Goal: Information Seeking & Learning: Learn about a topic

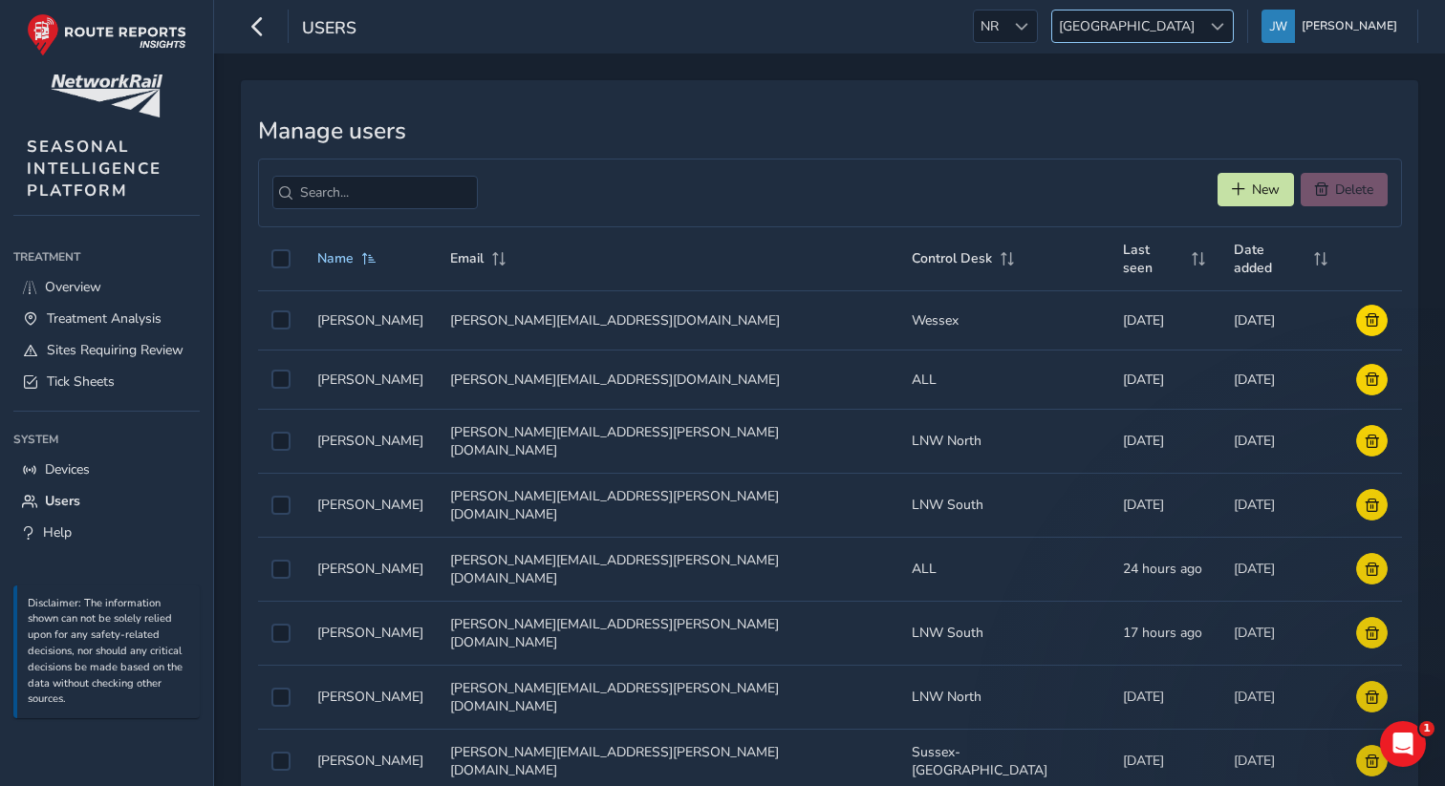
click at [1201, 36] on span "Scotland" at bounding box center [1126, 27] width 149 height 32
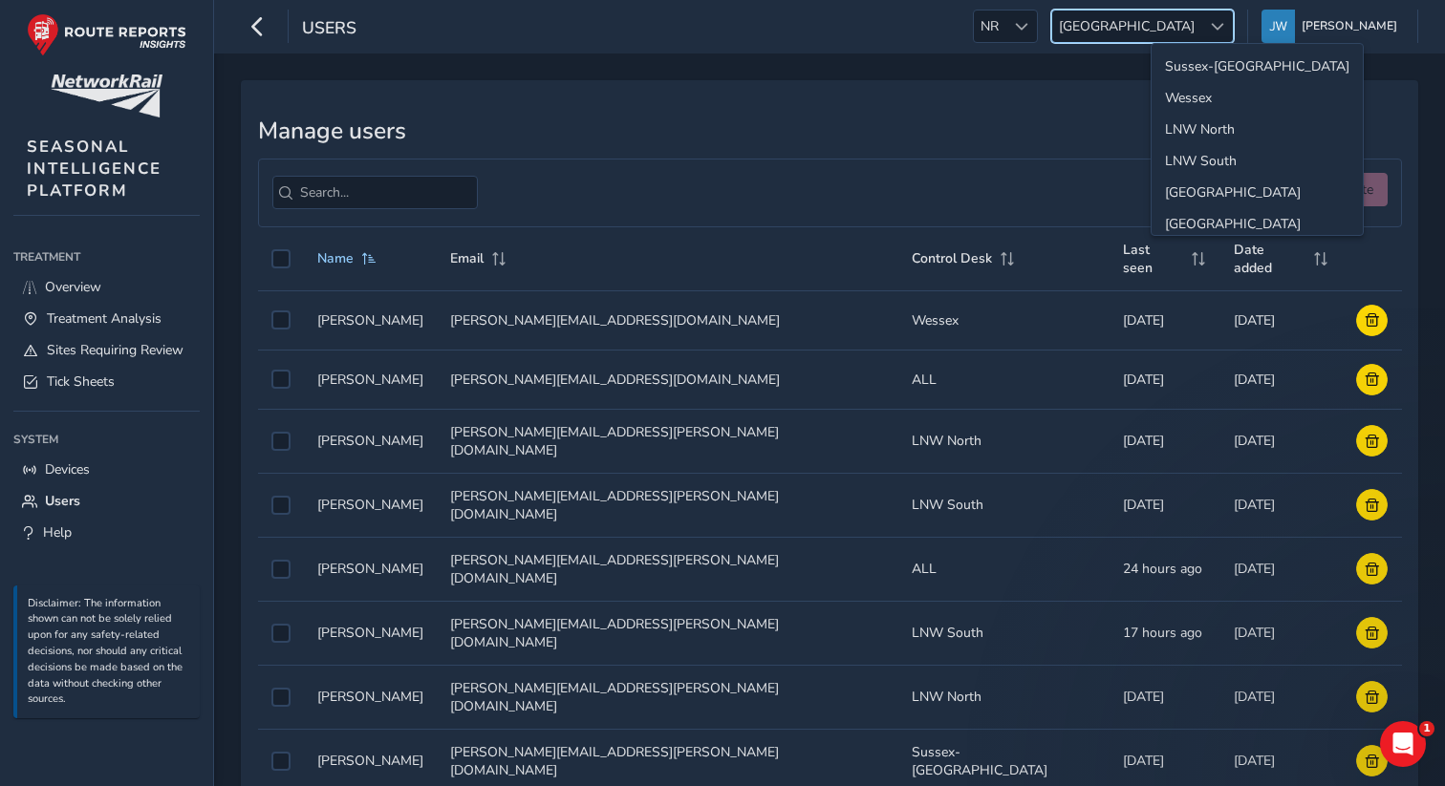
scroll to position [68, 0]
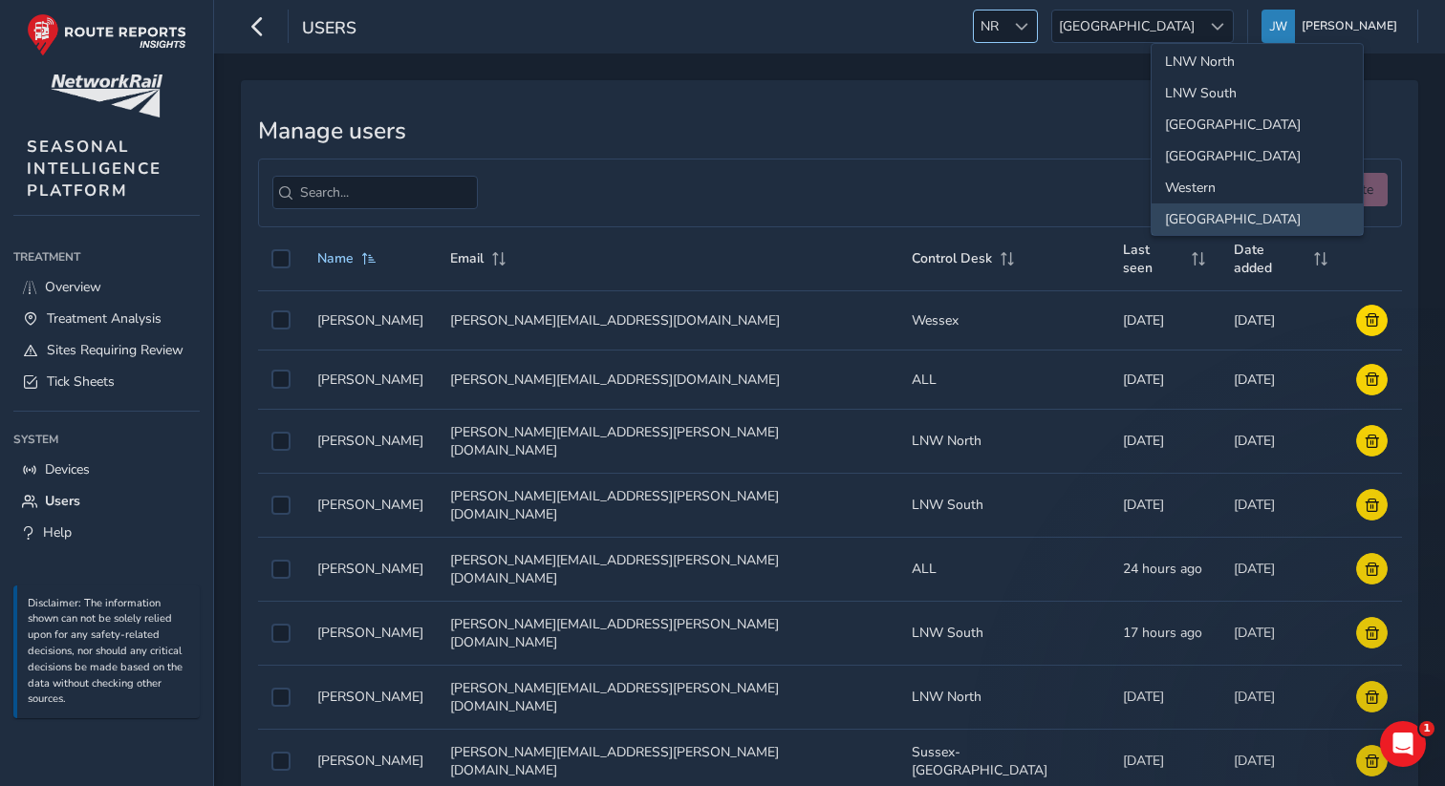
click at [1028, 30] on span at bounding box center [1021, 26] width 13 height 13
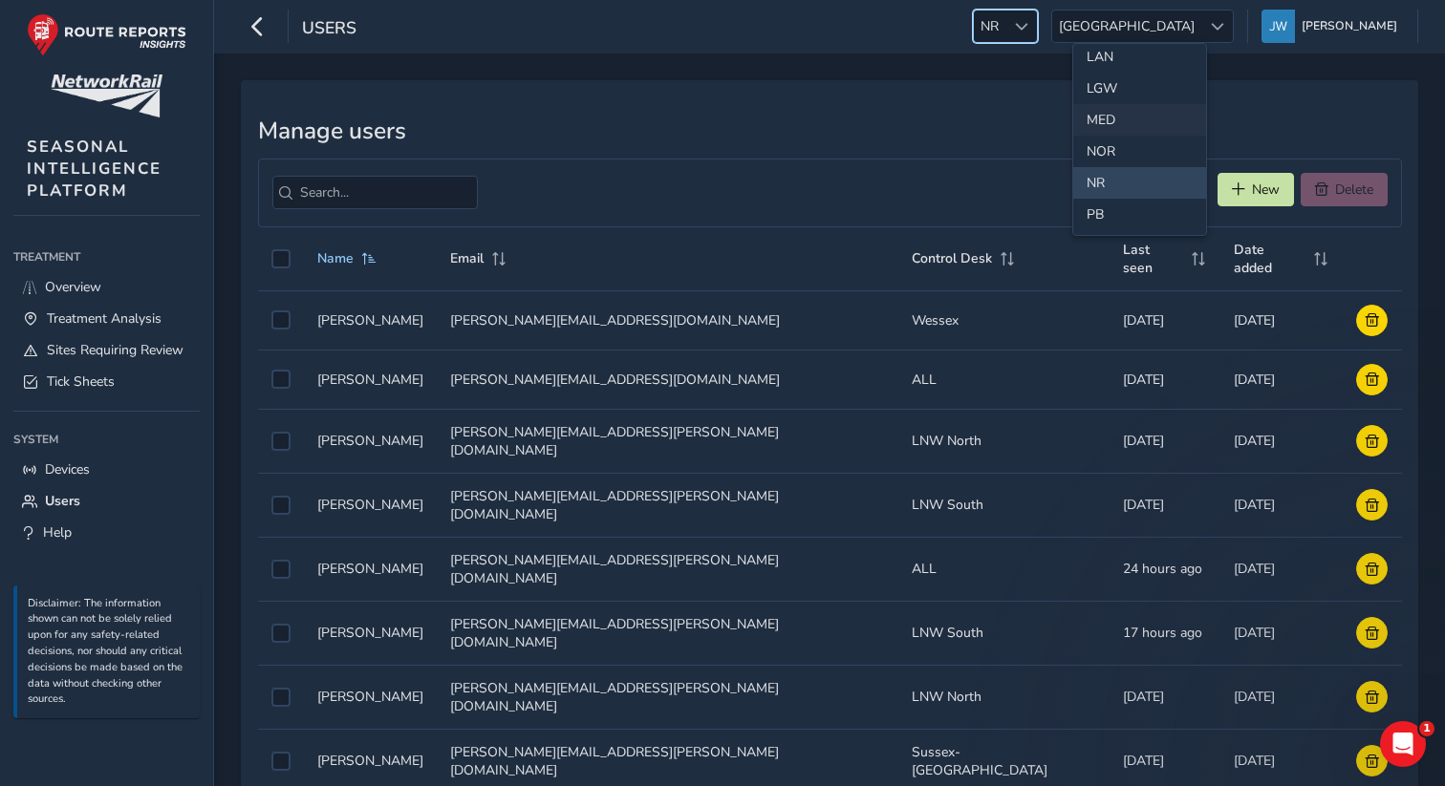
scroll to position [548, 0]
click at [1111, 81] on li "LGW" at bounding box center [1139, 87] width 133 height 32
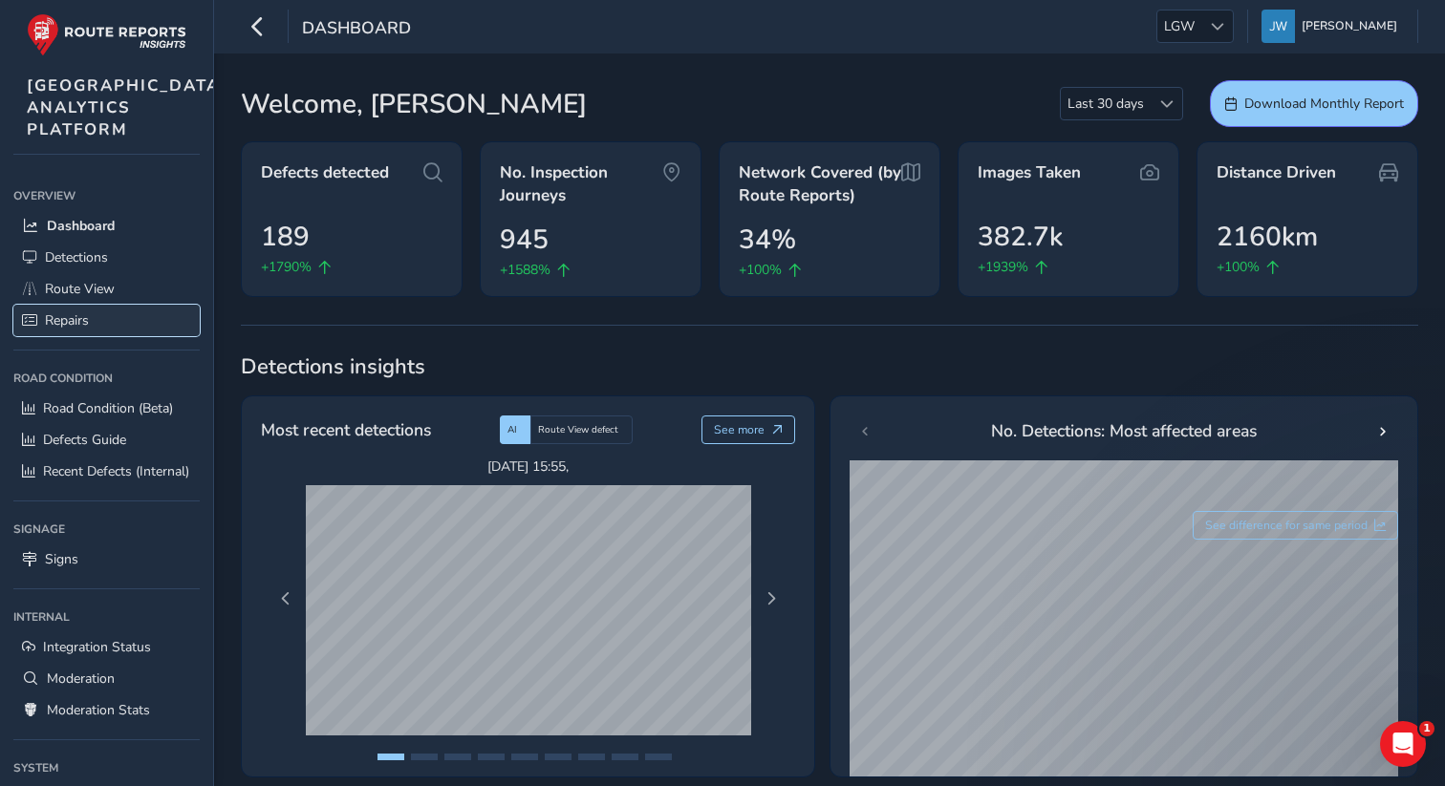
click at [85, 330] on span "Repairs" at bounding box center [67, 321] width 44 height 18
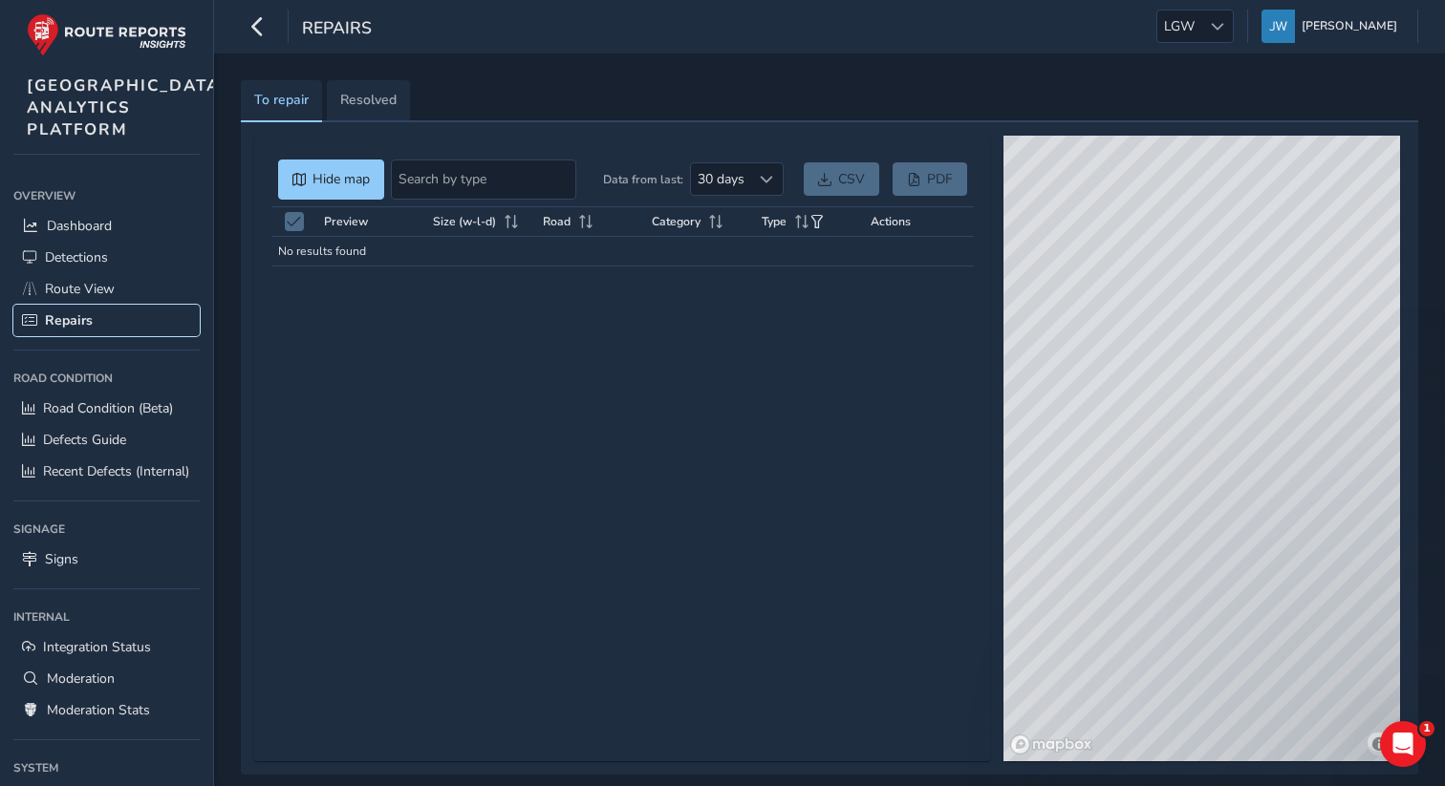
scroll to position [15, 0]
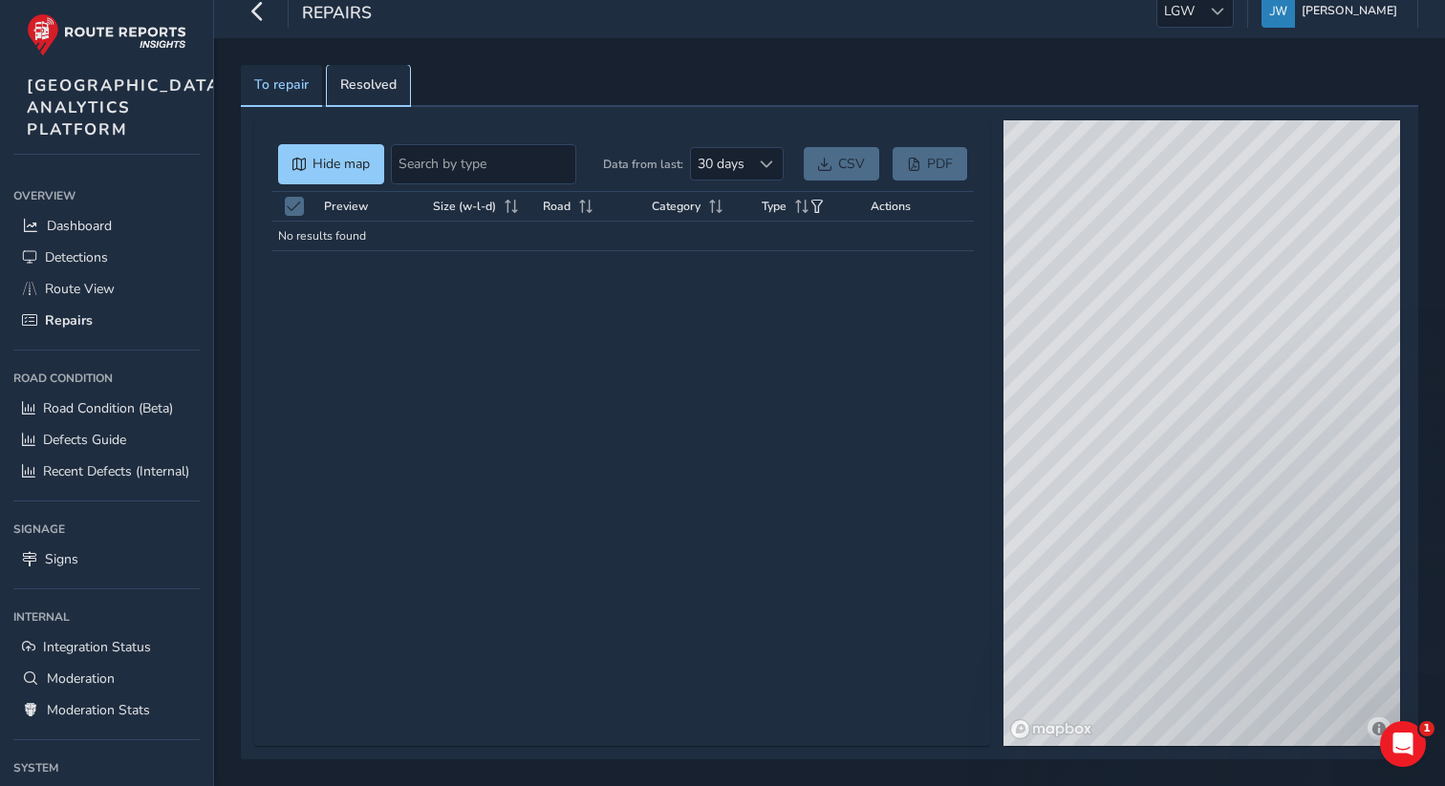
click at [384, 92] on span "Resolved" at bounding box center [368, 84] width 56 height 13
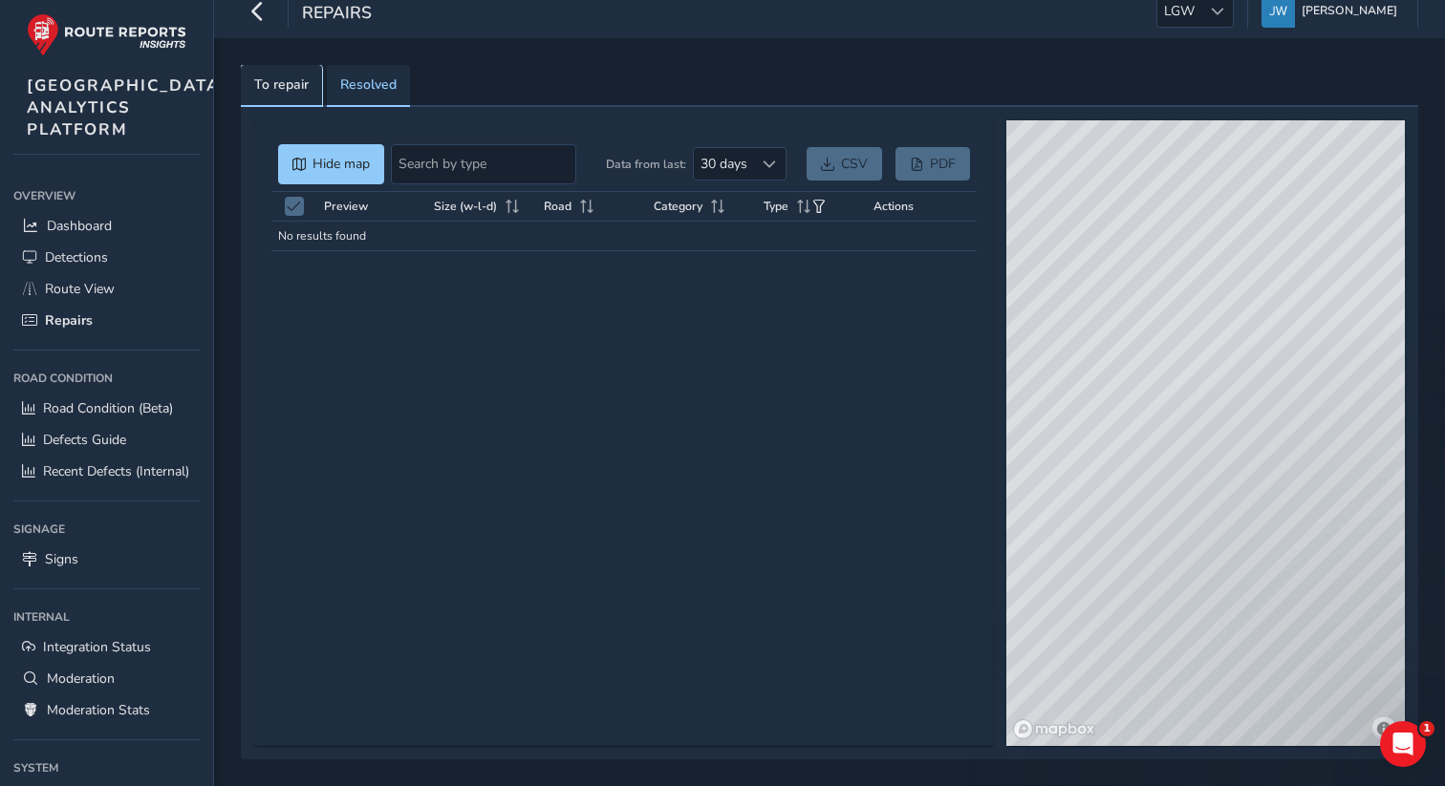
click at [285, 85] on span "To repair" at bounding box center [281, 84] width 54 height 13
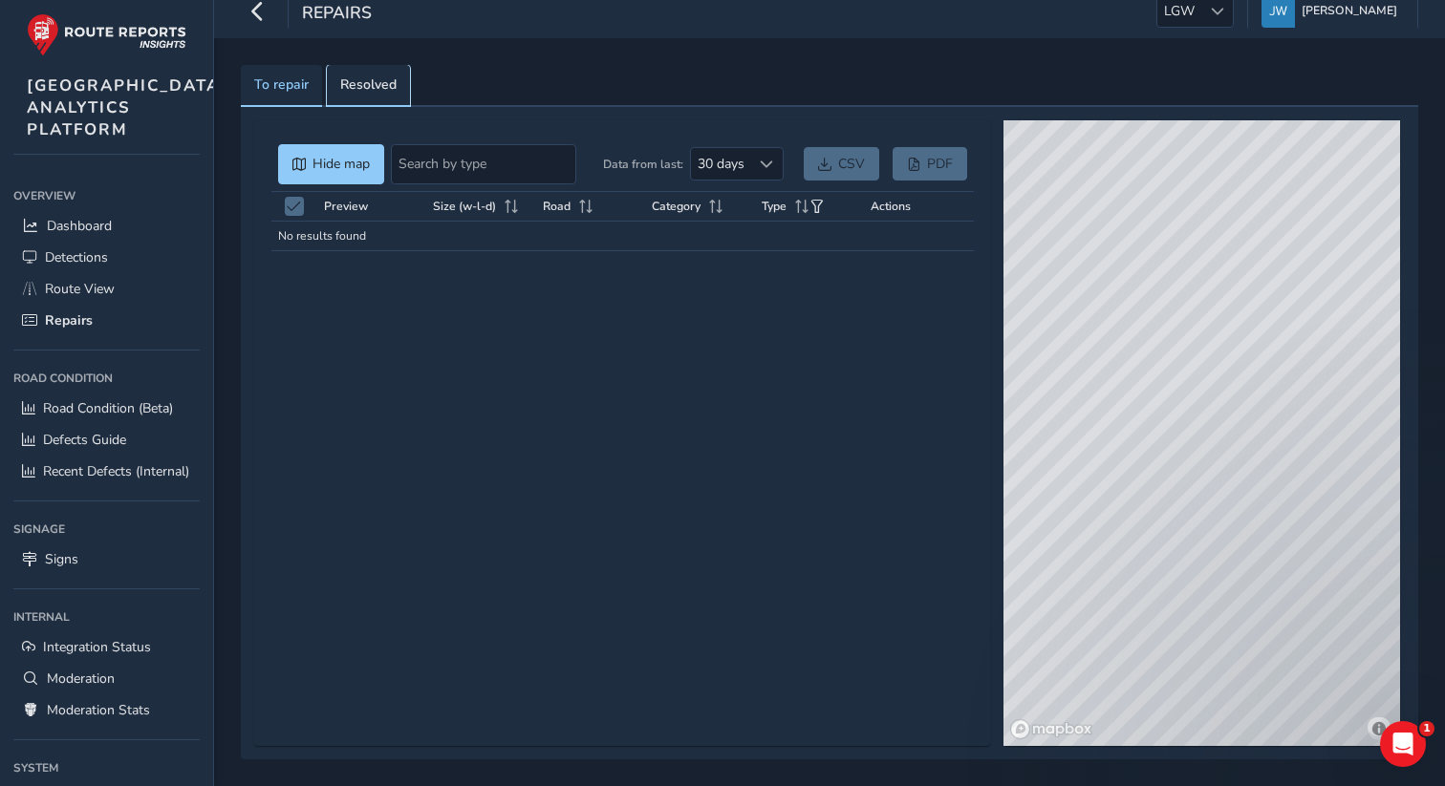
click at [353, 84] on span "Resolved" at bounding box center [368, 84] width 56 height 13
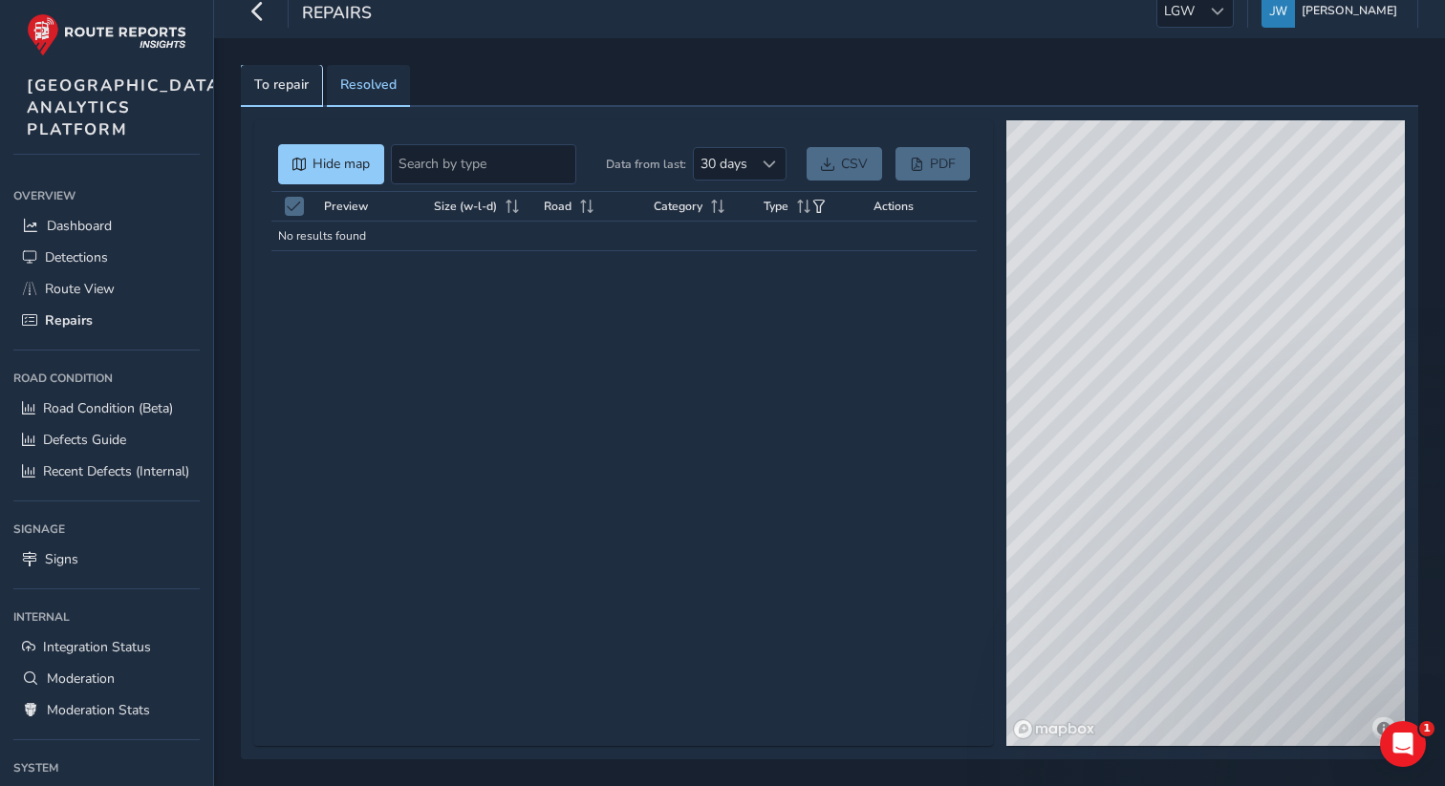
click at [281, 83] on span "To repair" at bounding box center [281, 84] width 54 height 13
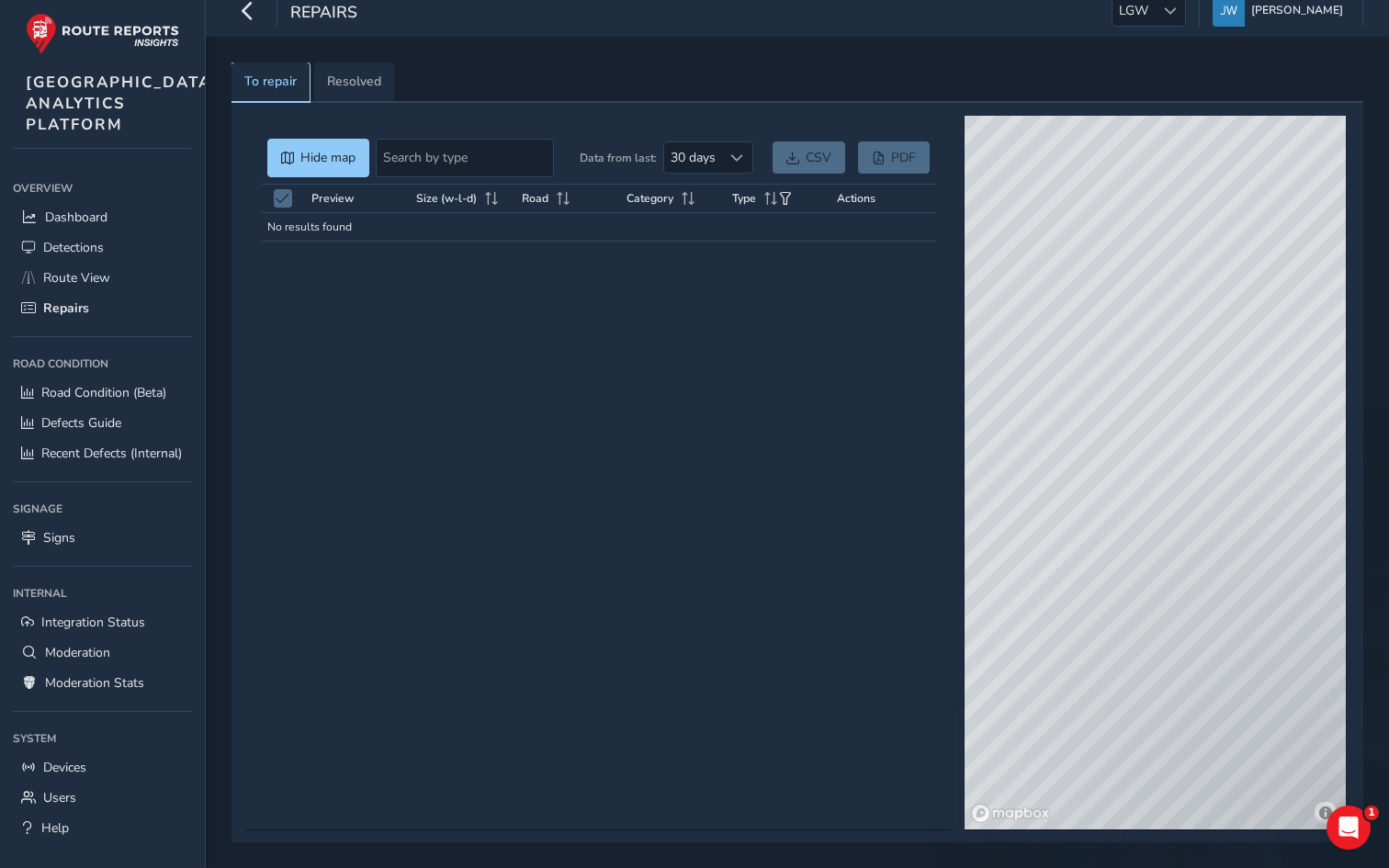
scroll to position [0, 0]
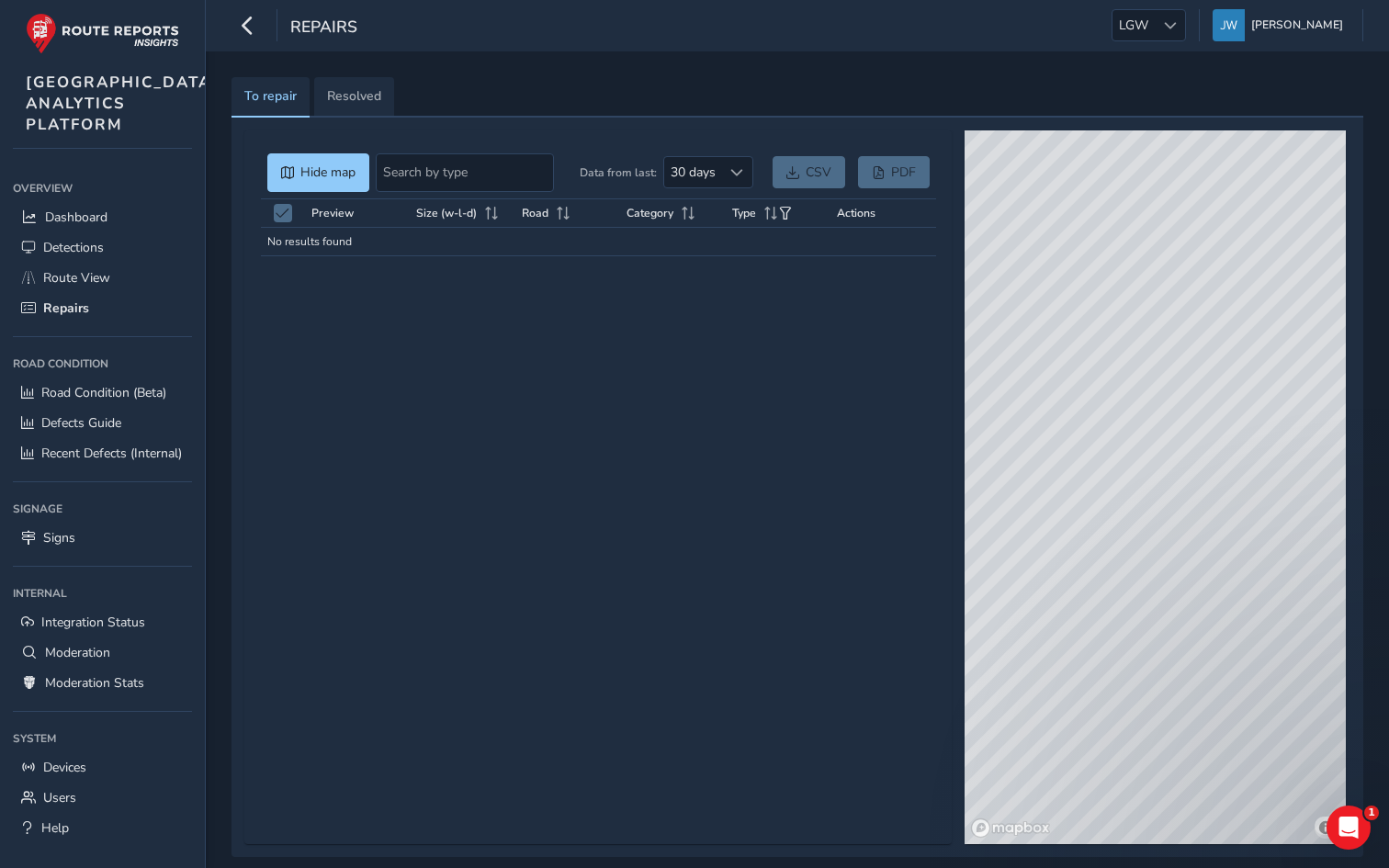
click at [346, 332] on div "Preview Size (w-l-d) Road Category Type Actions No results found" at bounding box center [598, 513] width 675 height 630
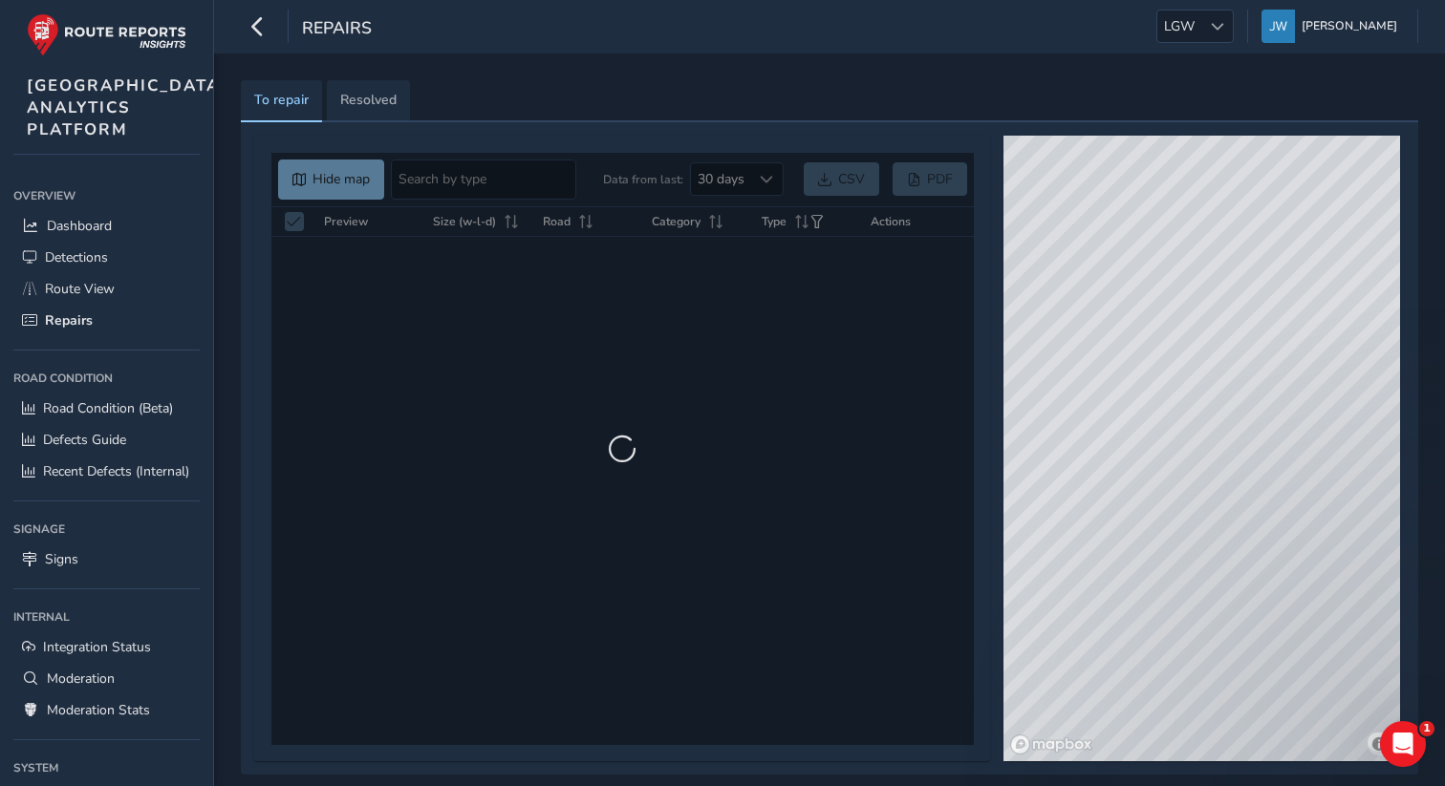
scroll to position [15, 0]
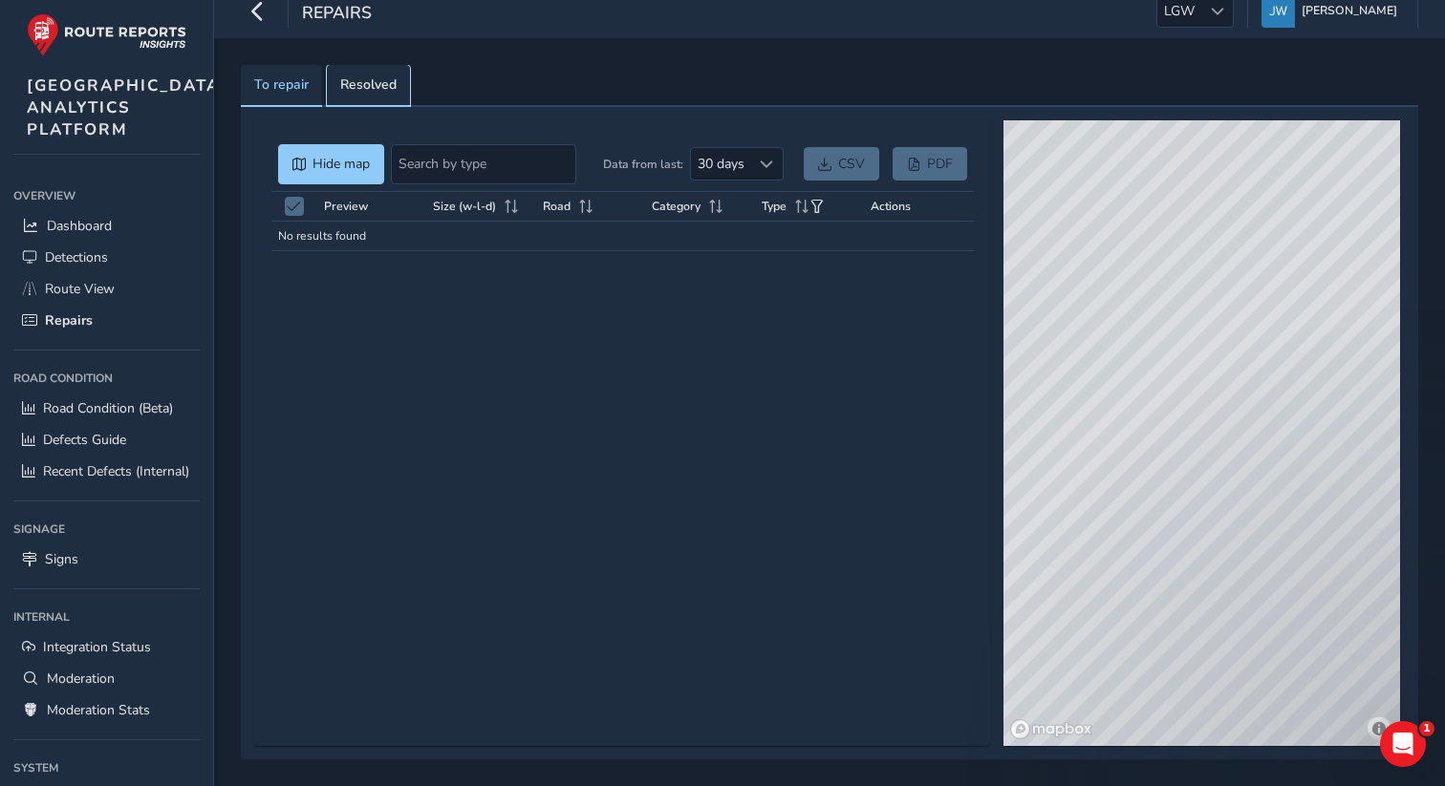
click at [380, 88] on span "Resolved" at bounding box center [368, 84] width 56 height 13
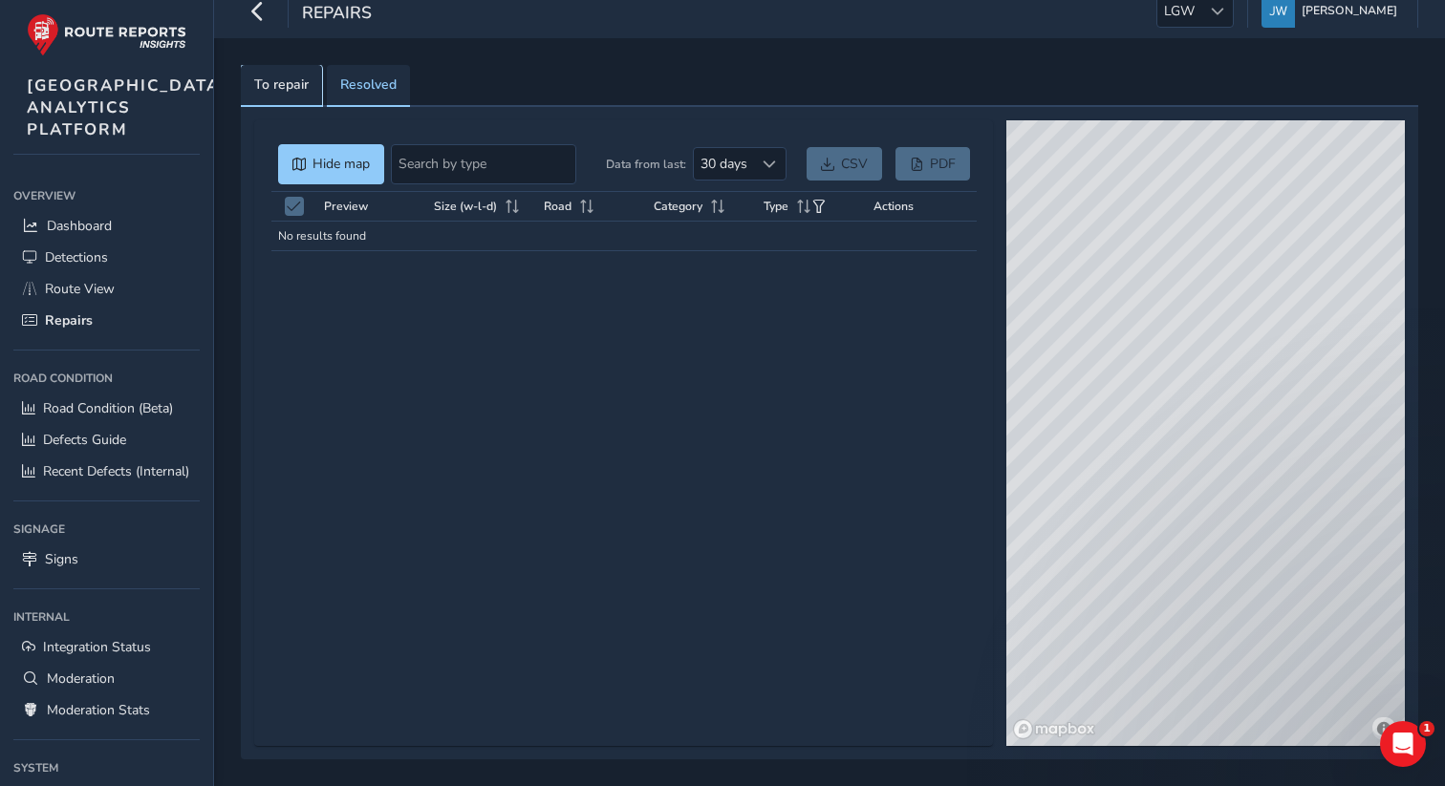
click at [303, 90] on span "To repair" at bounding box center [281, 84] width 54 height 13
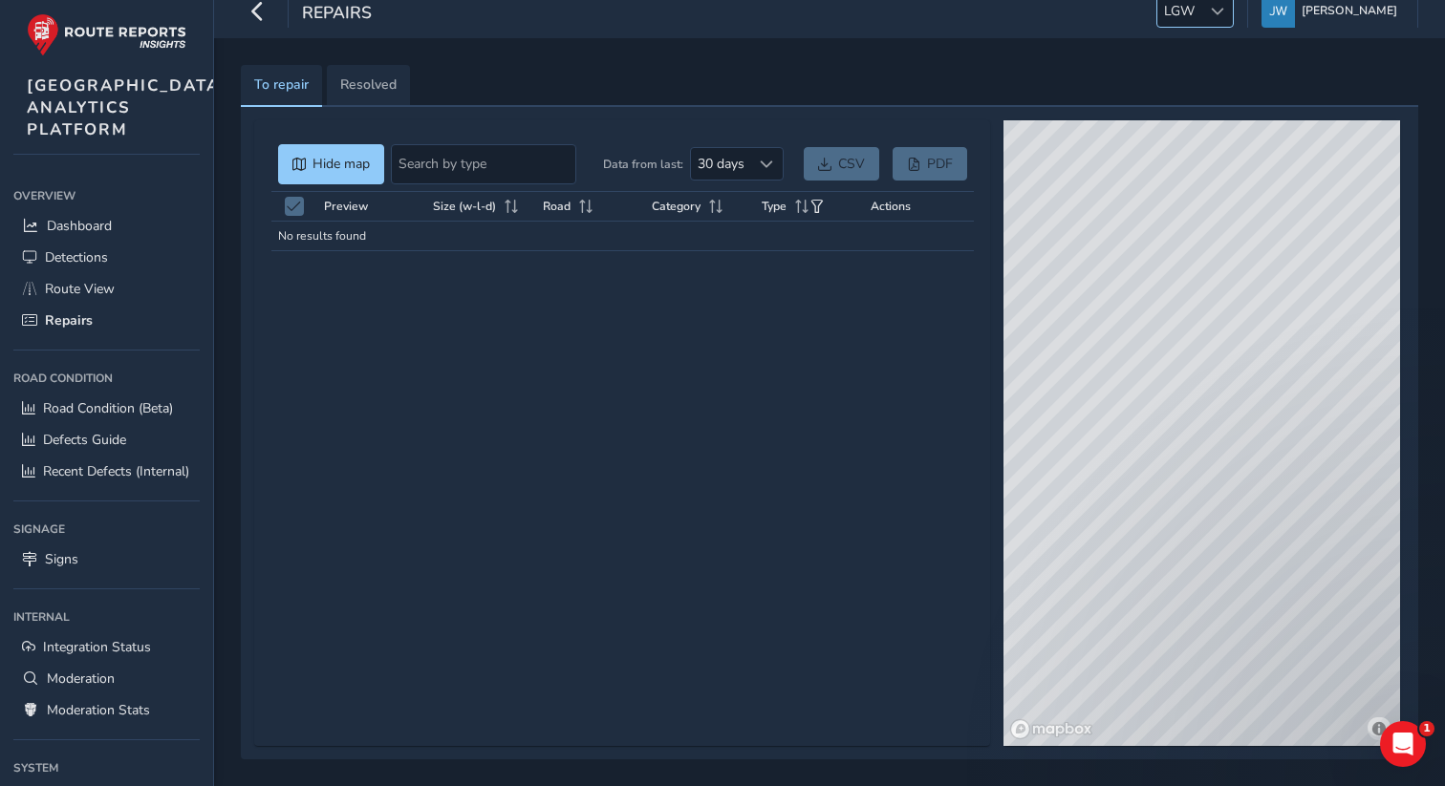
click at [1222, 14] on div at bounding box center [1217, 11] width 32 height 32
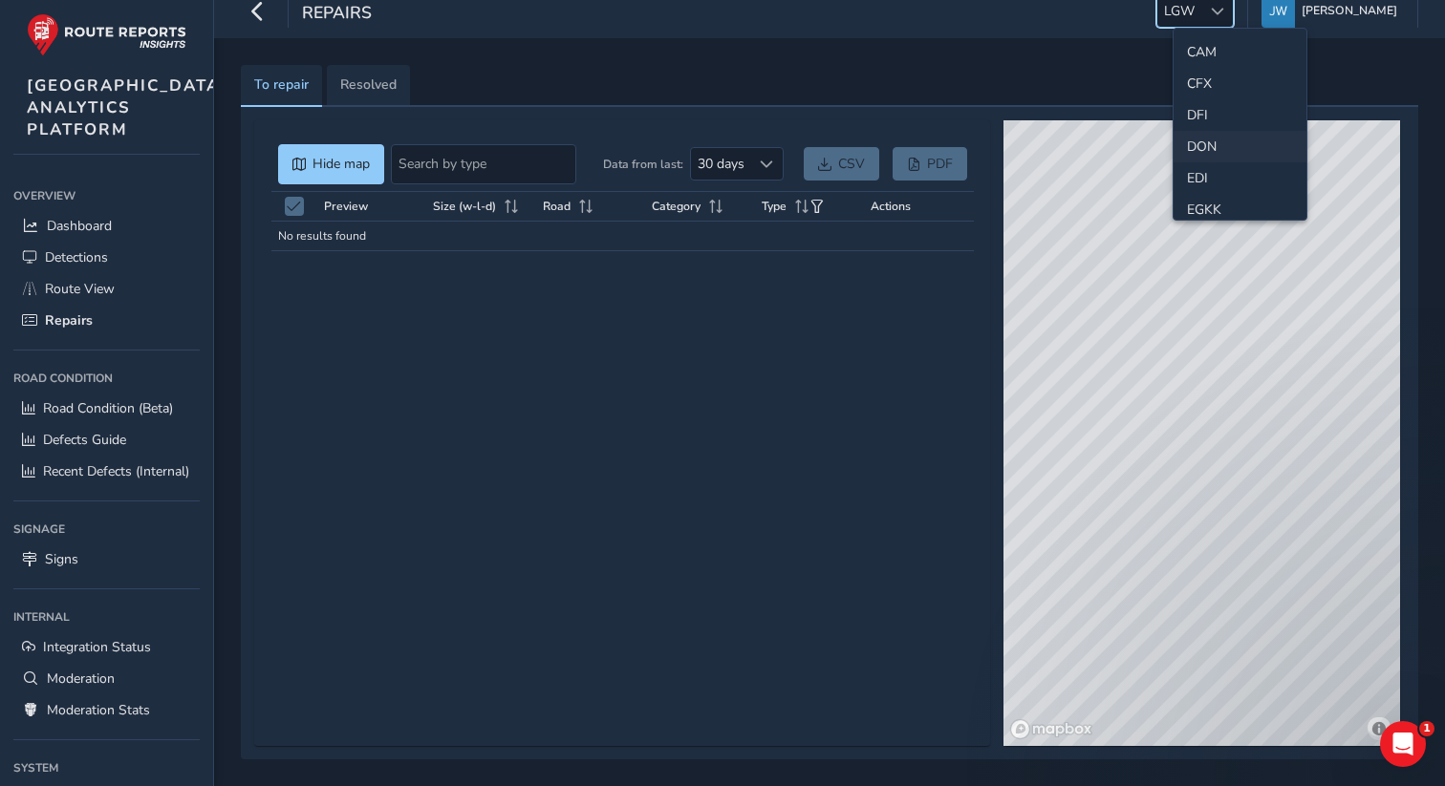
scroll to position [120, 0]
click at [1203, 55] on li "CAM" at bounding box center [1239, 57] width 133 height 32
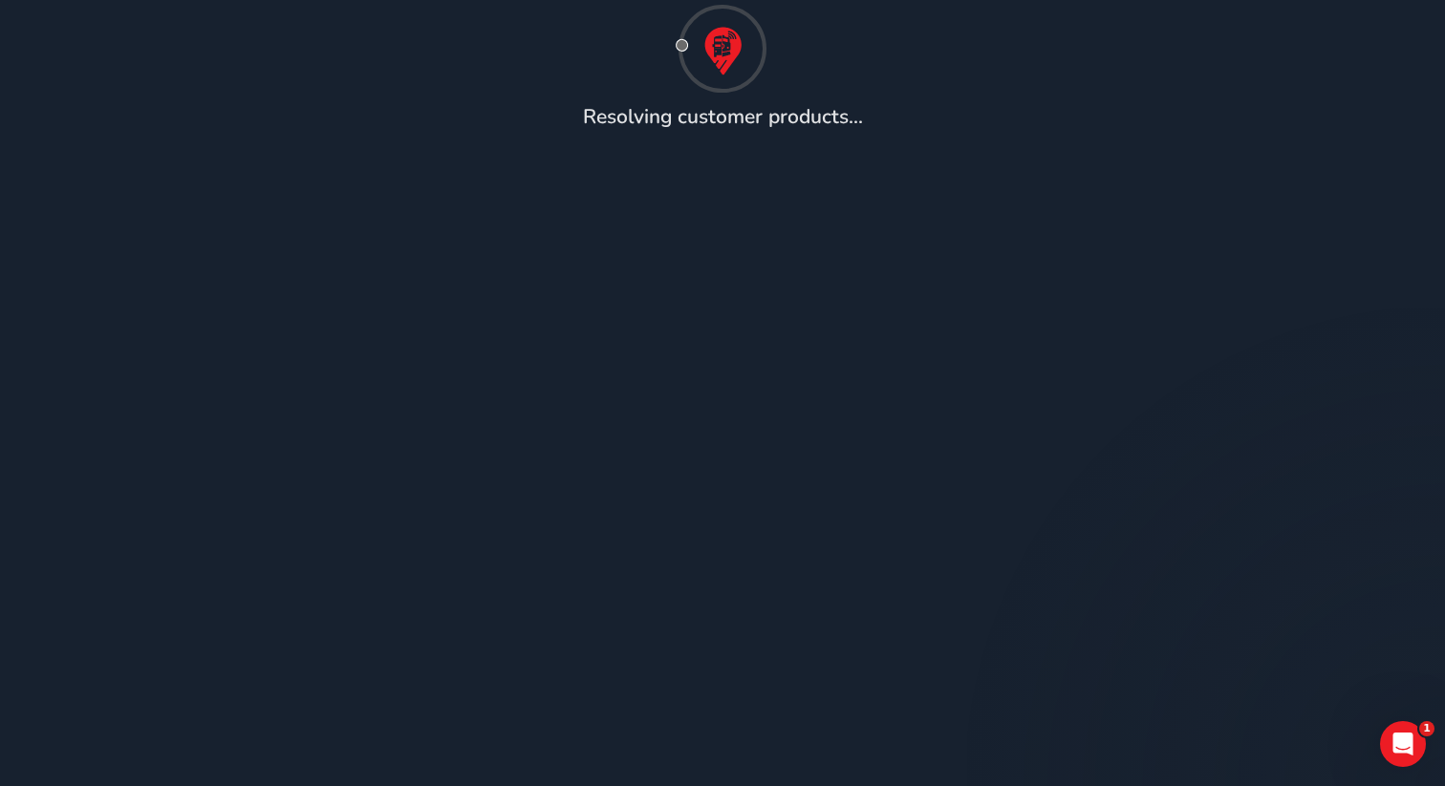
scroll to position [15, 0]
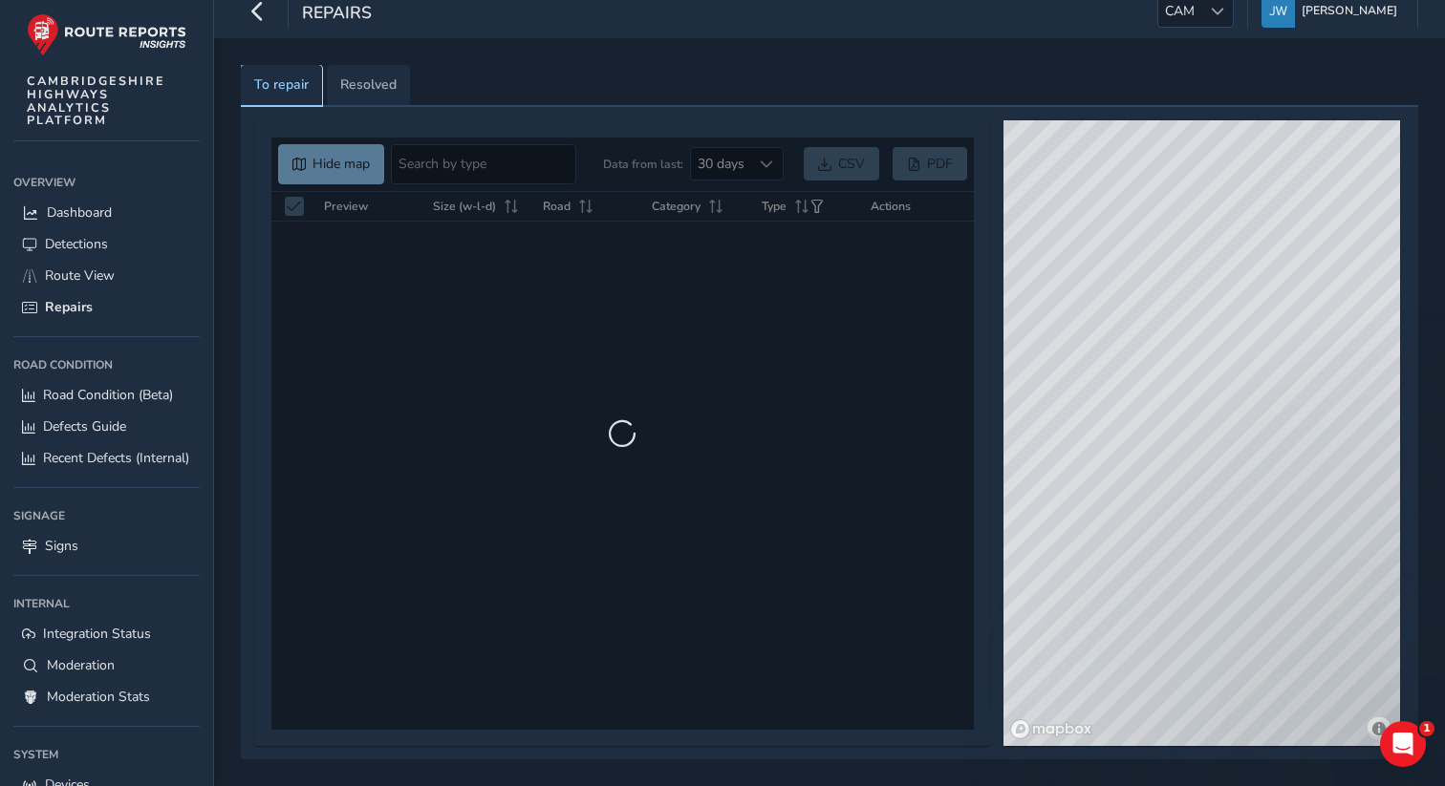
click at [316, 82] on link "To repair" at bounding box center [281, 86] width 81 height 42
click at [361, 78] on span "Resolved" at bounding box center [368, 84] width 56 height 13
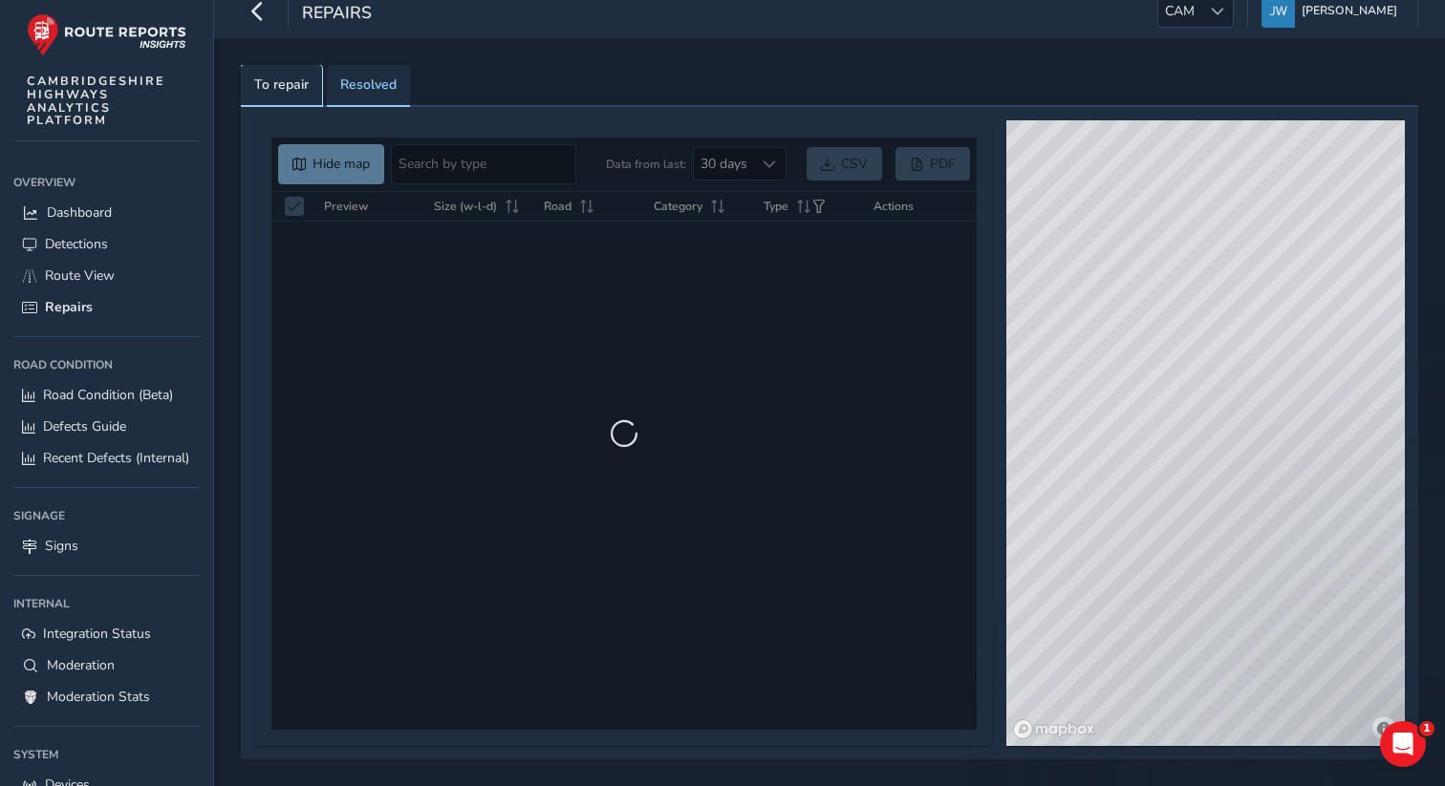
click at [282, 78] on span "To repair" at bounding box center [281, 84] width 54 height 13
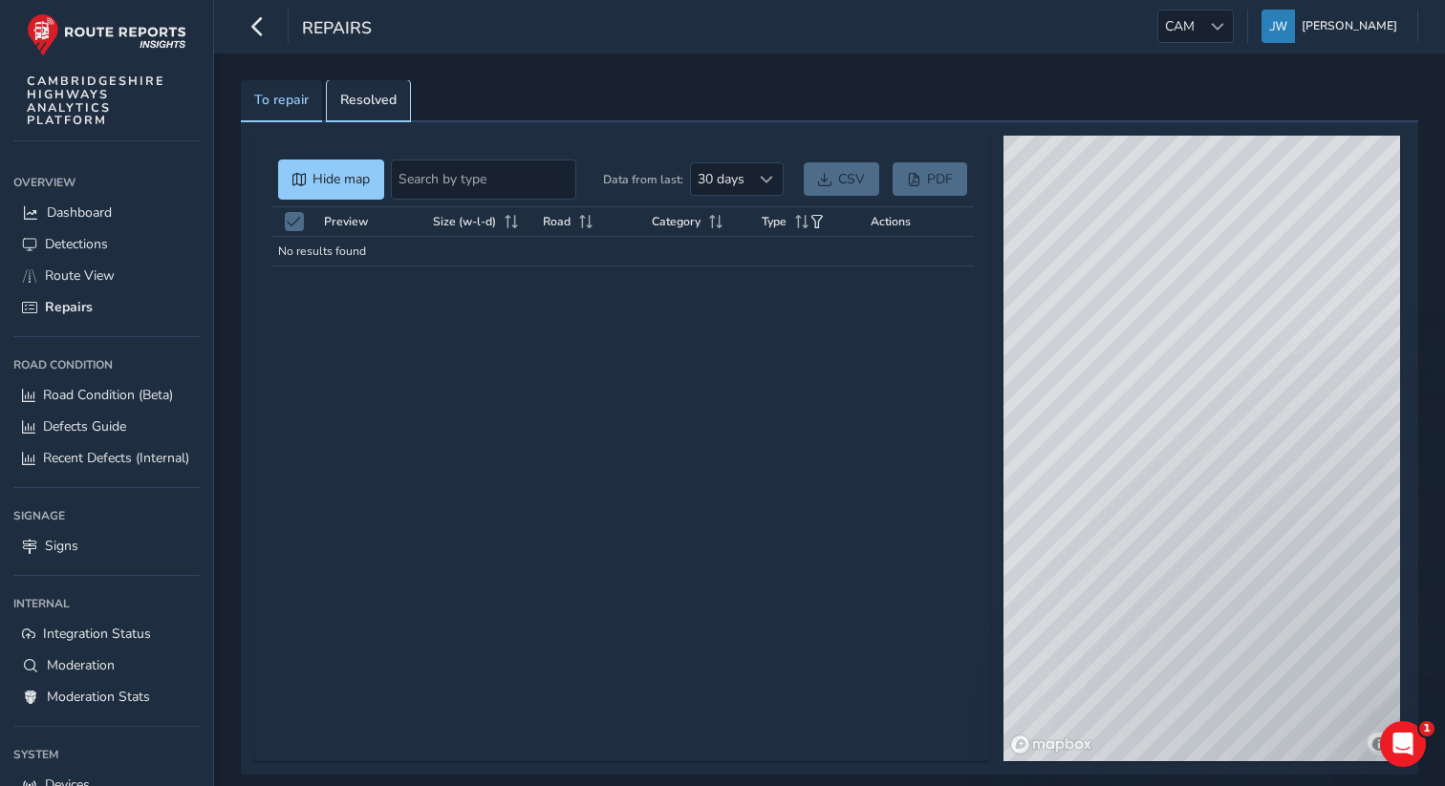
click at [367, 101] on span "Resolved" at bounding box center [368, 100] width 56 height 13
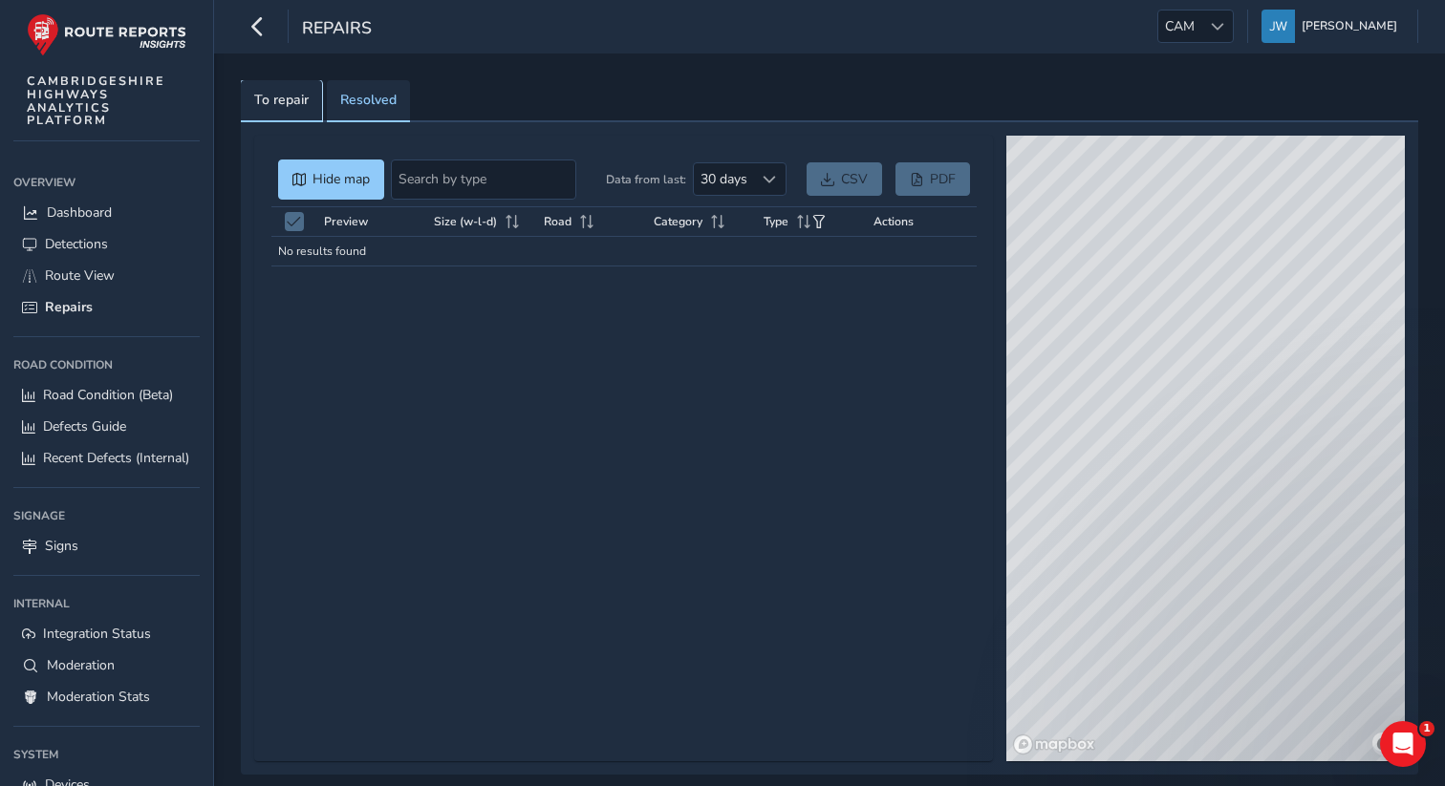
click at [297, 101] on span "To repair" at bounding box center [281, 100] width 54 height 13
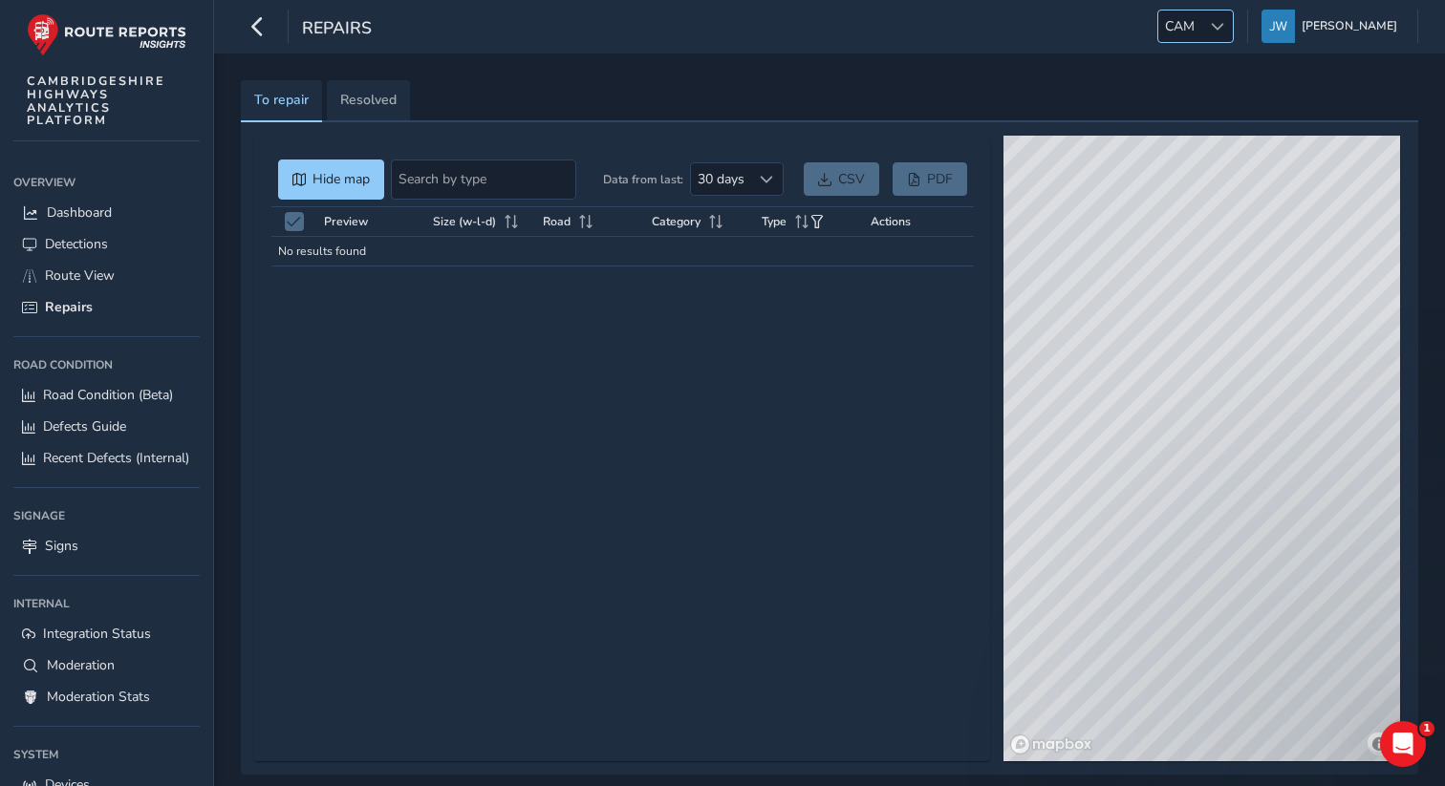
click at [1223, 28] on div at bounding box center [1217, 27] width 32 height 32
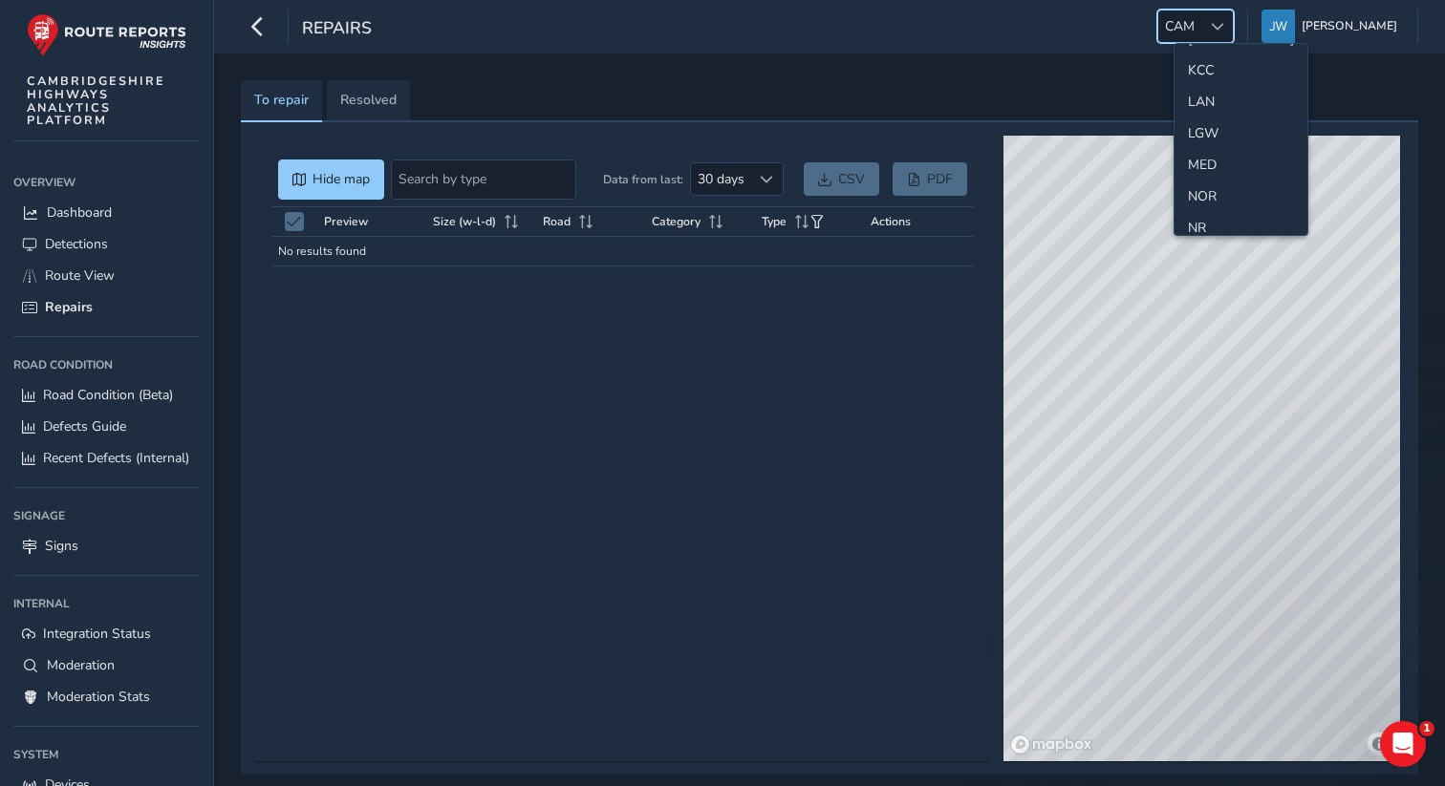
scroll to position [507, 0]
click at [1213, 131] on li "LGW" at bounding box center [1240, 127] width 133 height 32
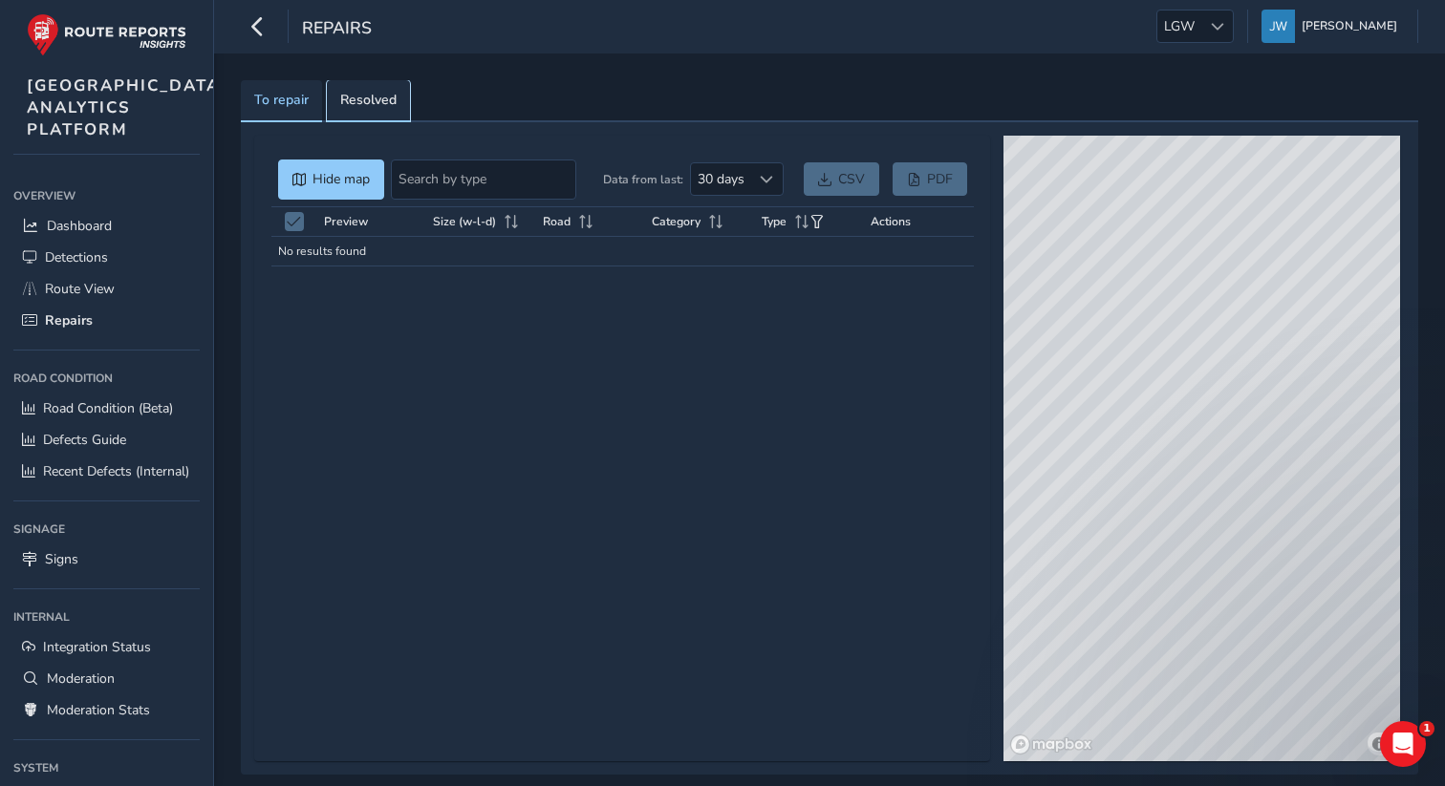
click at [381, 107] on span "Resolved" at bounding box center [368, 100] width 56 height 13
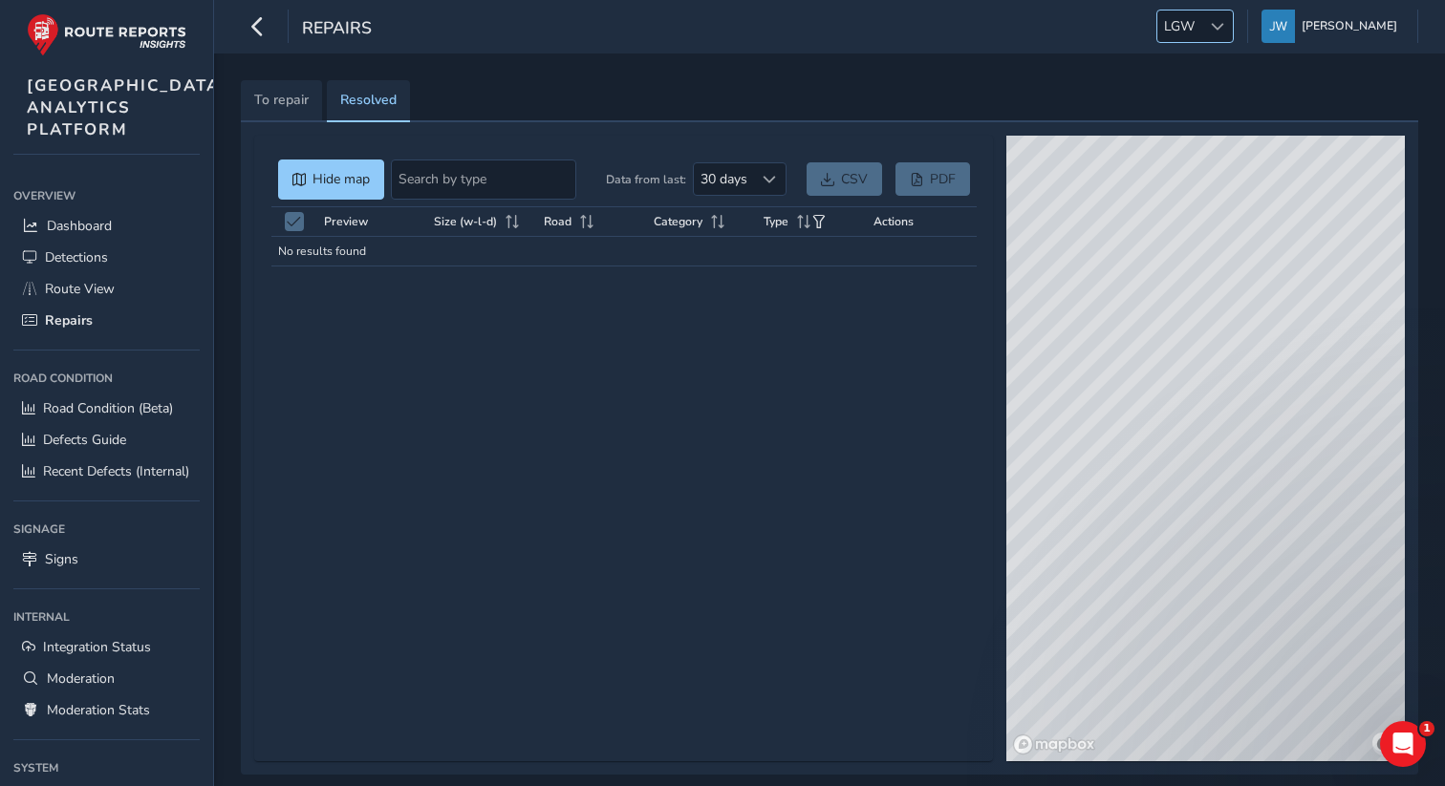
click at [1233, 11] on div at bounding box center [1217, 27] width 32 height 32
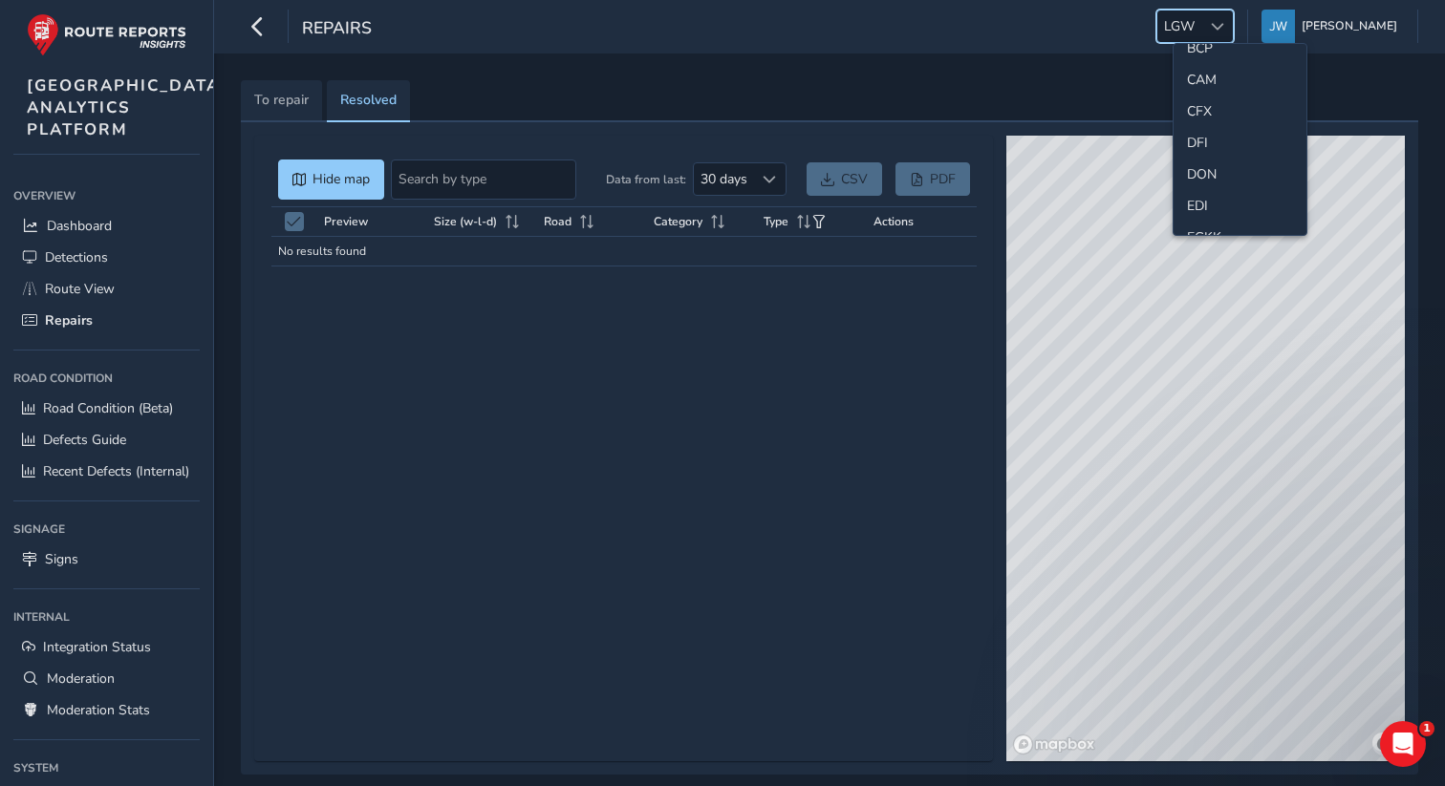
scroll to position [110, 0]
click at [1202, 80] on li "CAM" at bounding box center [1239, 83] width 133 height 32
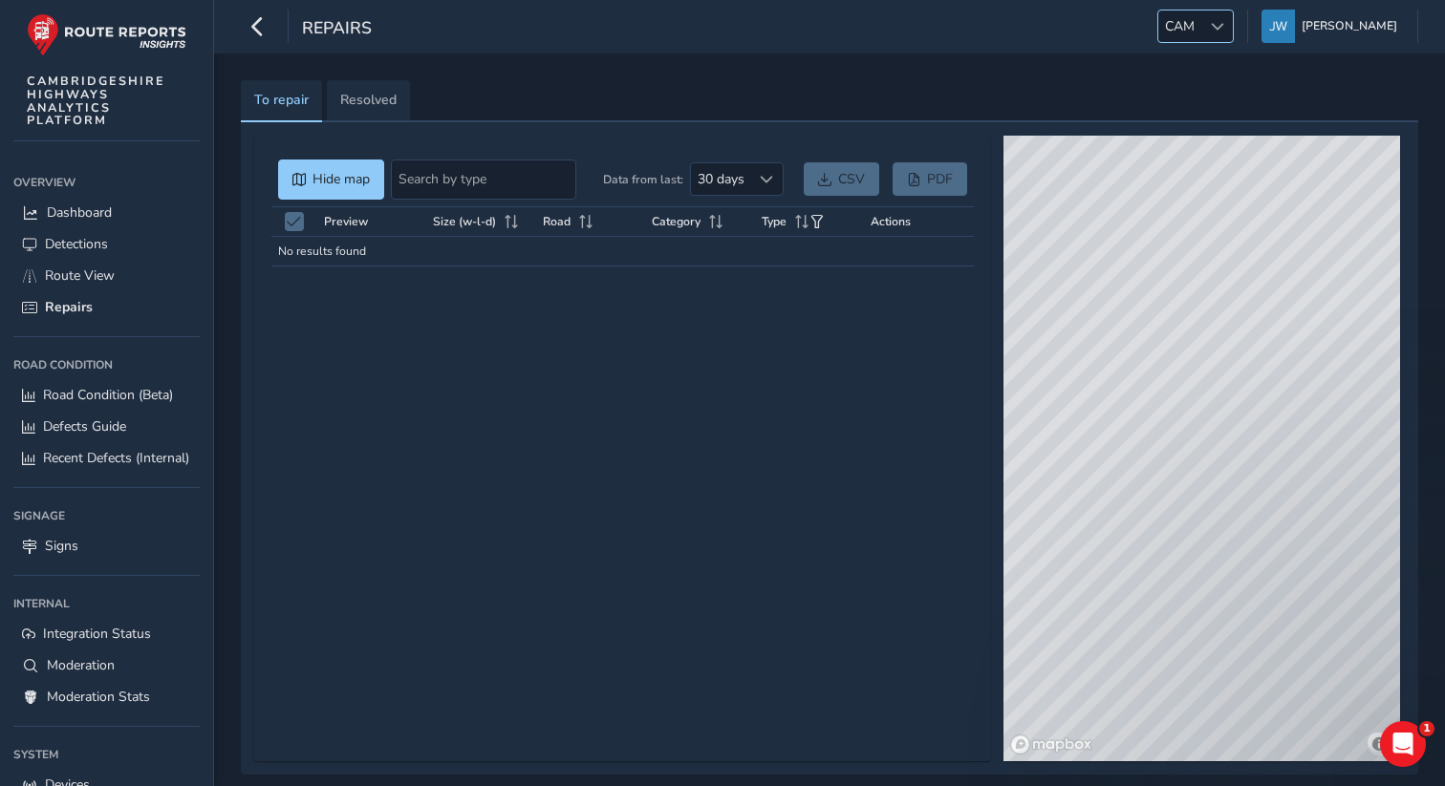
click at [1201, 29] on span "CAM" at bounding box center [1179, 27] width 43 height 32
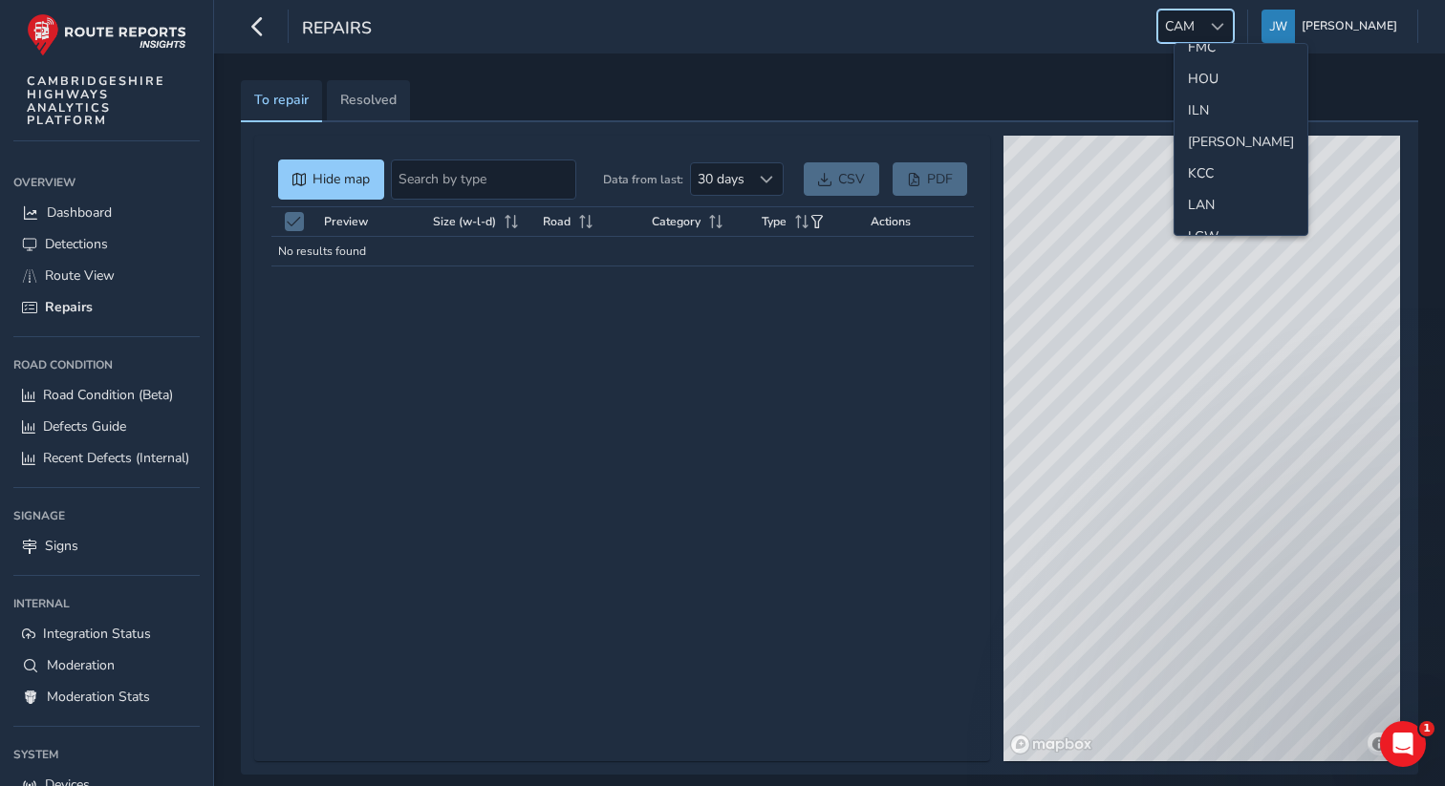
scroll to position [399, 0]
click at [1202, 136] on li "[PERSON_NAME]" at bounding box center [1240, 140] width 133 height 32
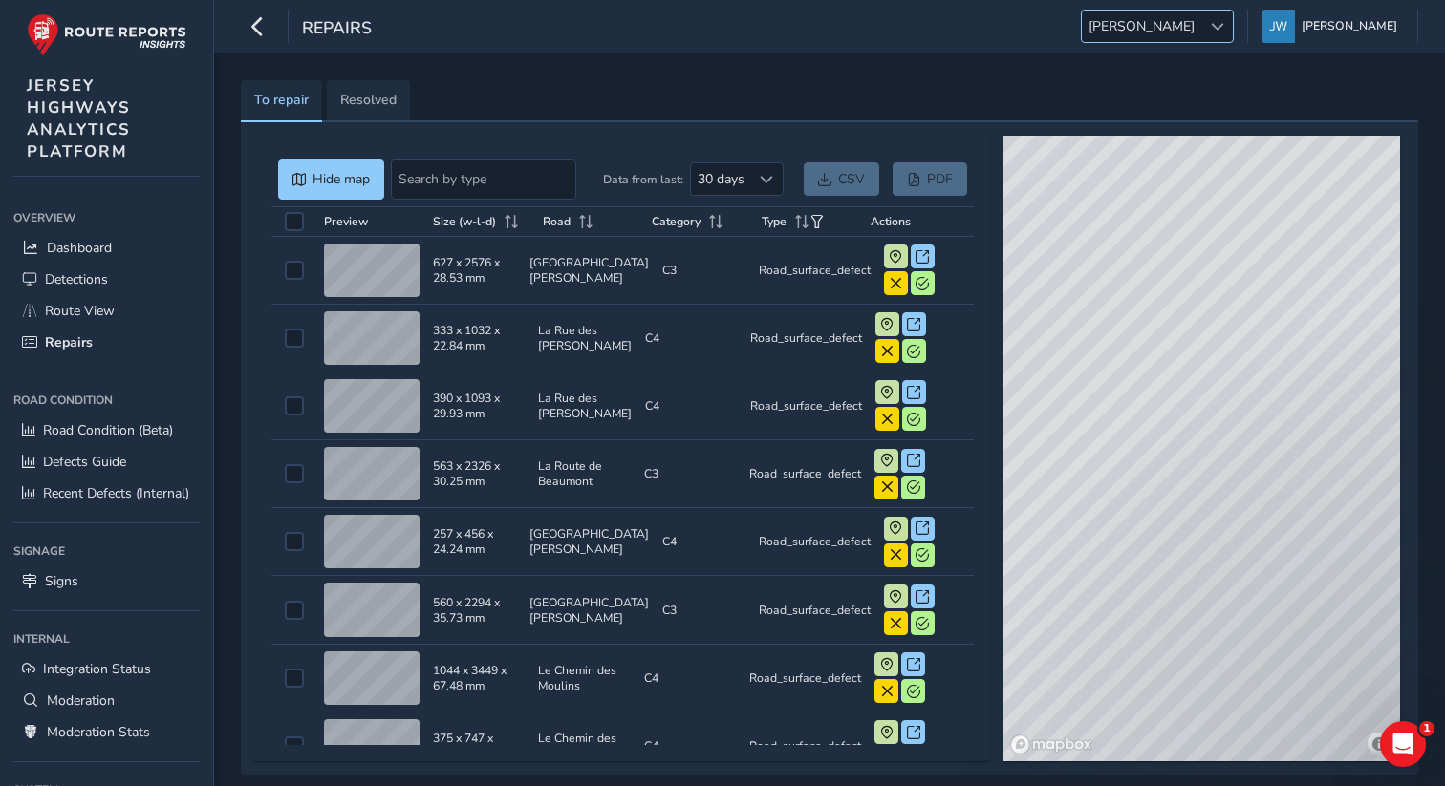
click at [1224, 20] on span at bounding box center [1217, 26] width 13 height 13
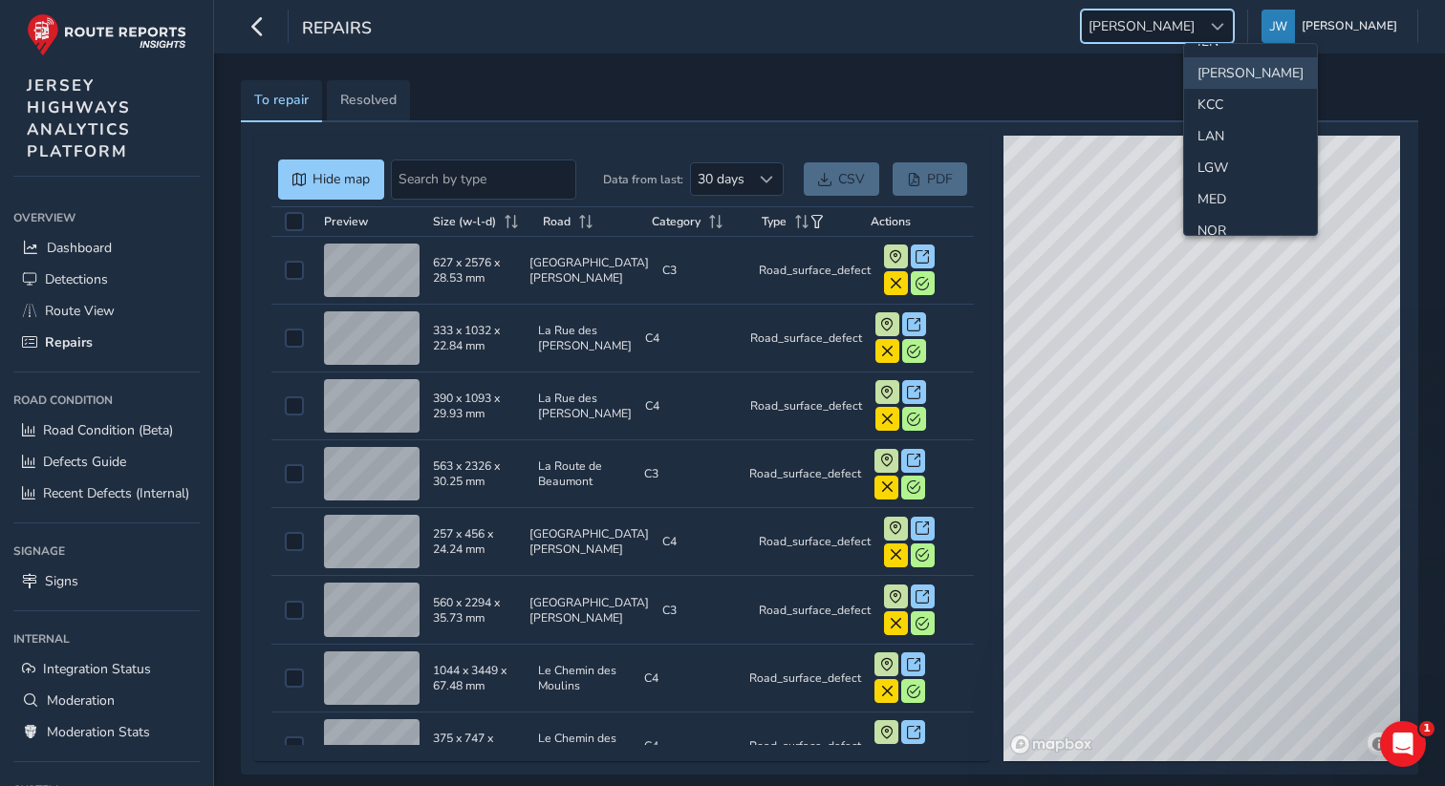
scroll to position [471, 0]
click at [1228, 171] on li "LGW" at bounding box center [1250, 163] width 133 height 32
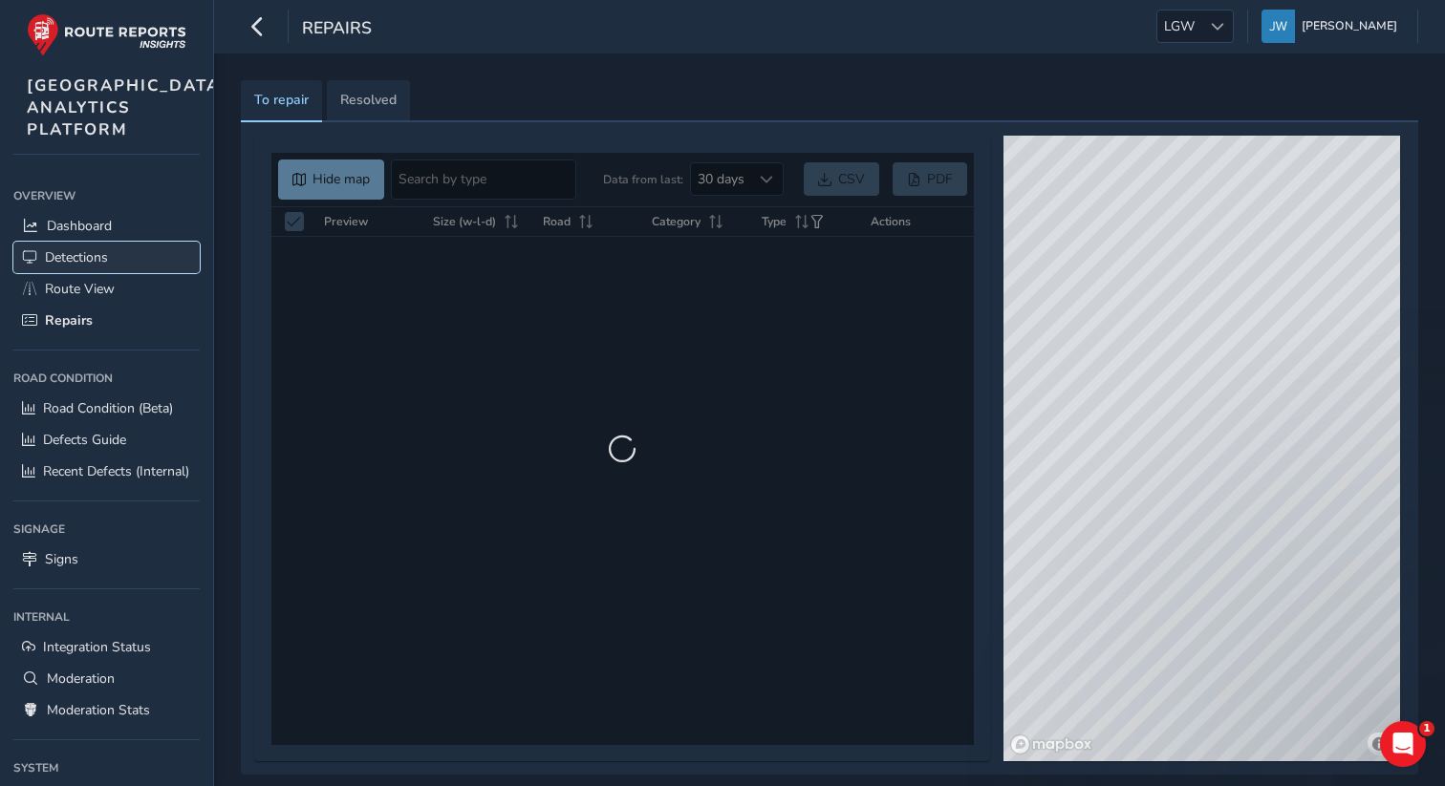
click at [91, 267] on span "Detections" at bounding box center [76, 257] width 63 height 18
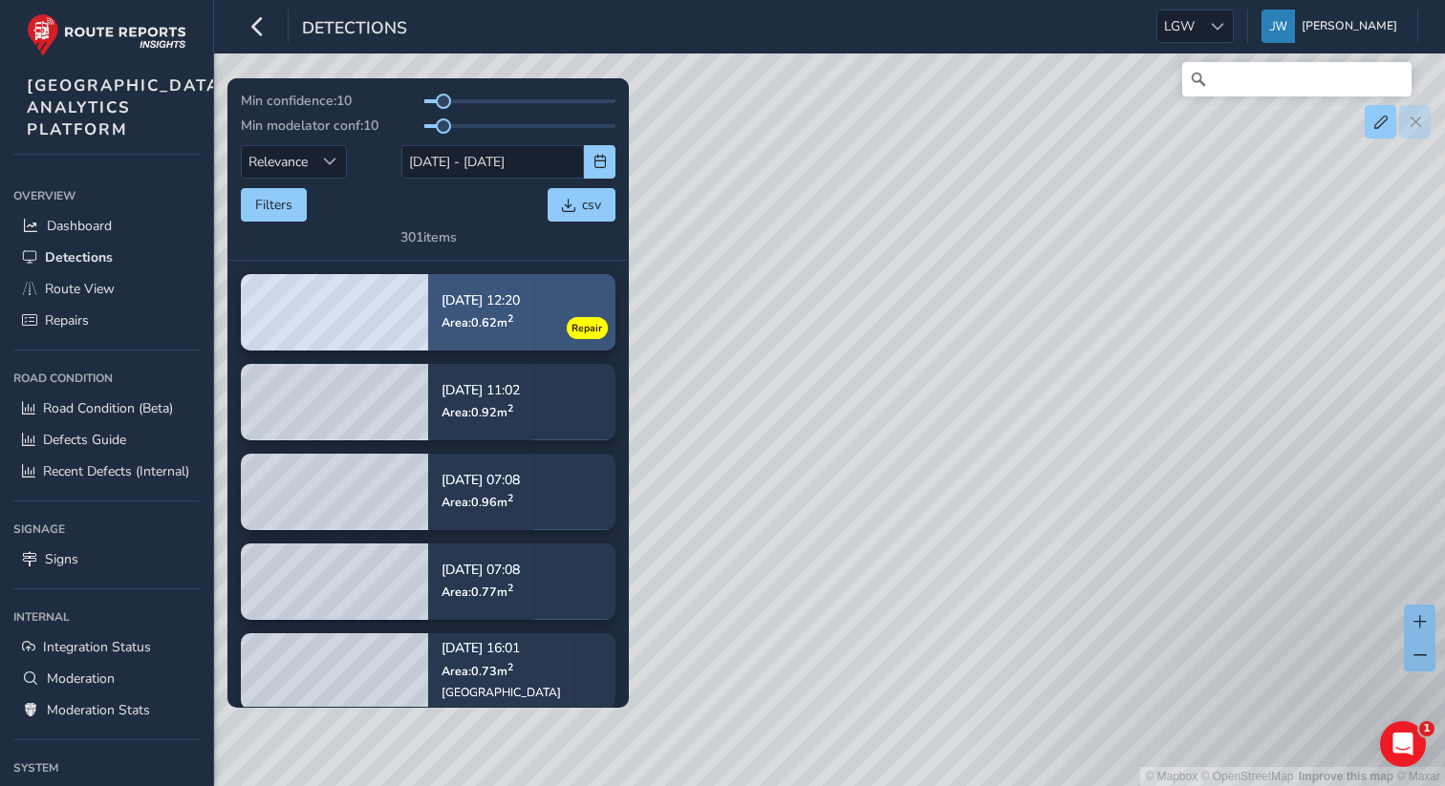
click at [507, 312] on div "[DATE] 12:20 Area: 0.62 m 2" at bounding box center [480, 312] width 78 height 62
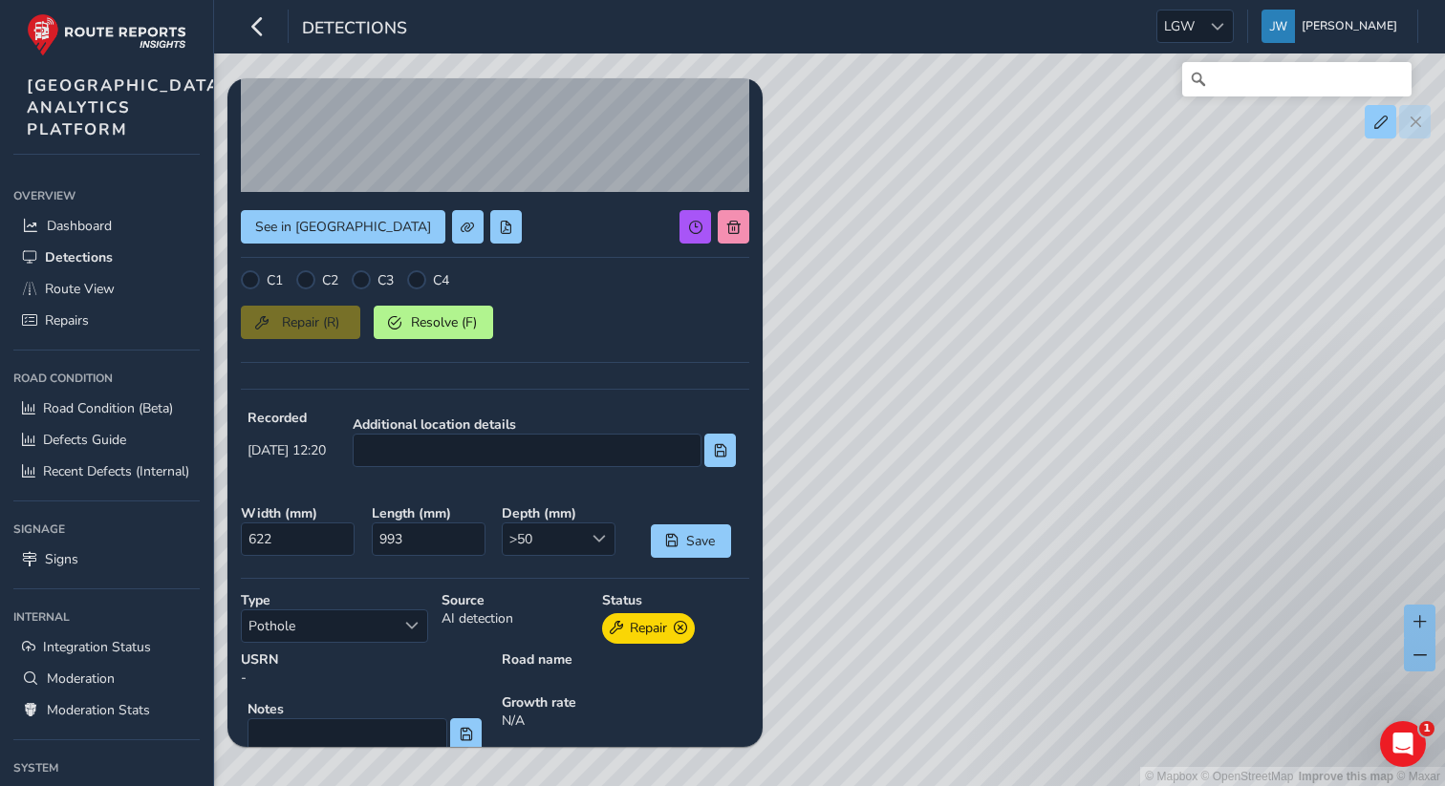
scroll to position [220, 0]
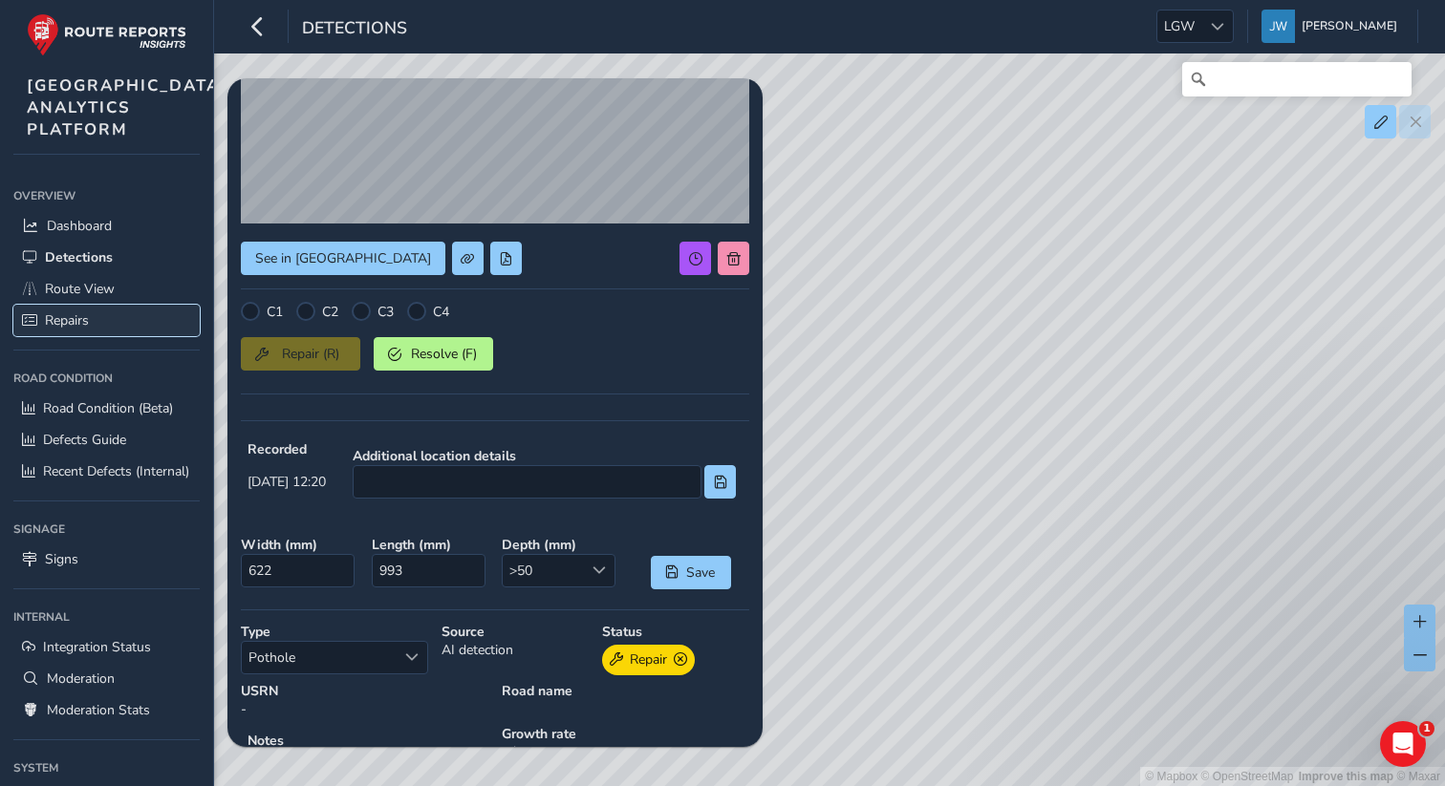
click at [77, 330] on span "Repairs" at bounding box center [67, 321] width 44 height 18
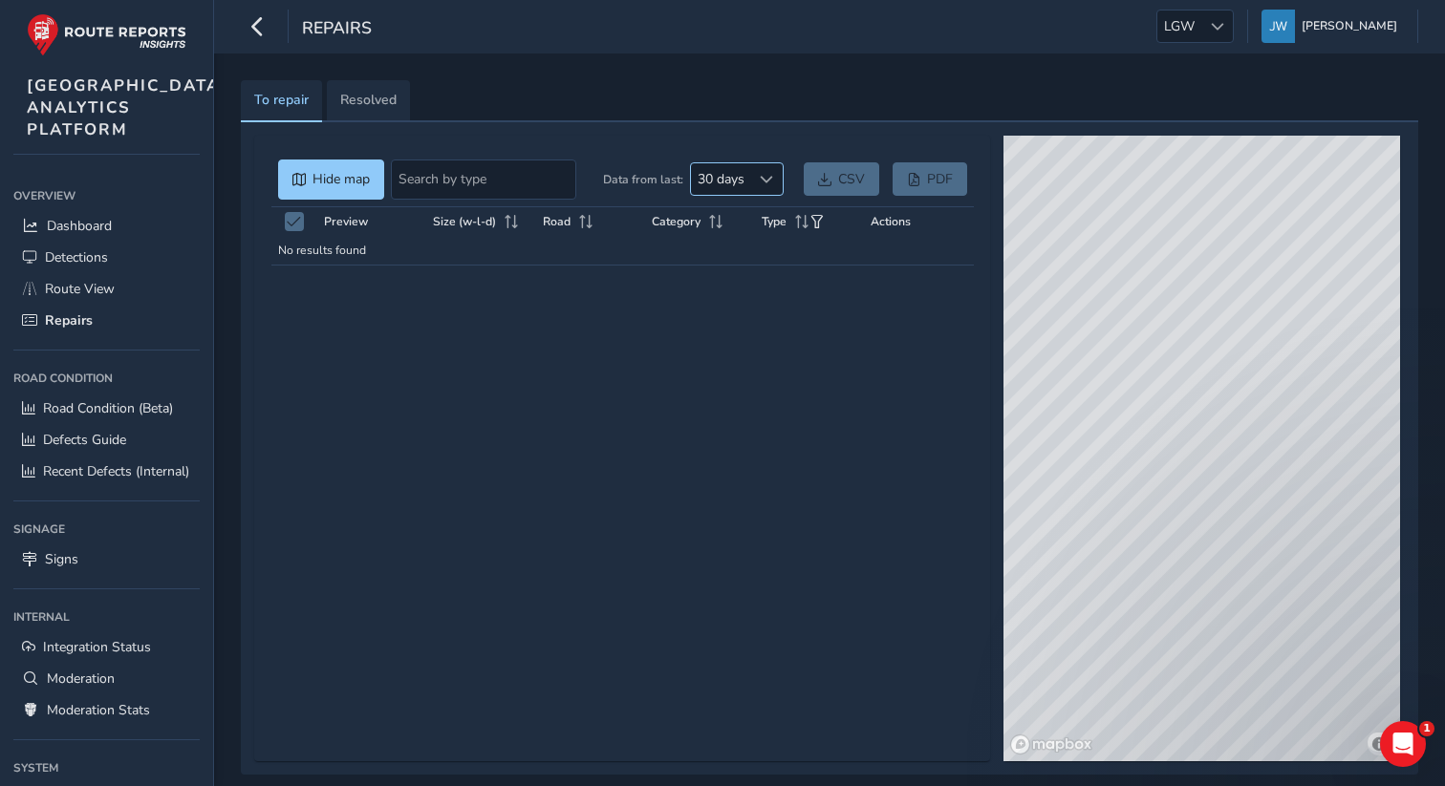
click at [762, 183] on span at bounding box center [766, 179] width 13 height 13
click at [747, 324] on li "90 days" at bounding box center [737, 314] width 93 height 32
click at [364, 81] on link "Resolved" at bounding box center [368, 101] width 83 height 42
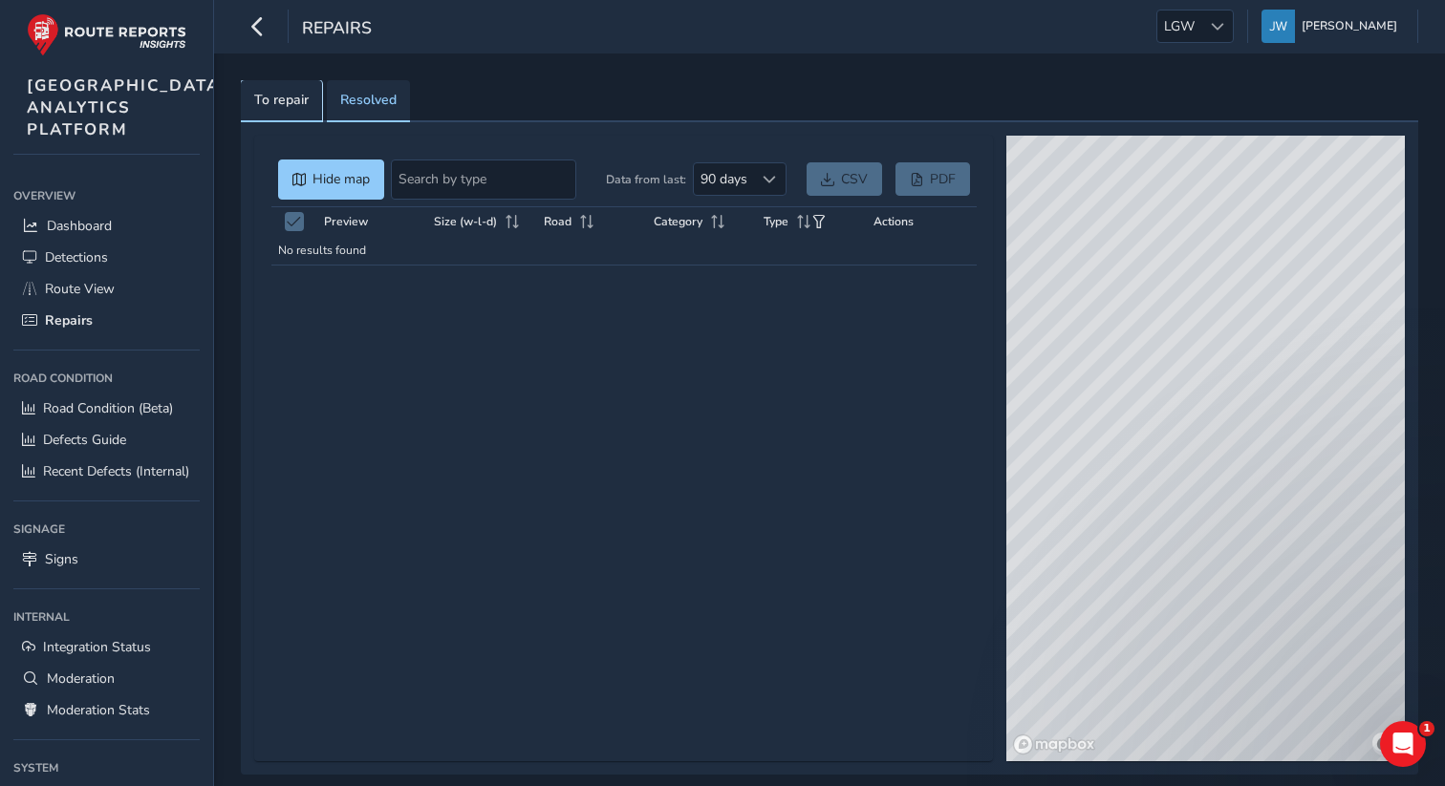
click at [281, 97] on span "To repair" at bounding box center [281, 100] width 54 height 13
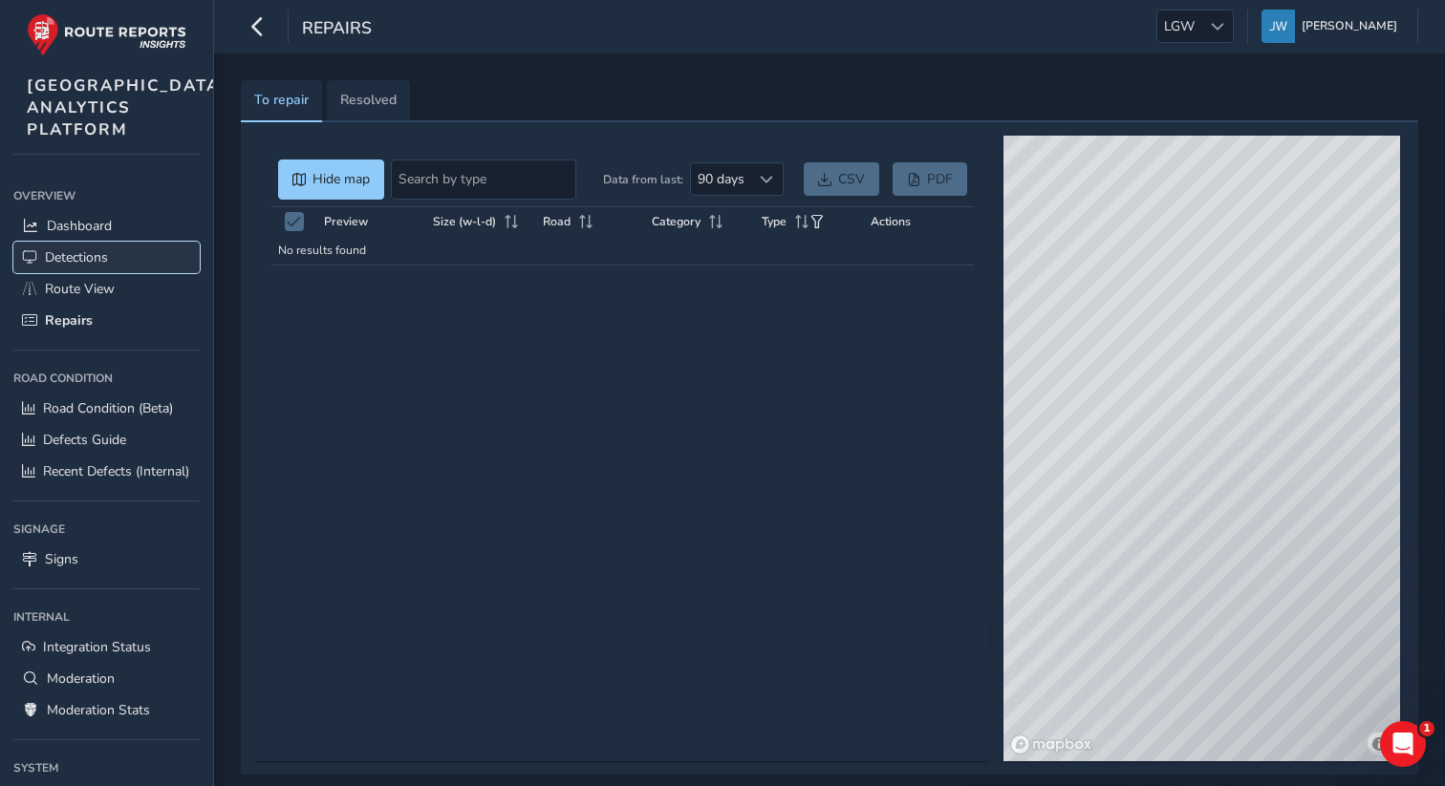
click at [91, 267] on span "Detections" at bounding box center [76, 257] width 63 height 18
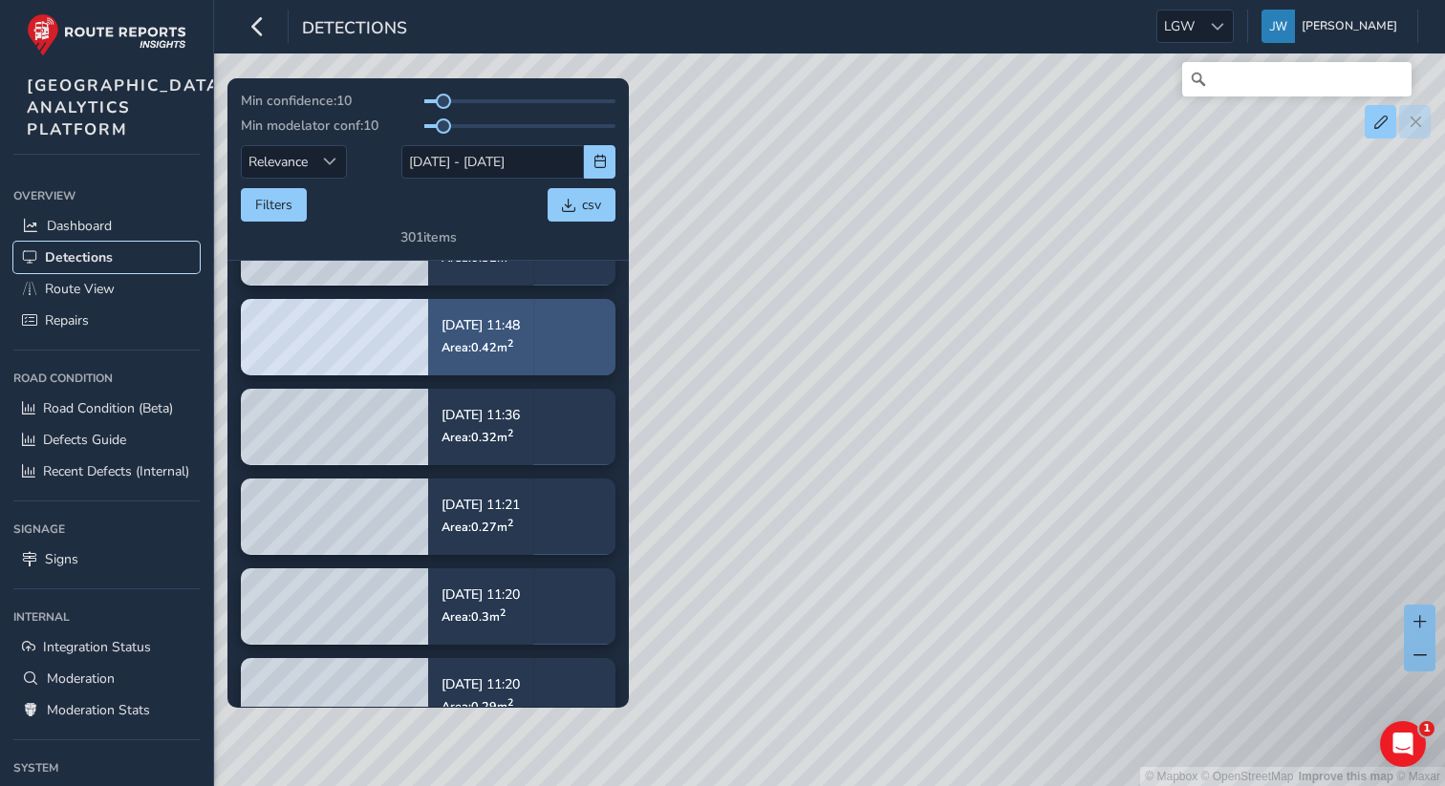
scroll to position [4401, 0]
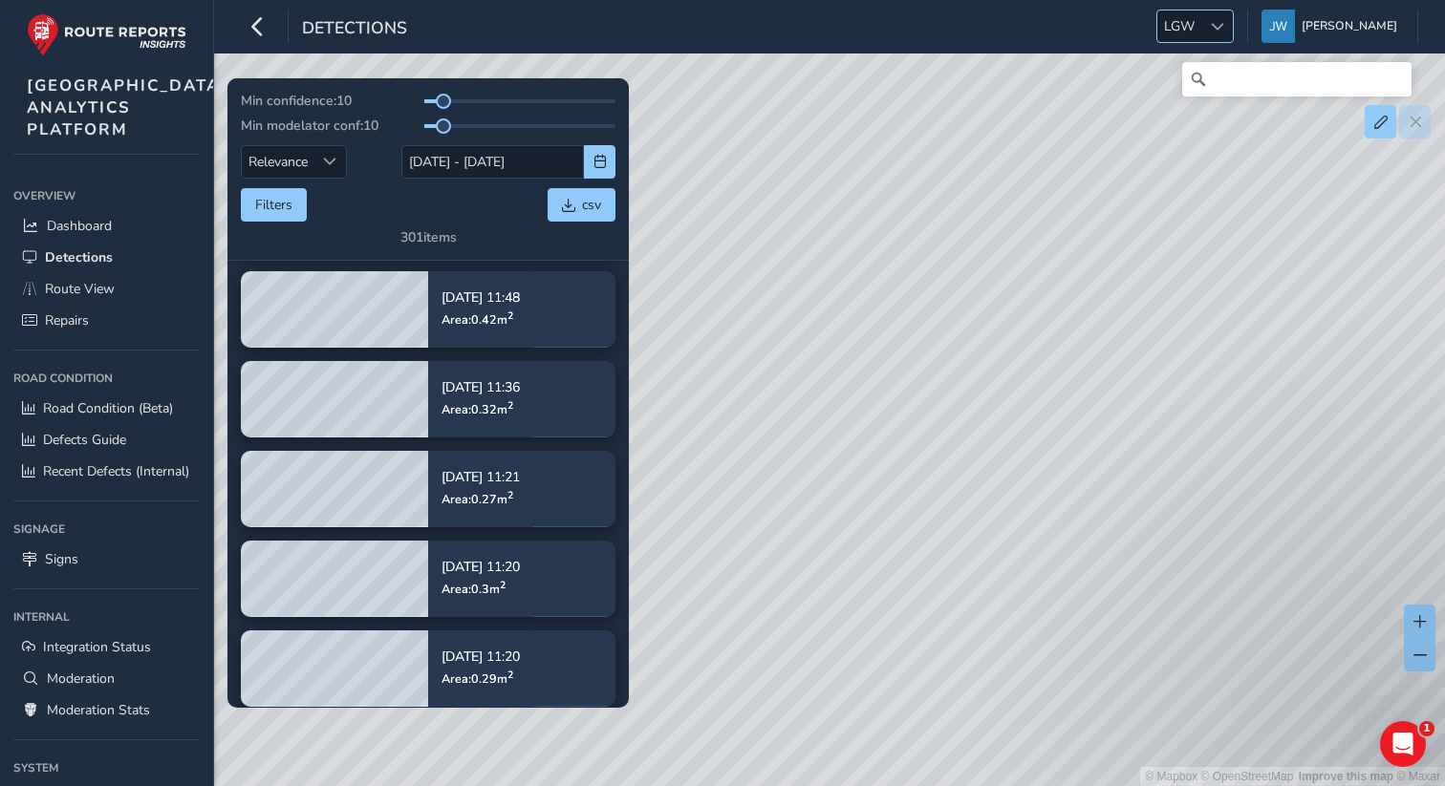
click at [1224, 30] on span at bounding box center [1217, 26] width 13 height 13
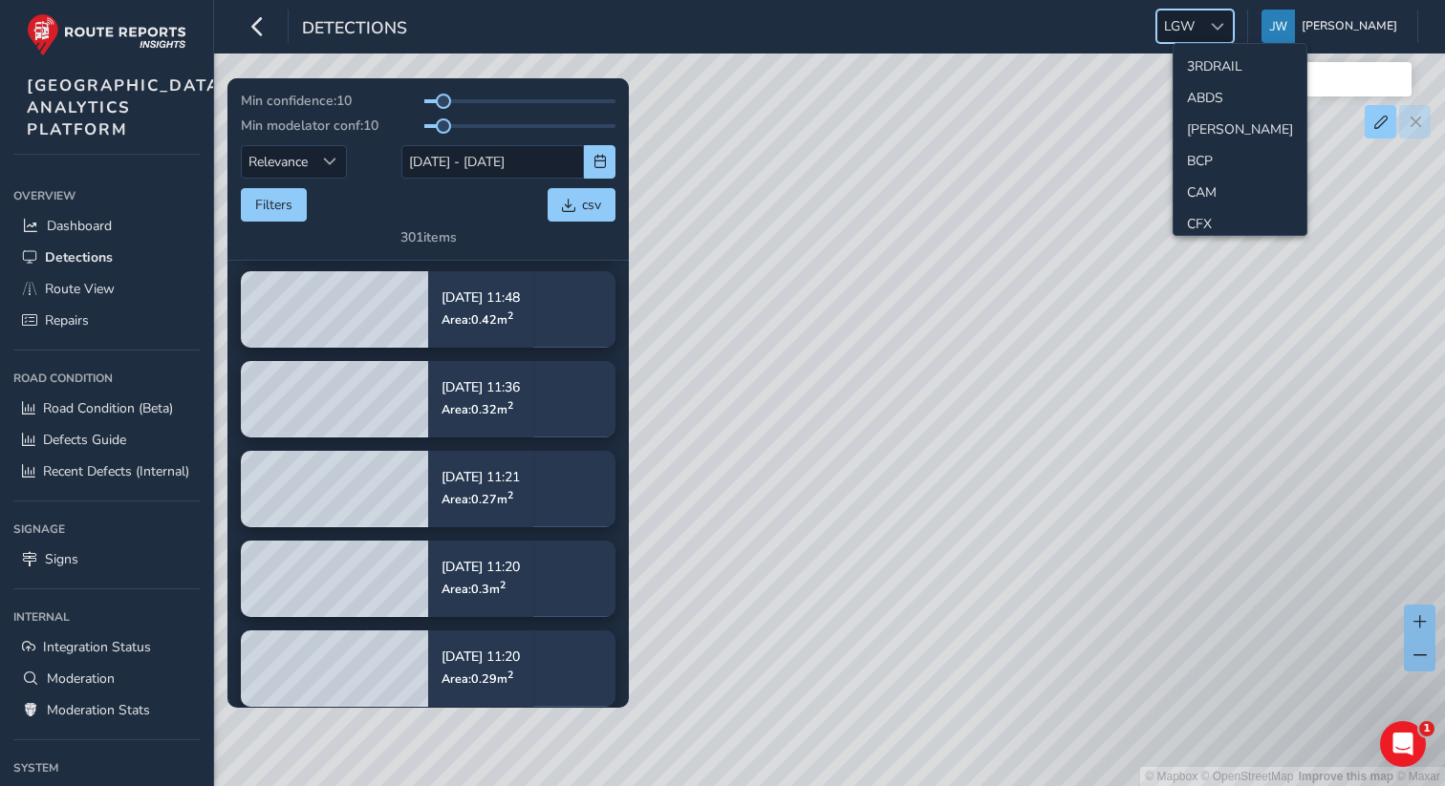
scroll to position [415, 0]
click at [1212, 90] on li "ILN" at bounding box center [1239, 93] width 133 height 32
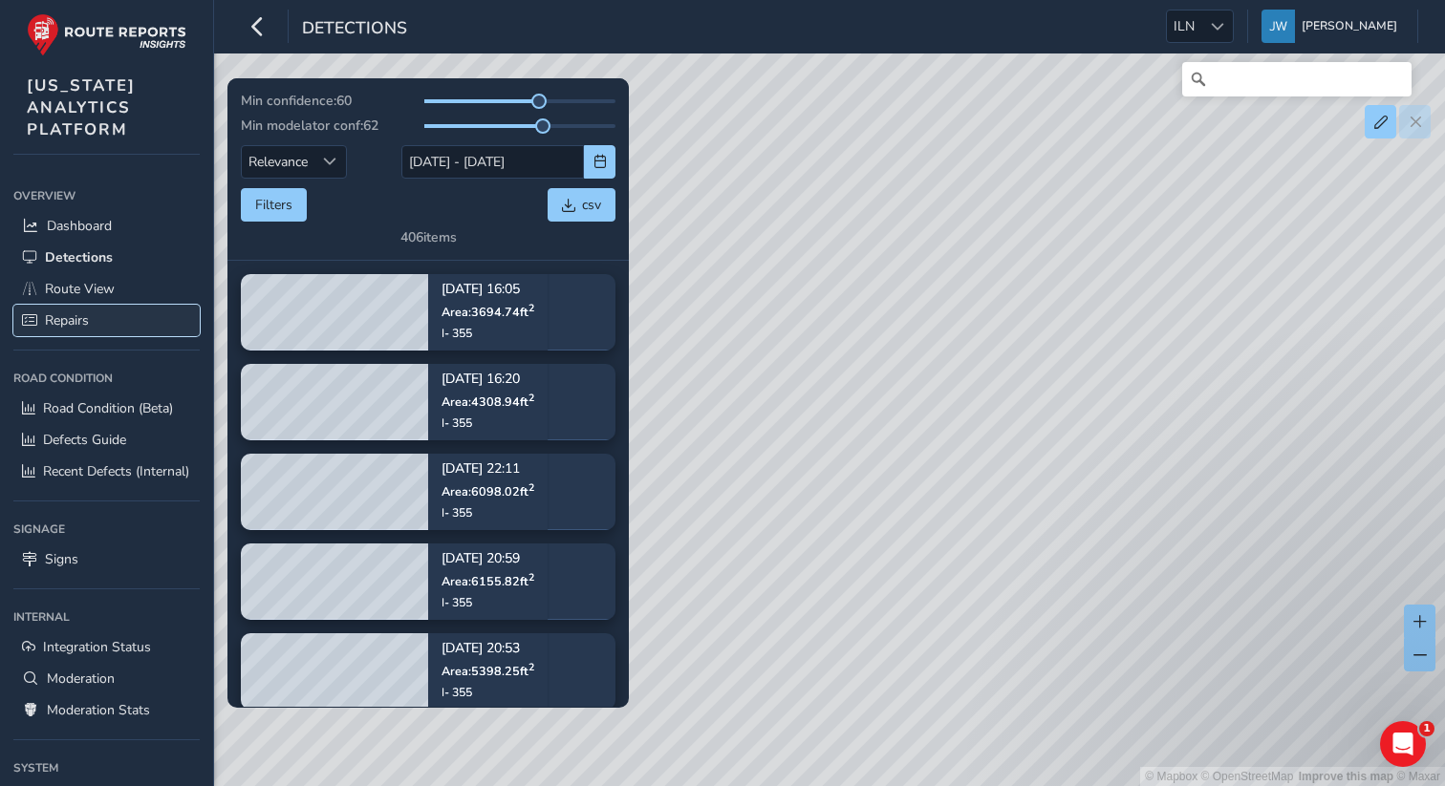
click at [102, 324] on link "Repairs" at bounding box center [106, 321] width 186 height 32
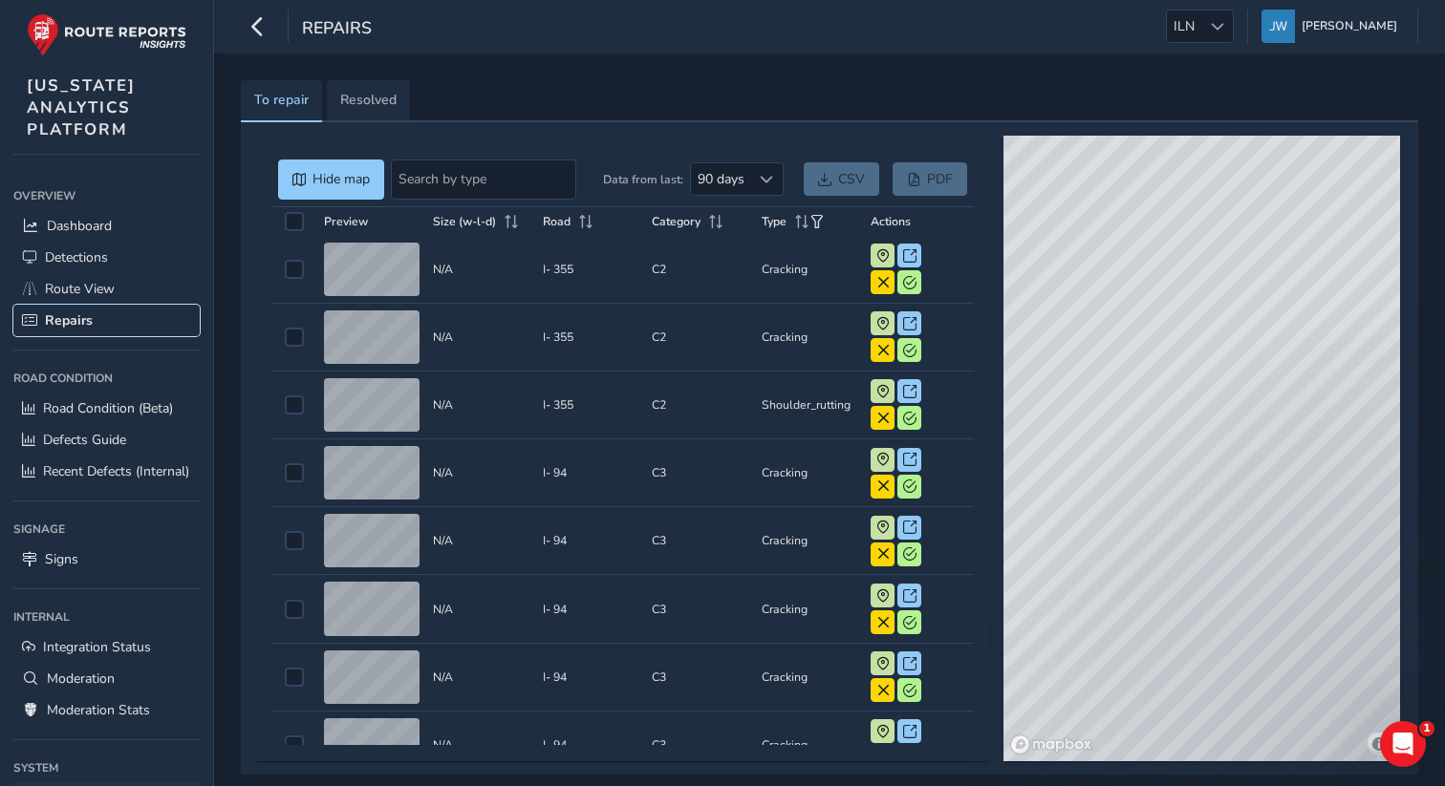
scroll to position [141, 0]
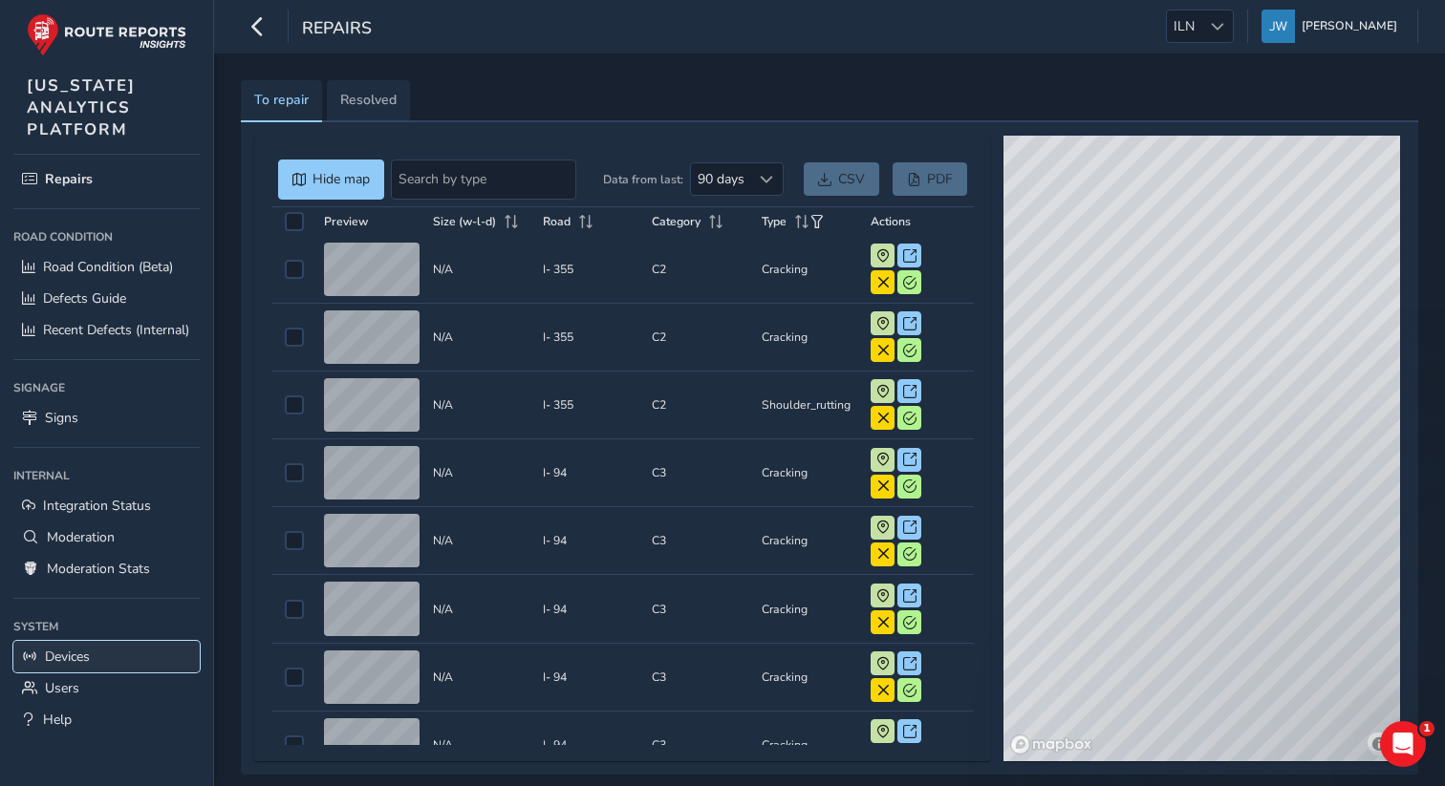
click at [69, 660] on span "Devices" at bounding box center [67, 657] width 45 height 18
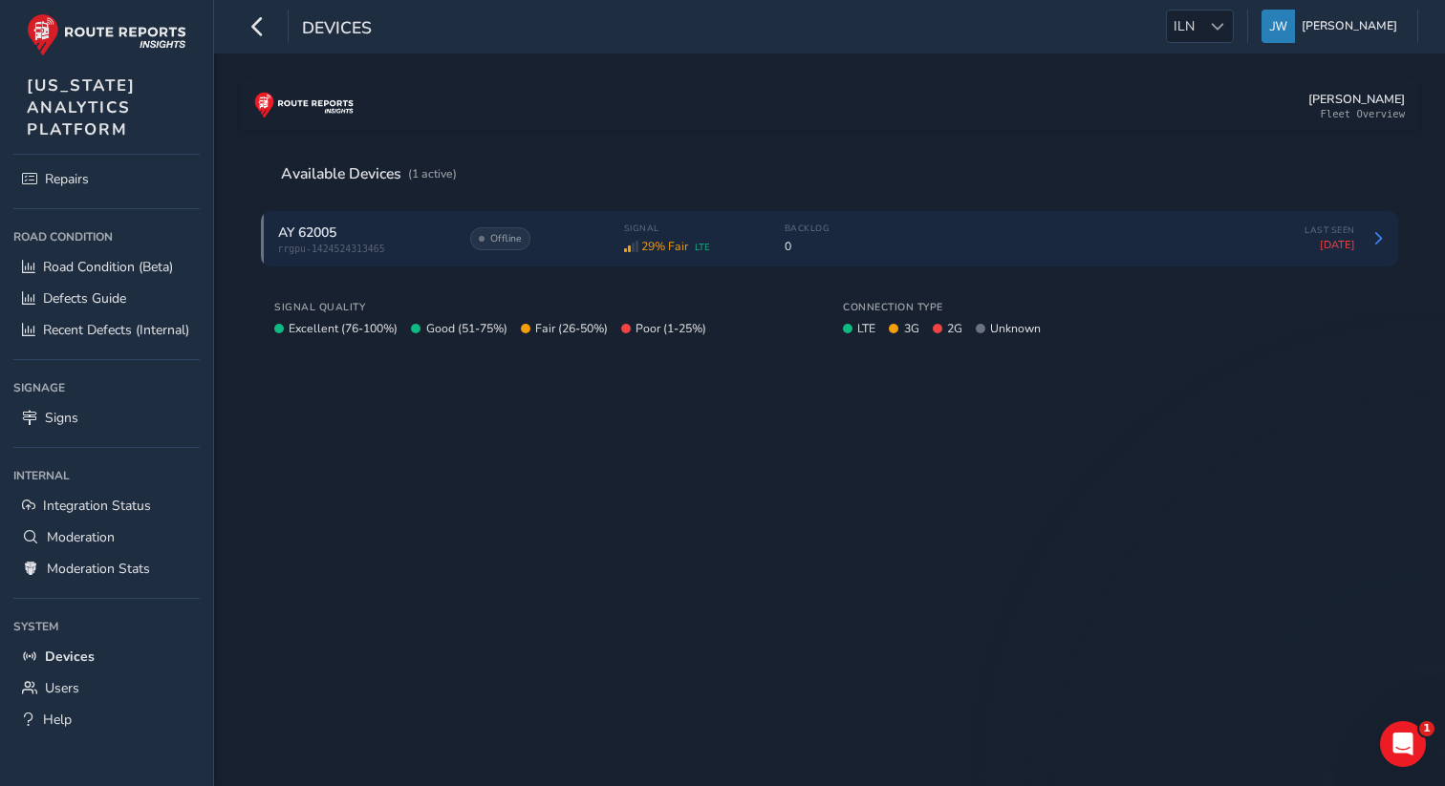
click at [398, 248] on span "rrgpu-1424524313465" at bounding box center [364, 249] width 172 height 11
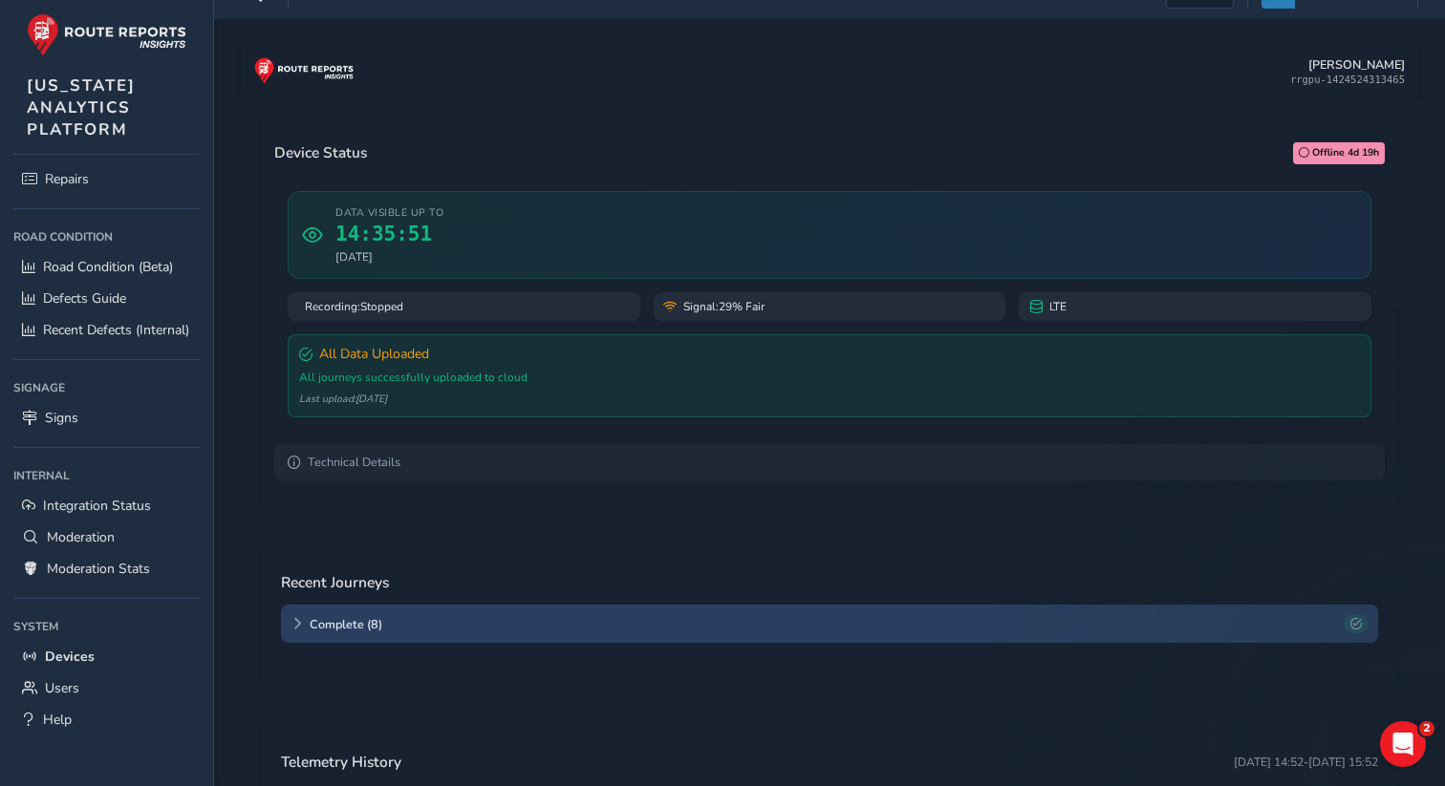
scroll to position [30, 0]
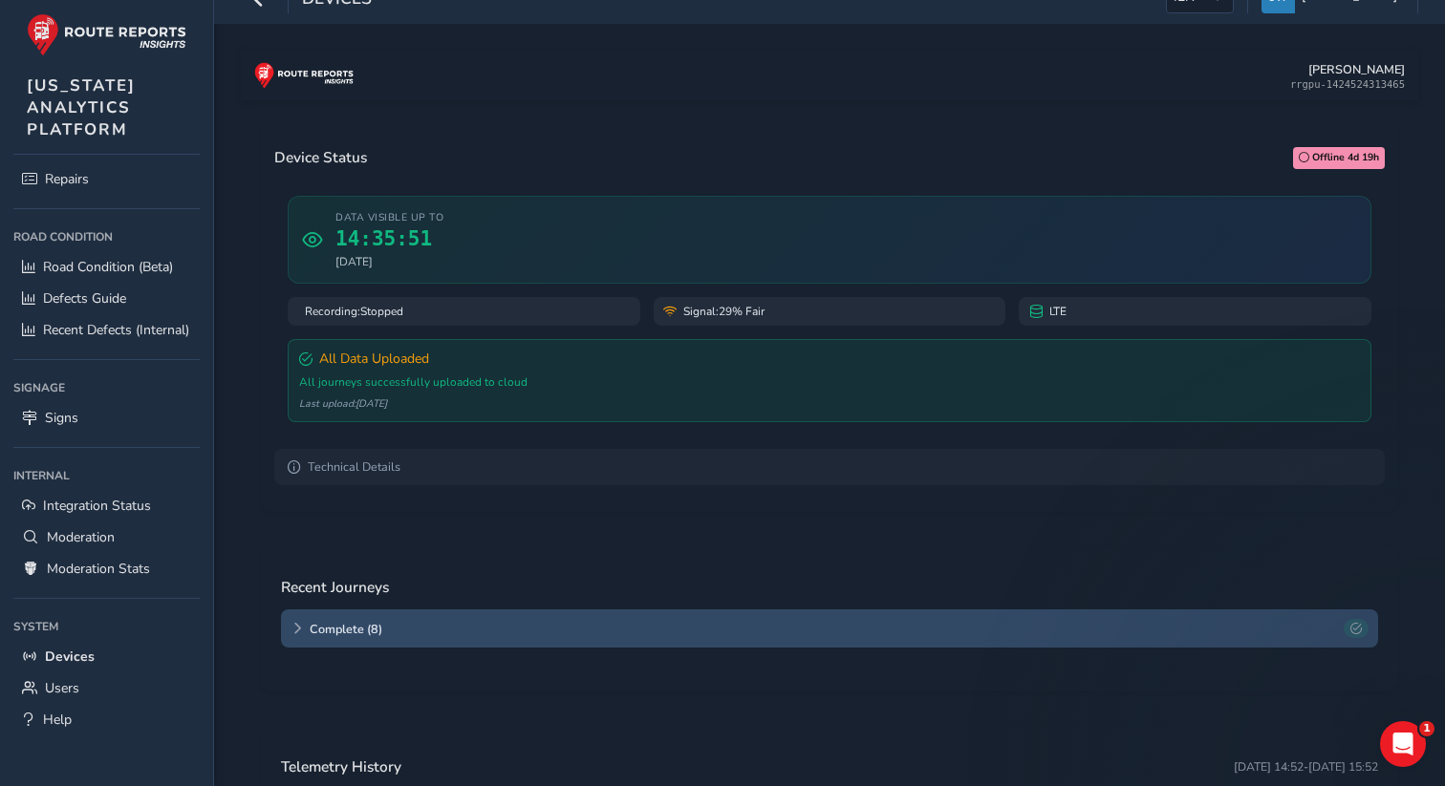
click at [300, 634] on icon at bounding box center [296, 628] width 11 height 11
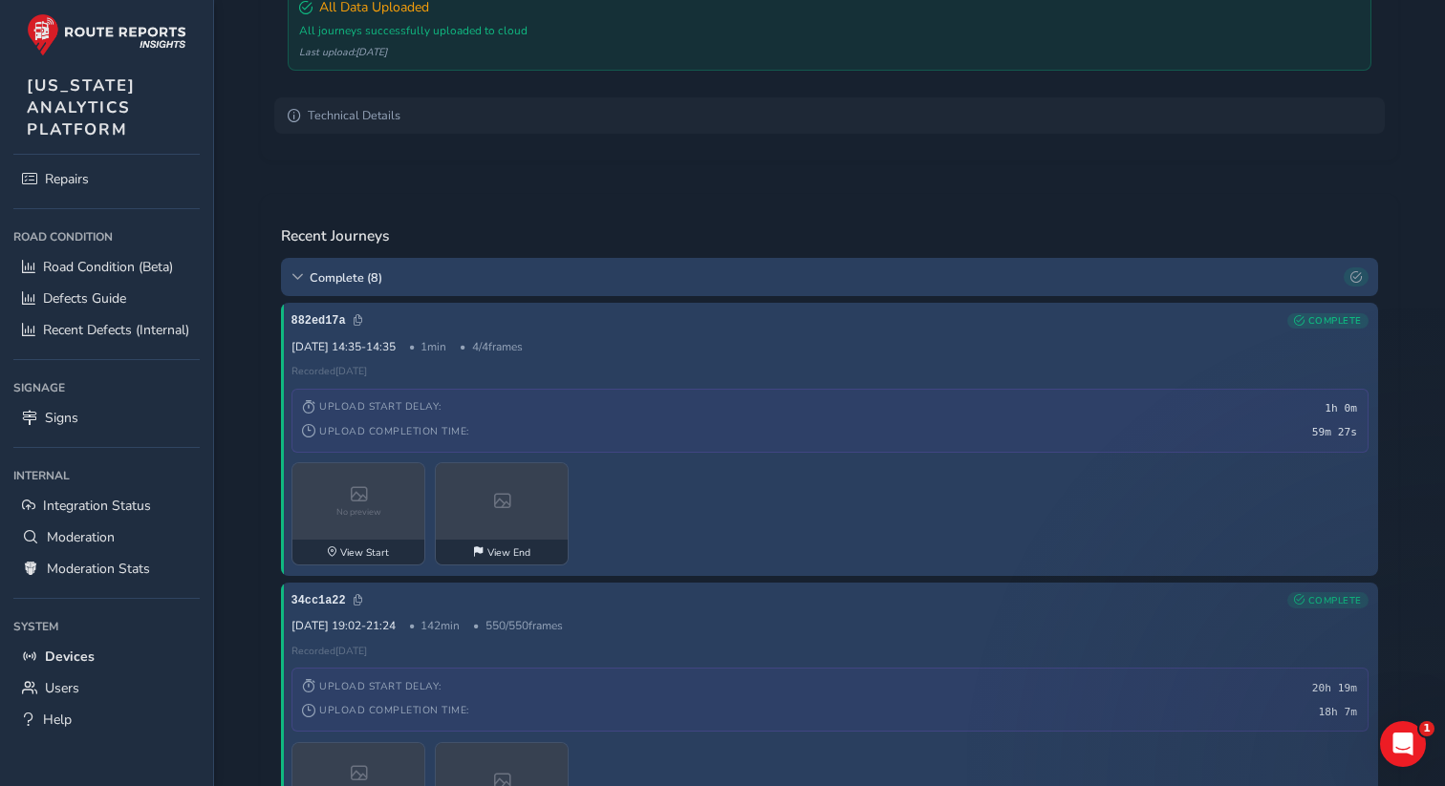
scroll to position [0, 0]
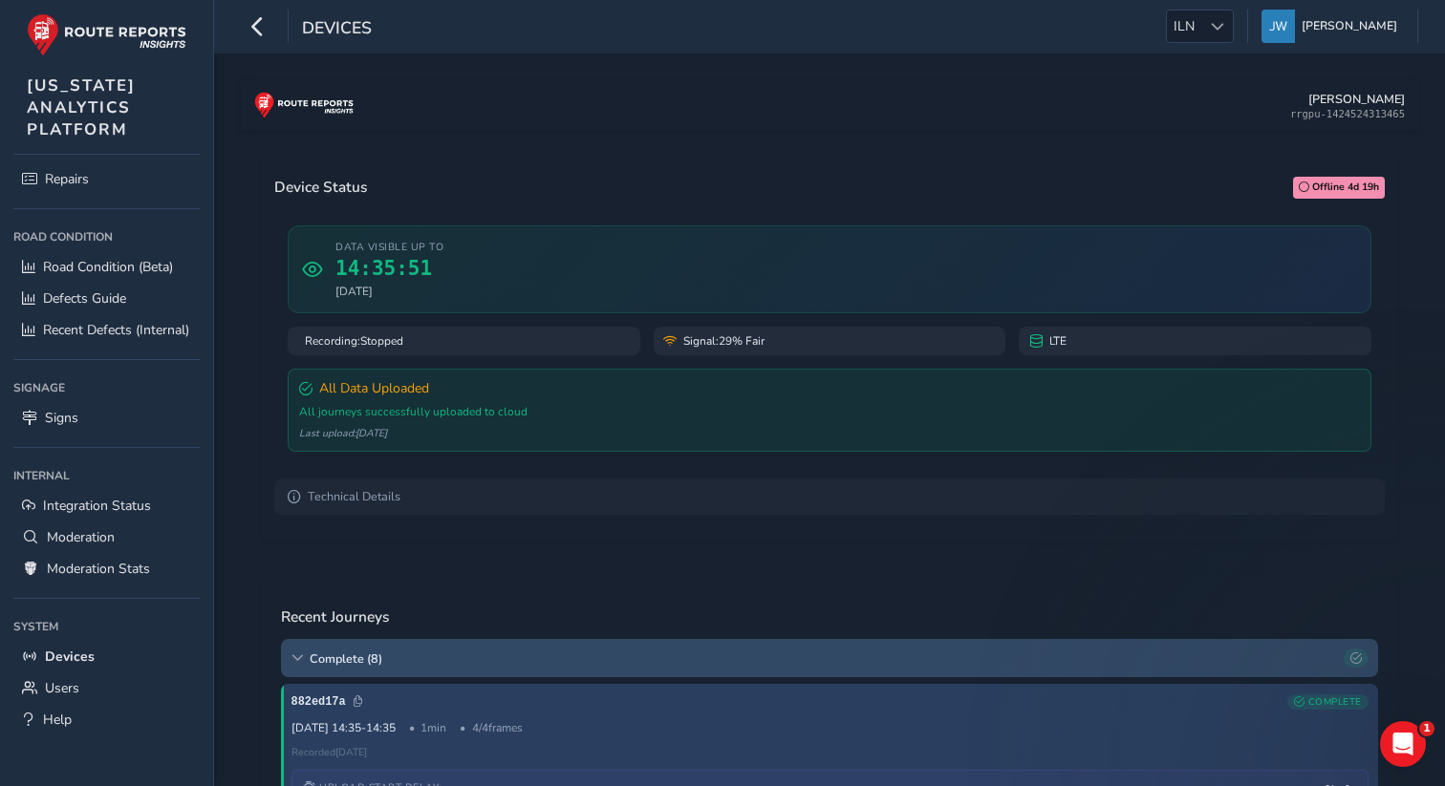
click at [304, 660] on div "Complete ( 8 )" at bounding box center [829, 658] width 1097 height 38
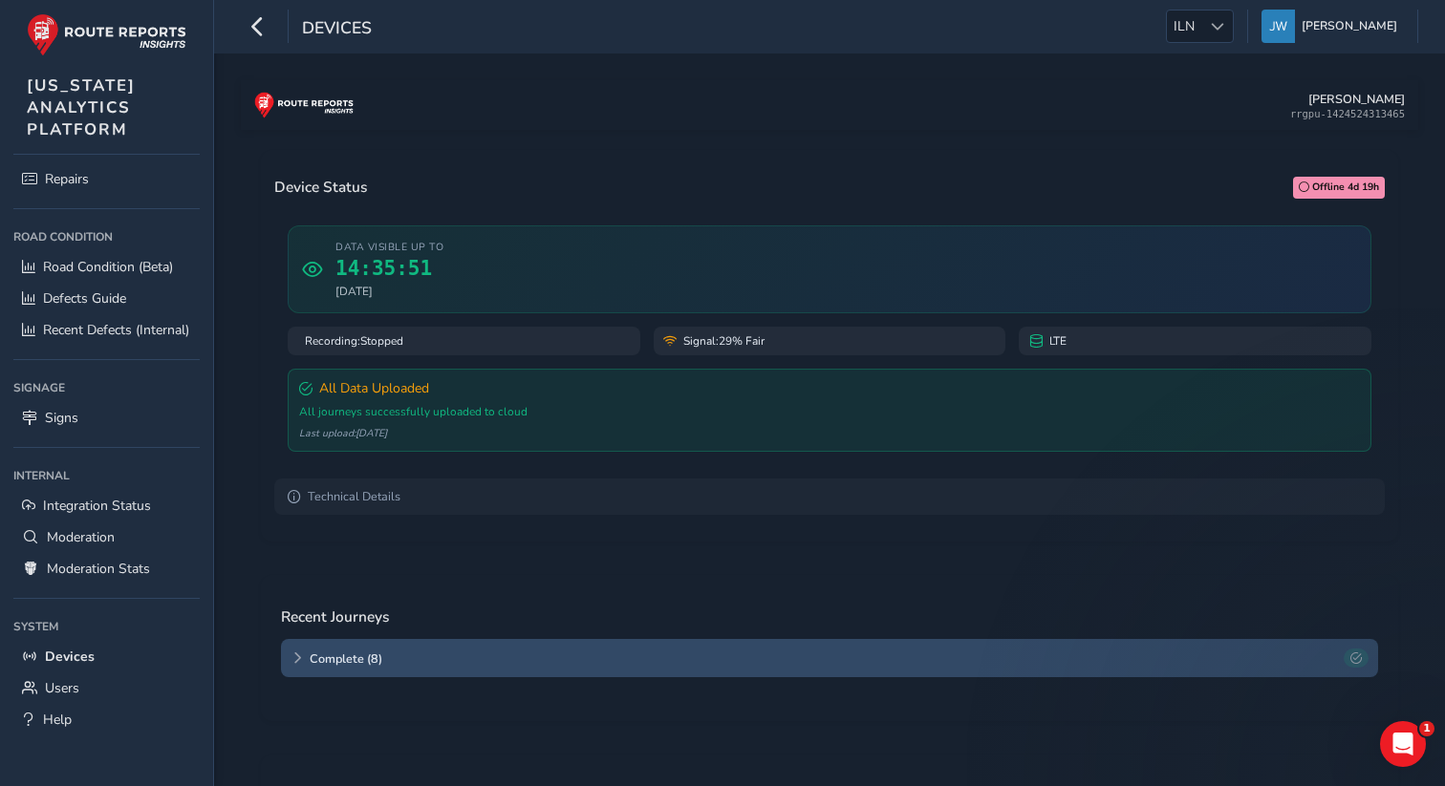
click at [299, 669] on div "Complete ( 8 )" at bounding box center [829, 658] width 1097 height 38
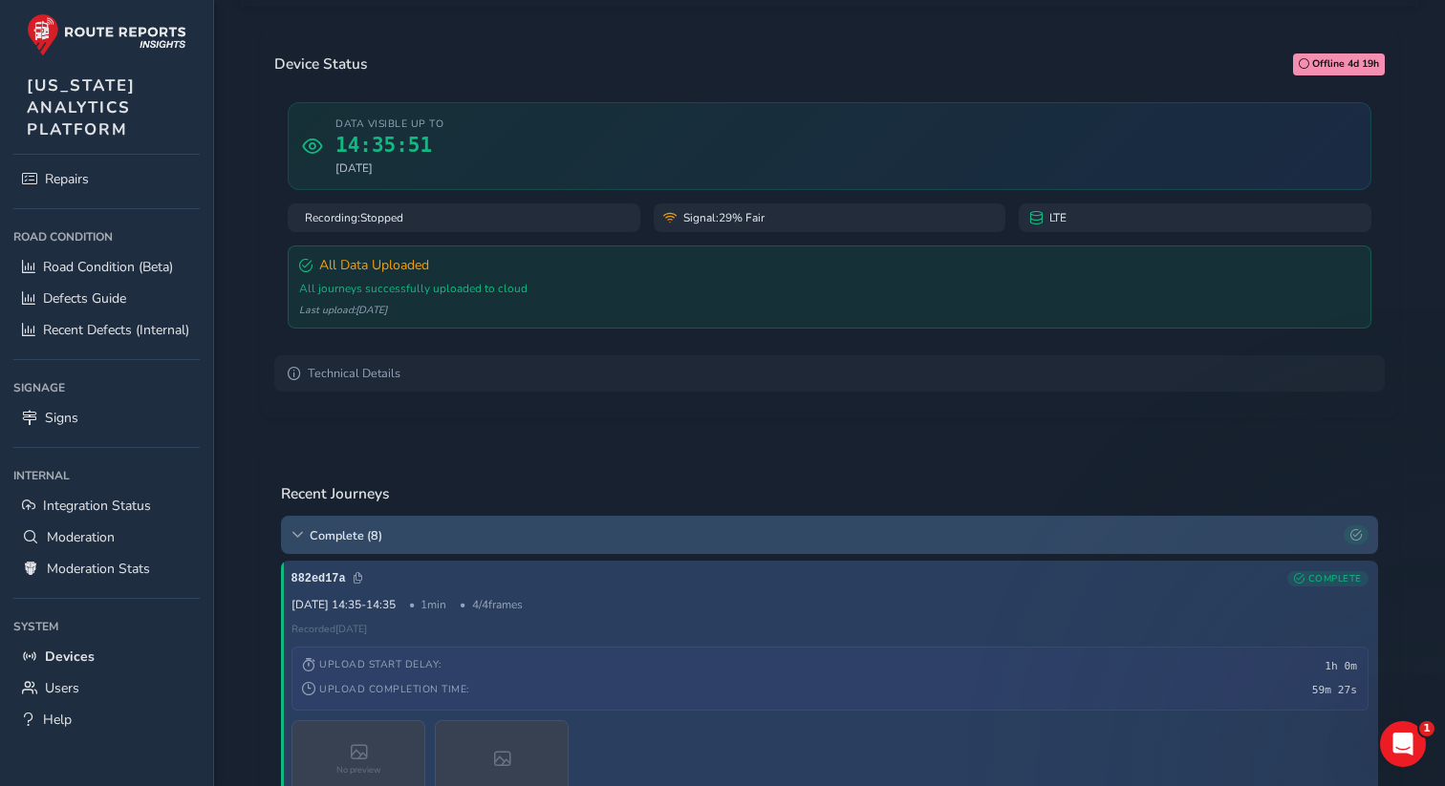
scroll to position [126, 0]
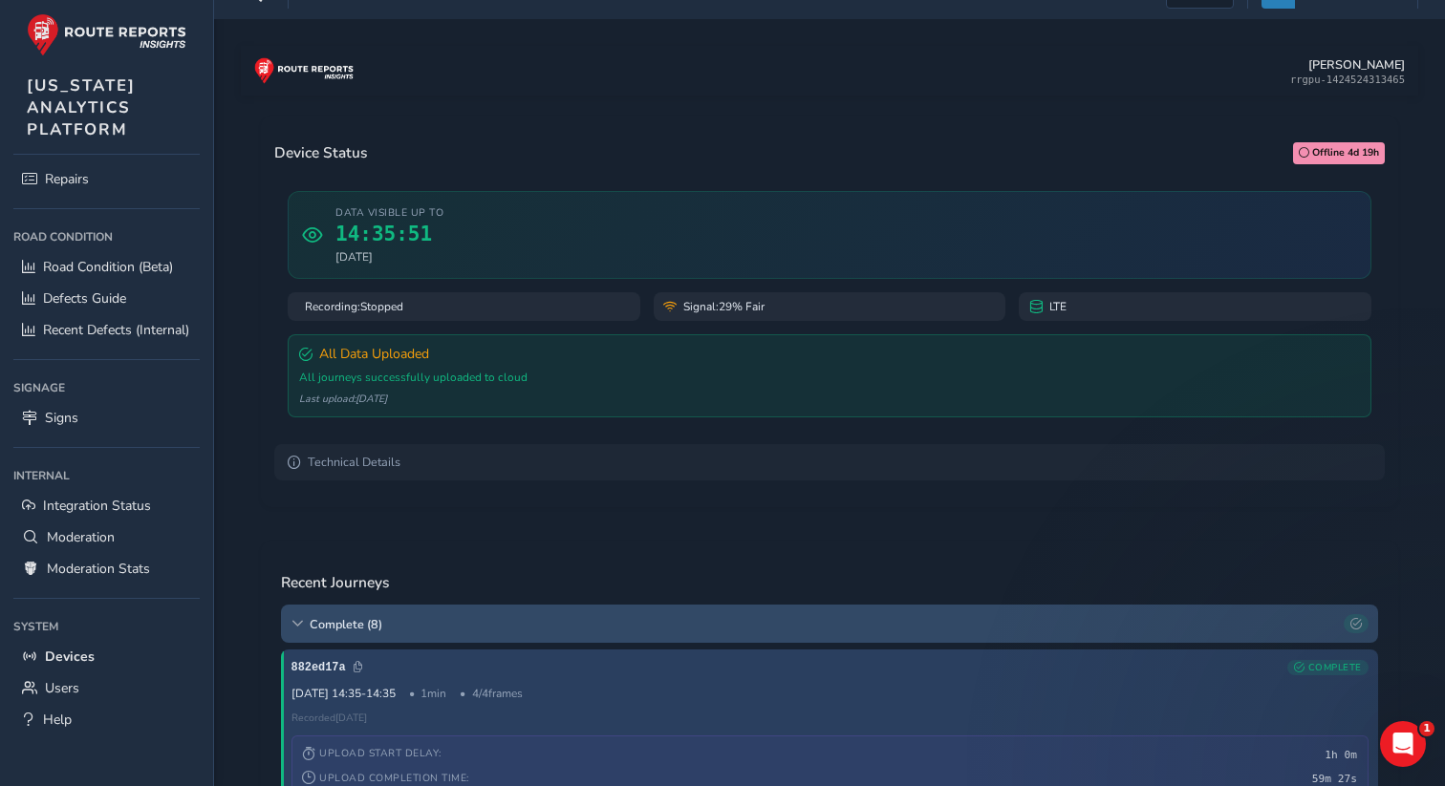
click at [301, 625] on icon at bounding box center [296, 623] width 11 height 11
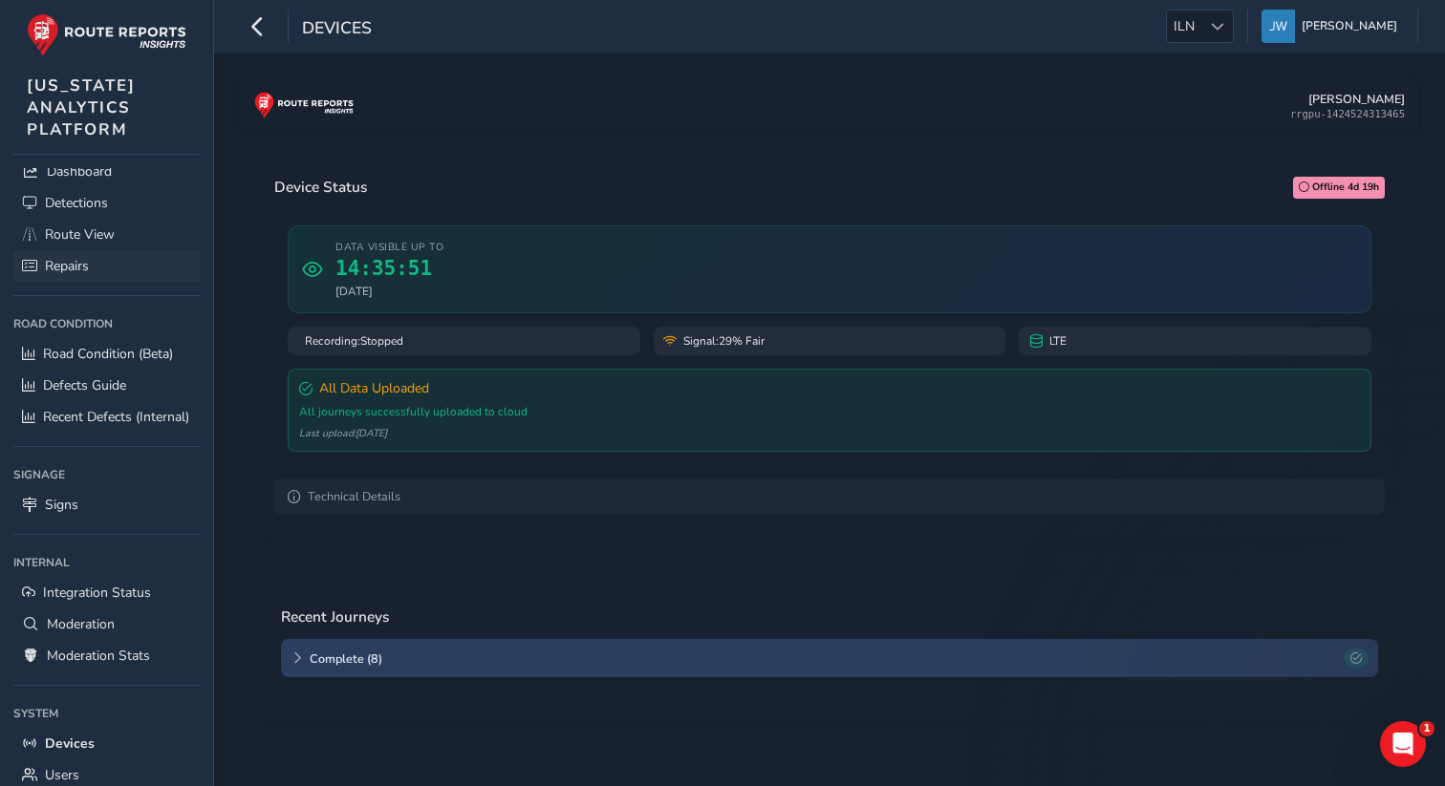
scroll to position [0, 0]
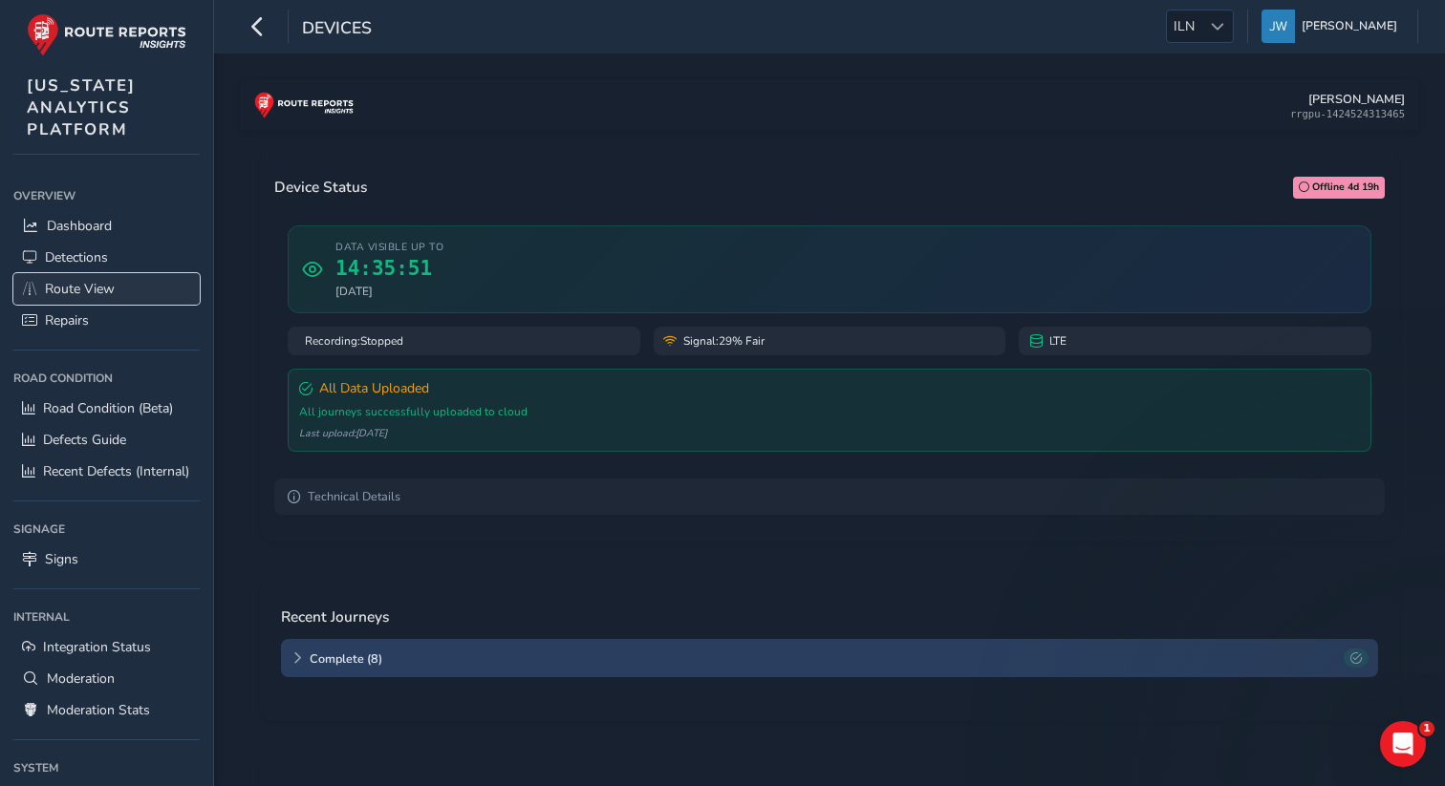
click at [88, 292] on span "Route View" at bounding box center [80, 289] width 70 height 18
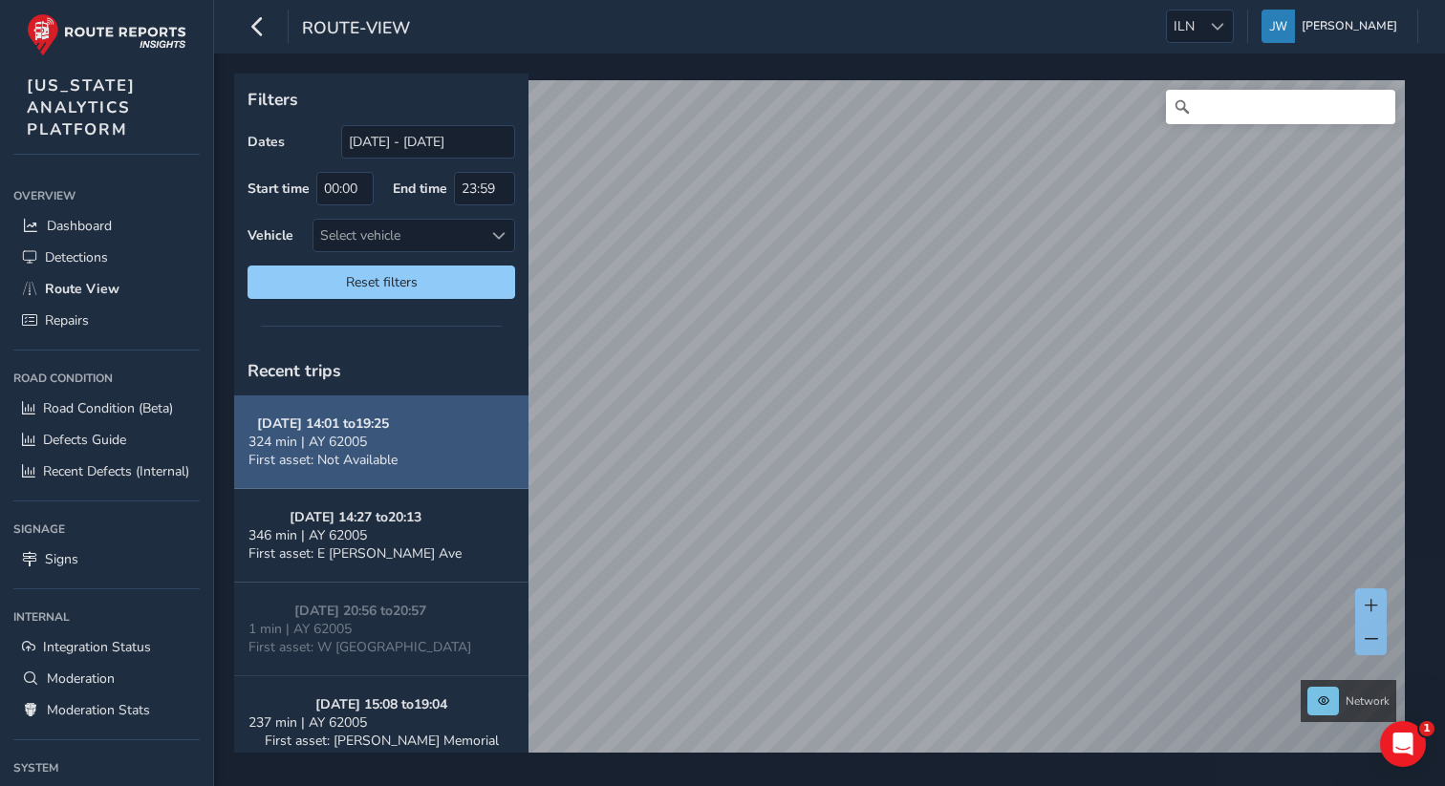
click at [443, 448] on button "[DATE] 14:01 to 19:25 324 min | AY 62005 First asset: Not Available" at bounding box center [381, 443] width 294 height 94
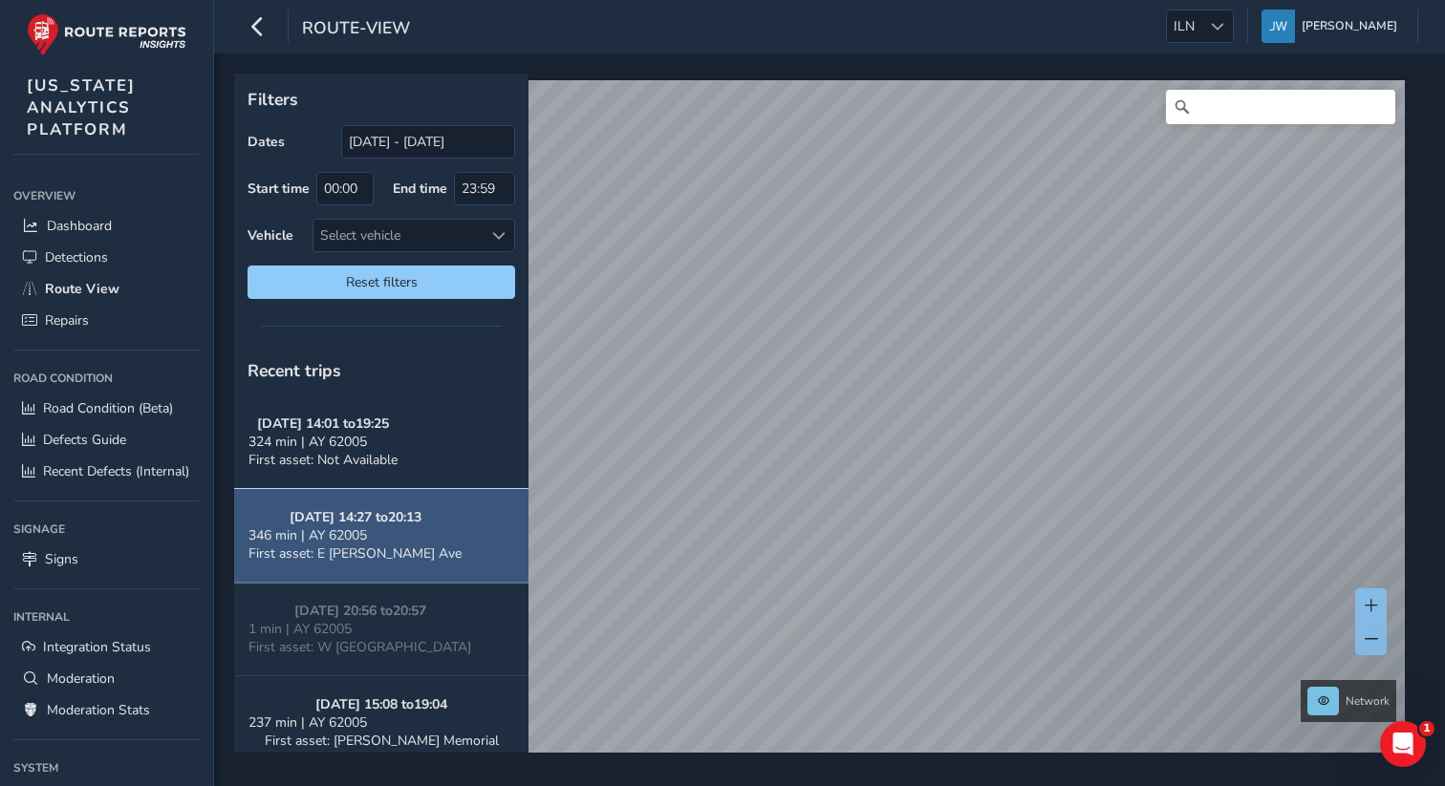
click at [410, 534] on div "346 min | AY 62005" at bounding box center [354, 536] width 213 height 18
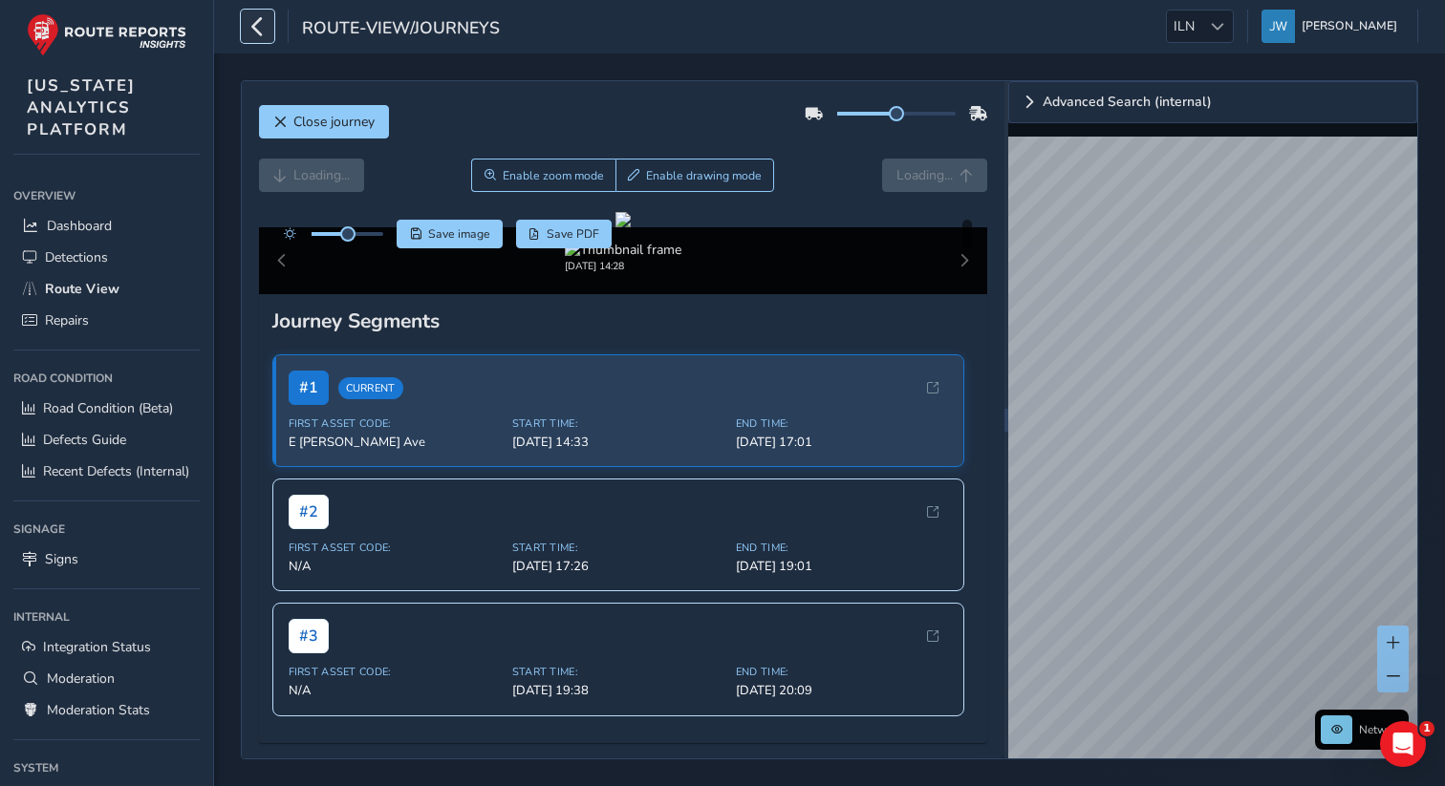
click at [254, 20] on icon "button" at bounding box center [258, 26] width 20 height 33
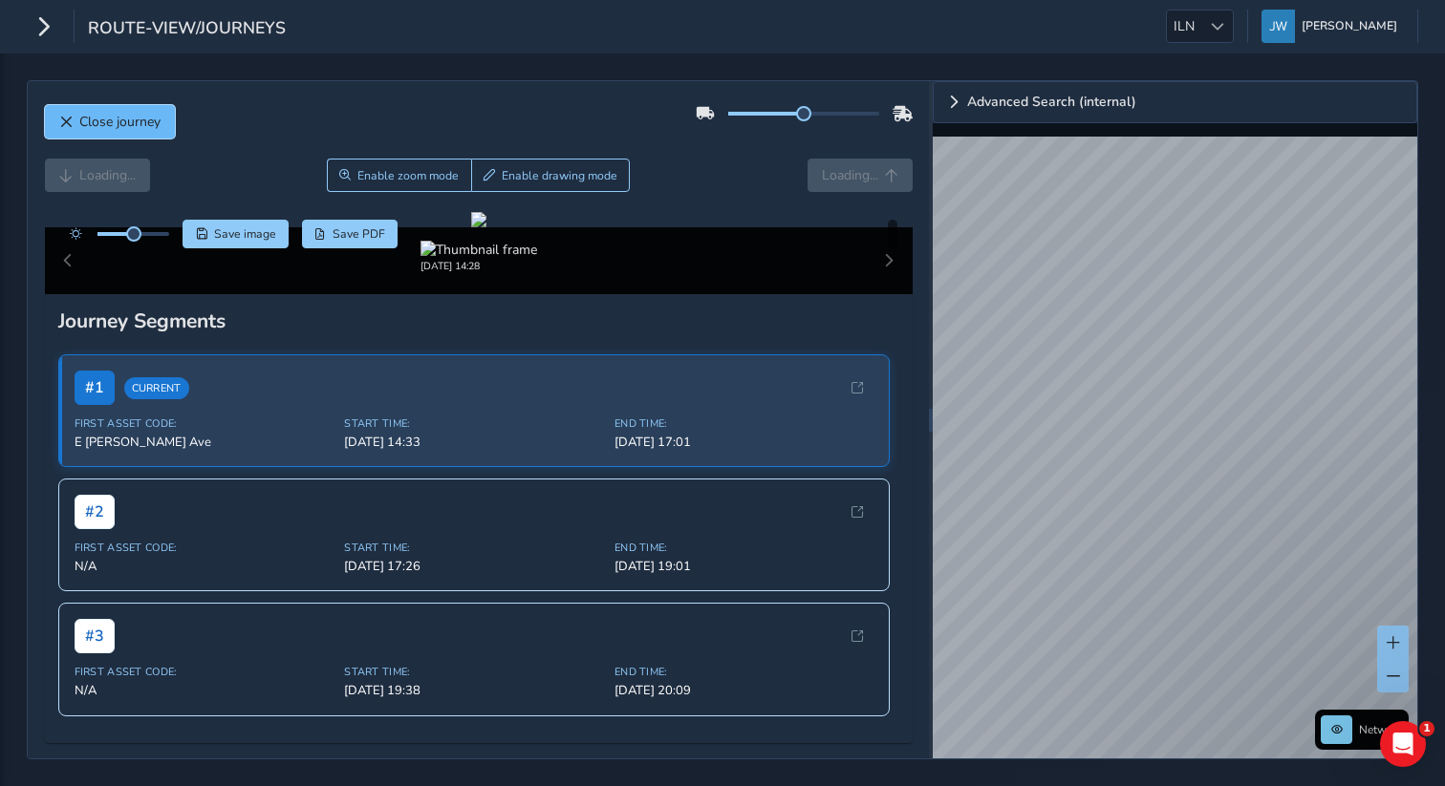
click at [96, 126] on span "Close journey" at bounding box center [119, 122] width 81 height 18
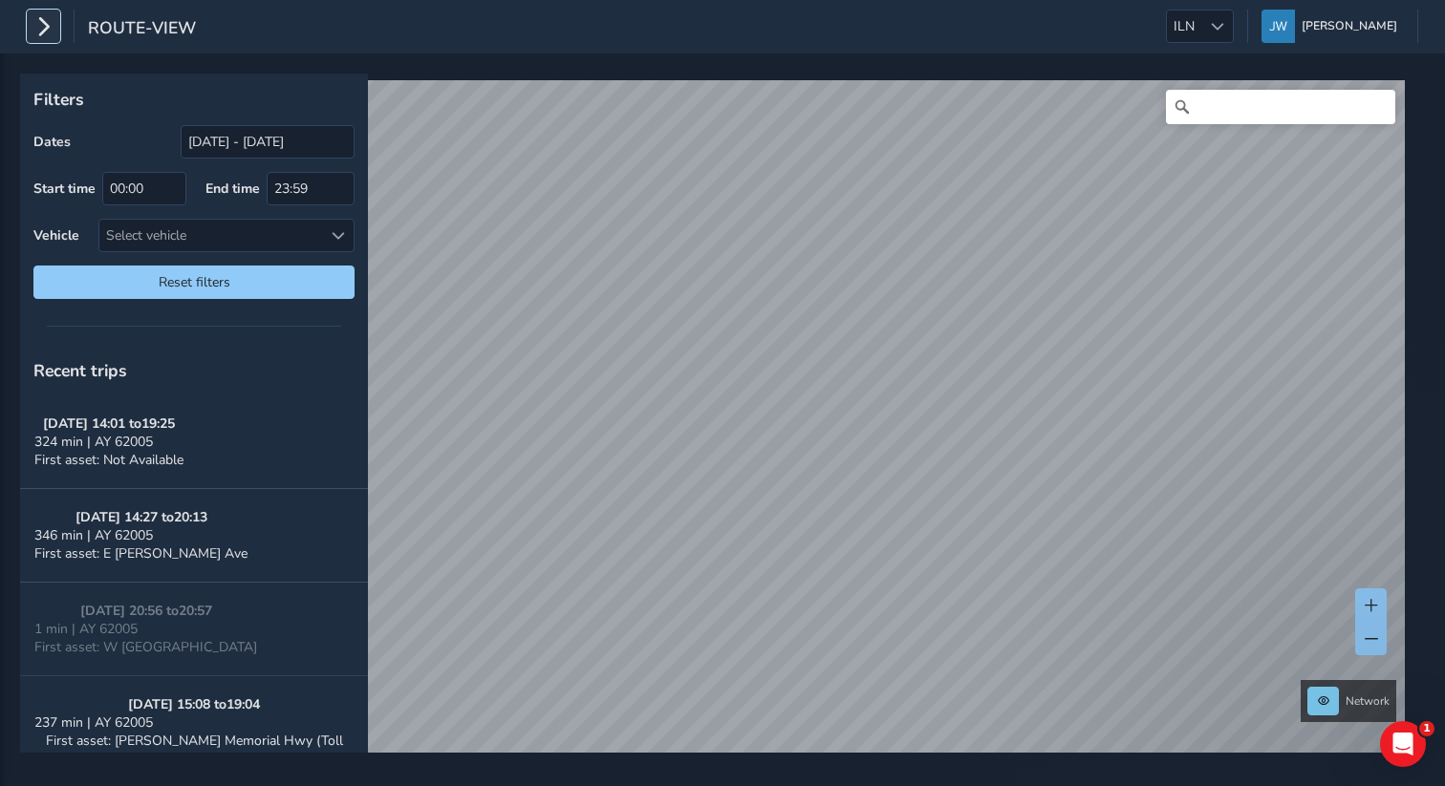
click at [33, 34] on icon "button" at bounding box center [43, 26] width 20 height 33
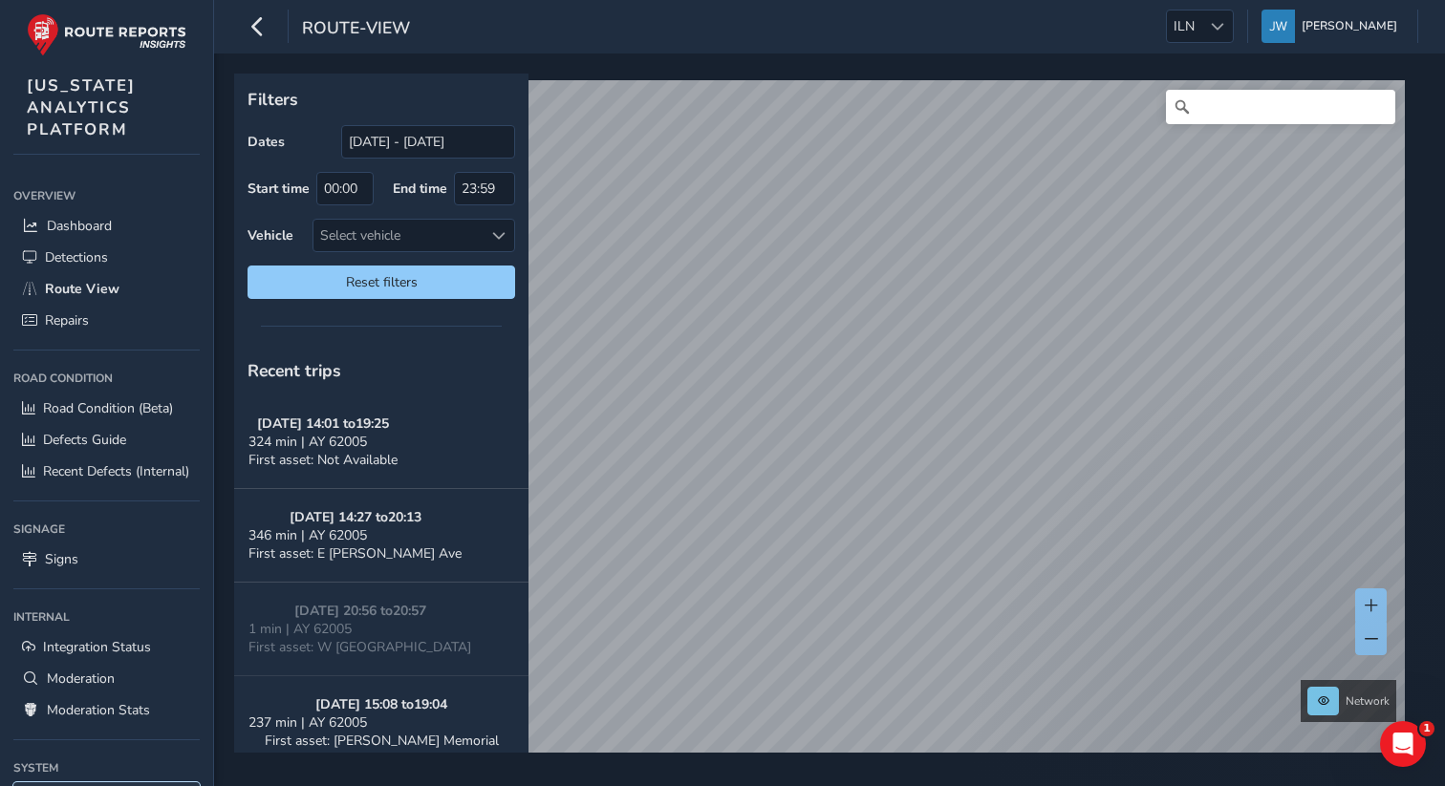
scroll to position [141, 0]
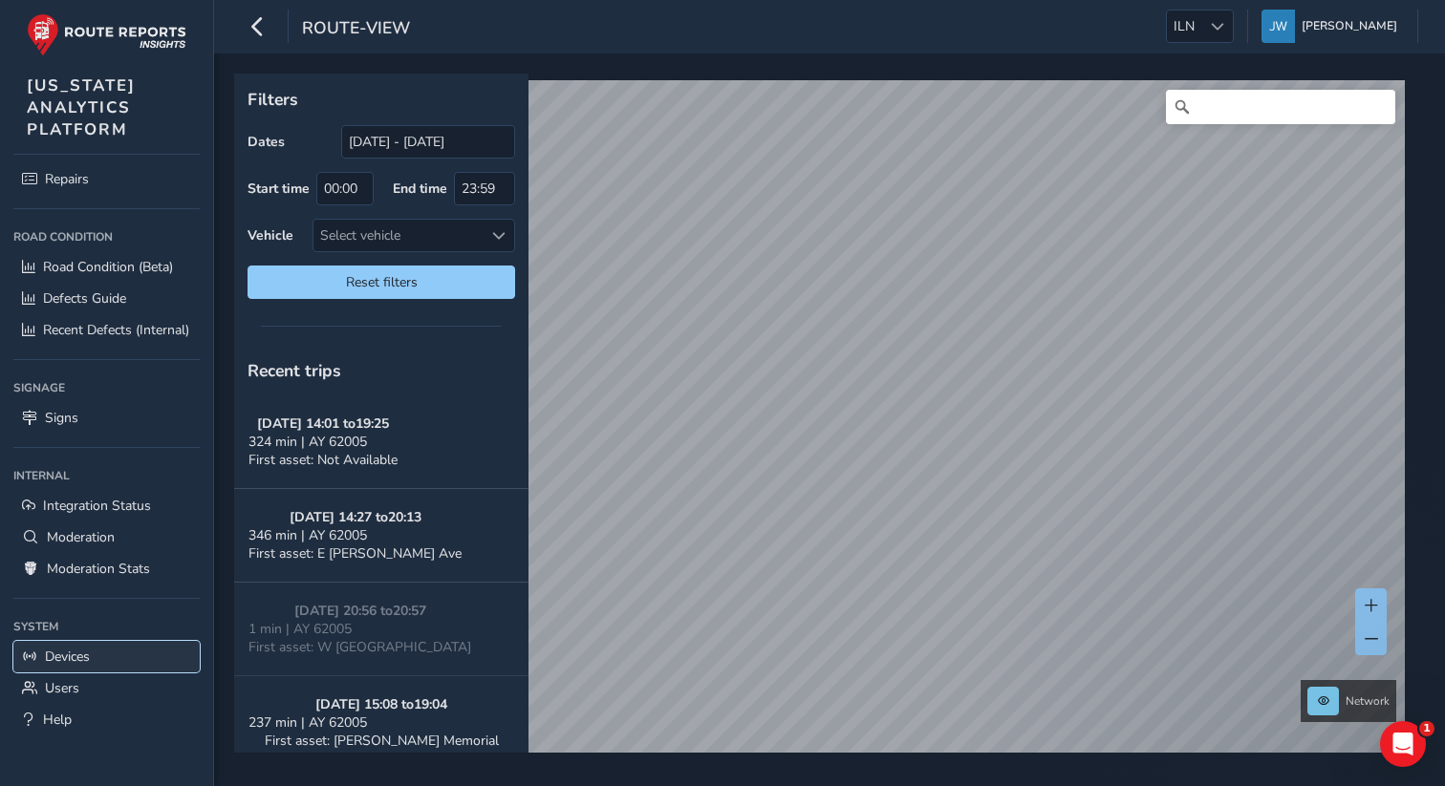
click at [67, 656] on span "Devices" at bounding box center [67, 657] width 45 height 18
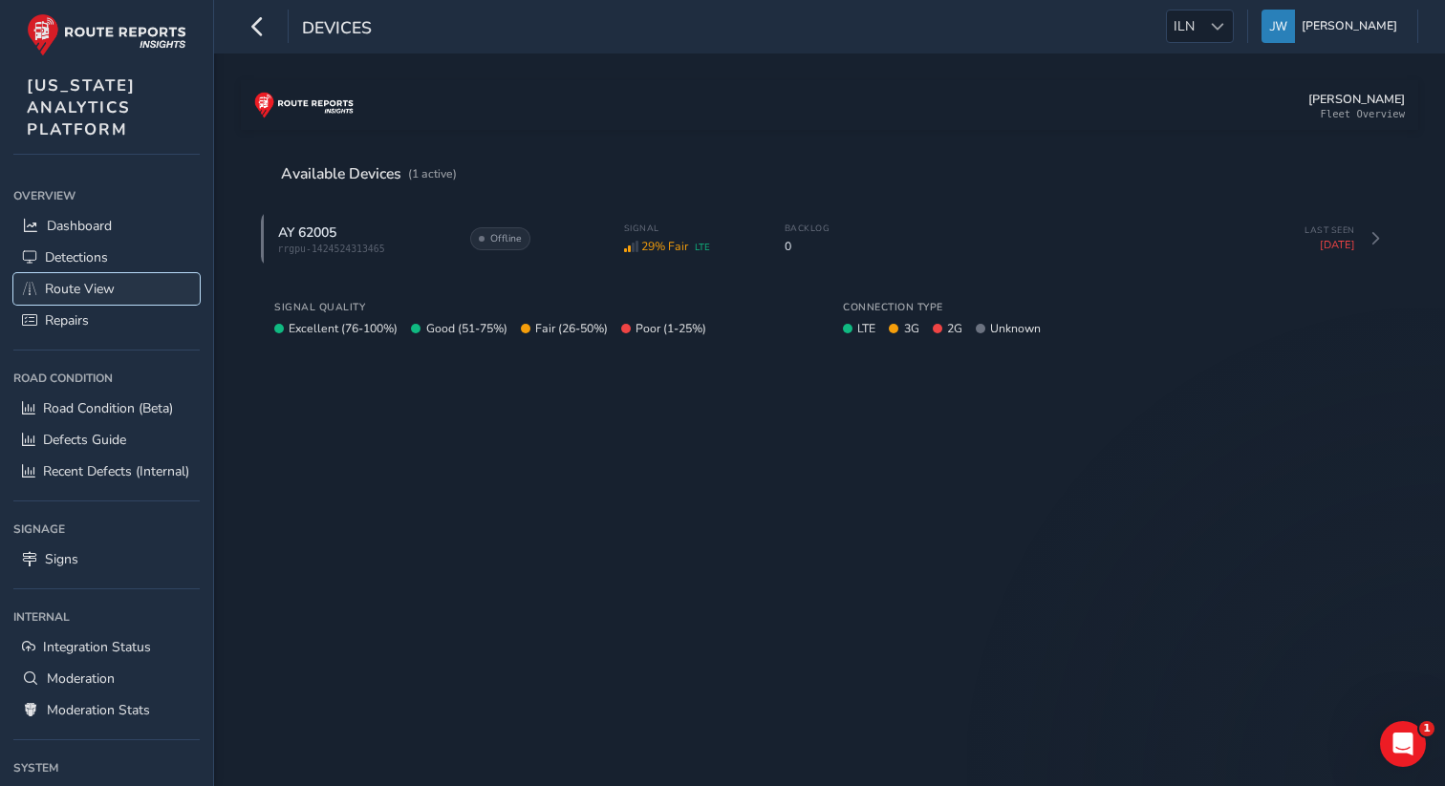
click at [82, 286] on span "Route View" at bounding box center [80, 289] width 70 height 18
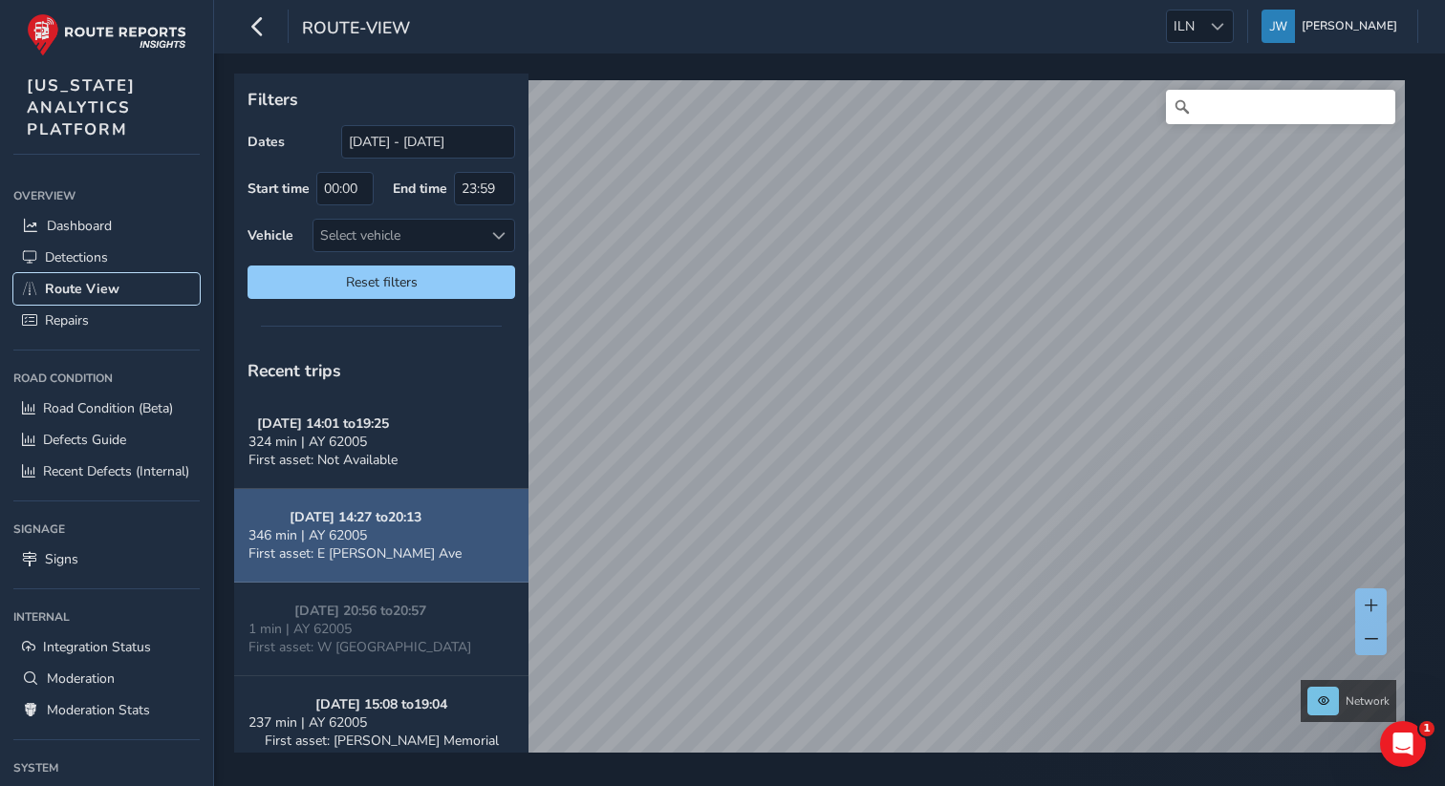
click at [125, 226] on link "Dashboard" at bounding box center [106, 226] width 186 height 32
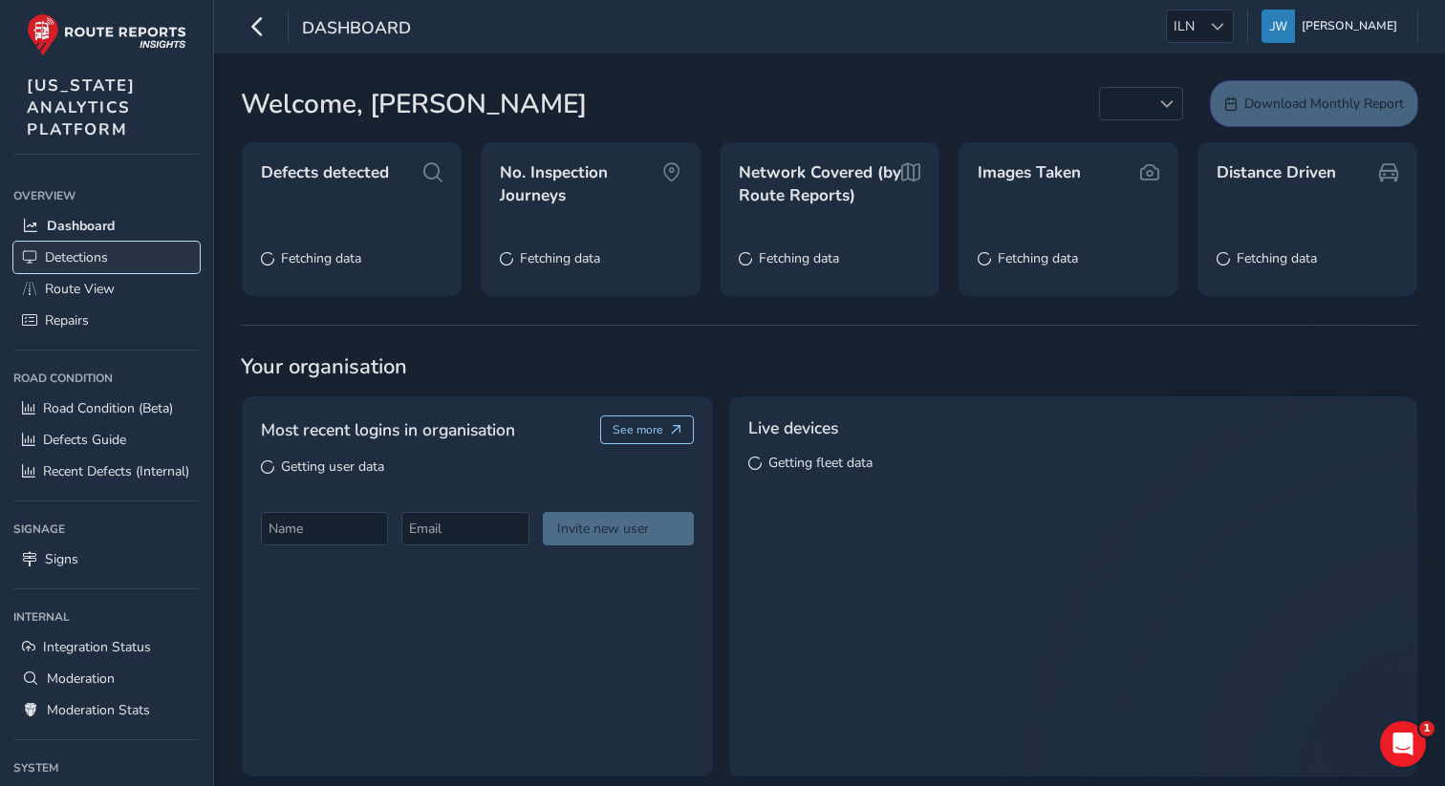
click at [82, 260] on span "Detections" at bounding box center [76, 257] width 63 height 18
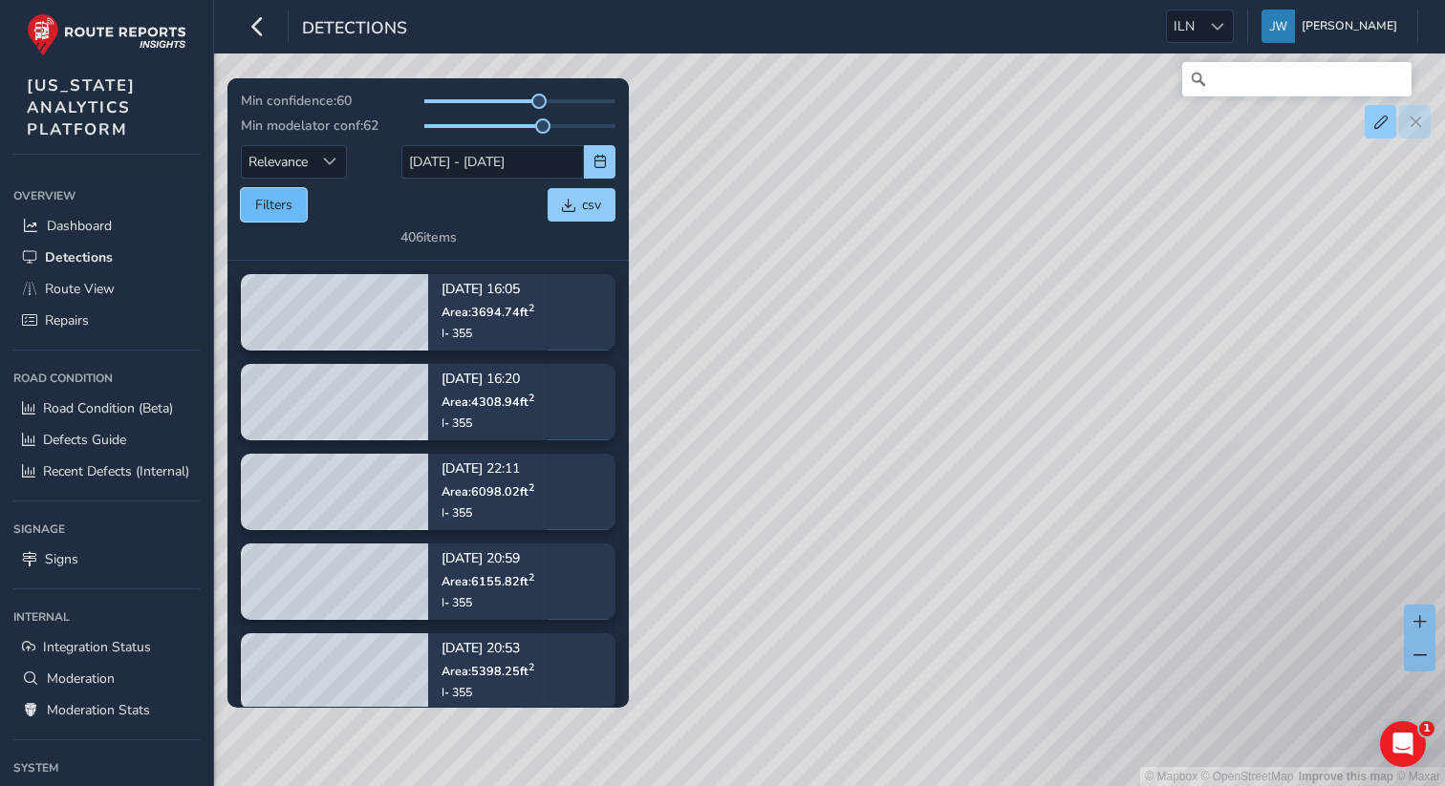
click at [279, 209] on button "Filters" at bounding box center [274, 204] width 66 height 33
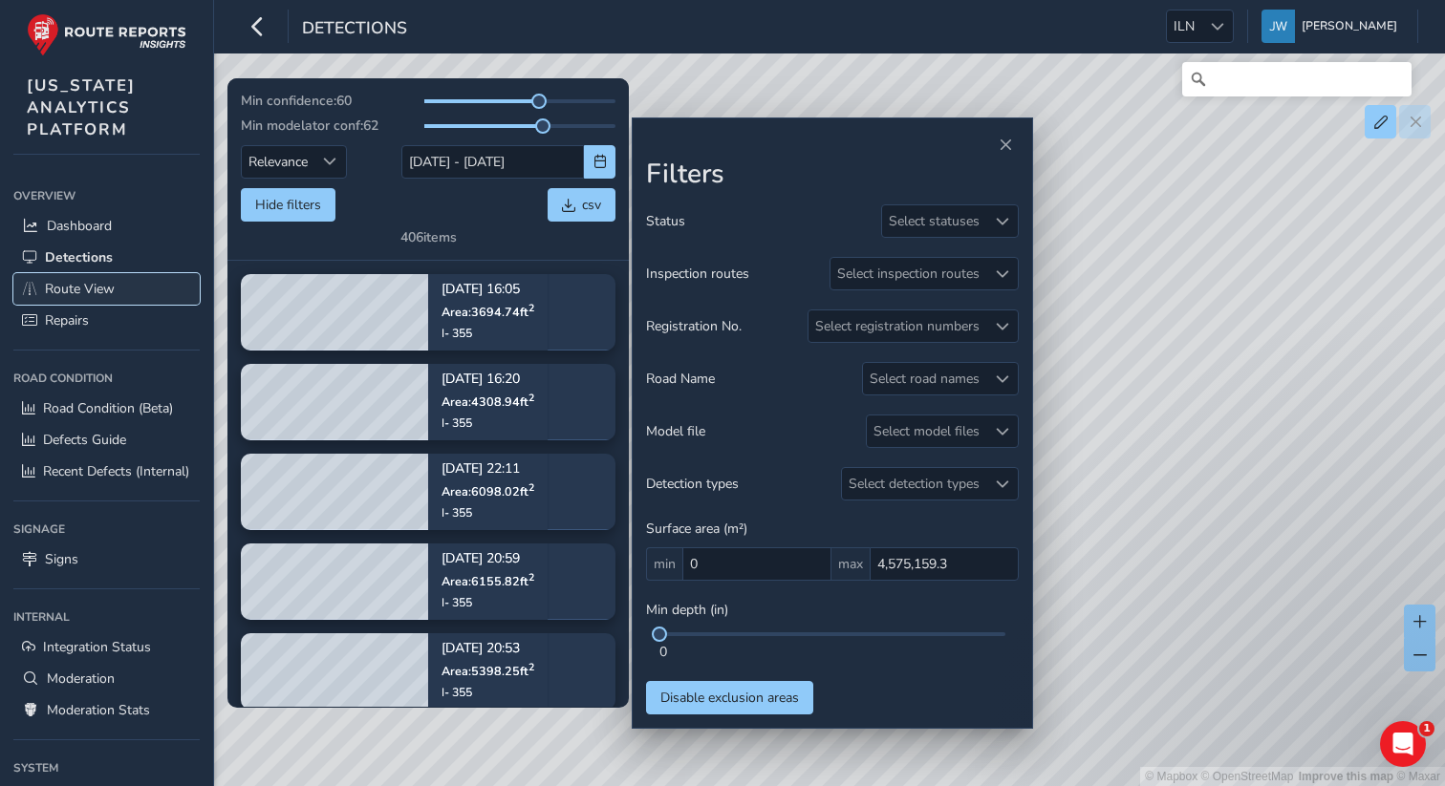
click at [72, 291] on span "Route View" at bounding box center [80, 289] width 70 height 18
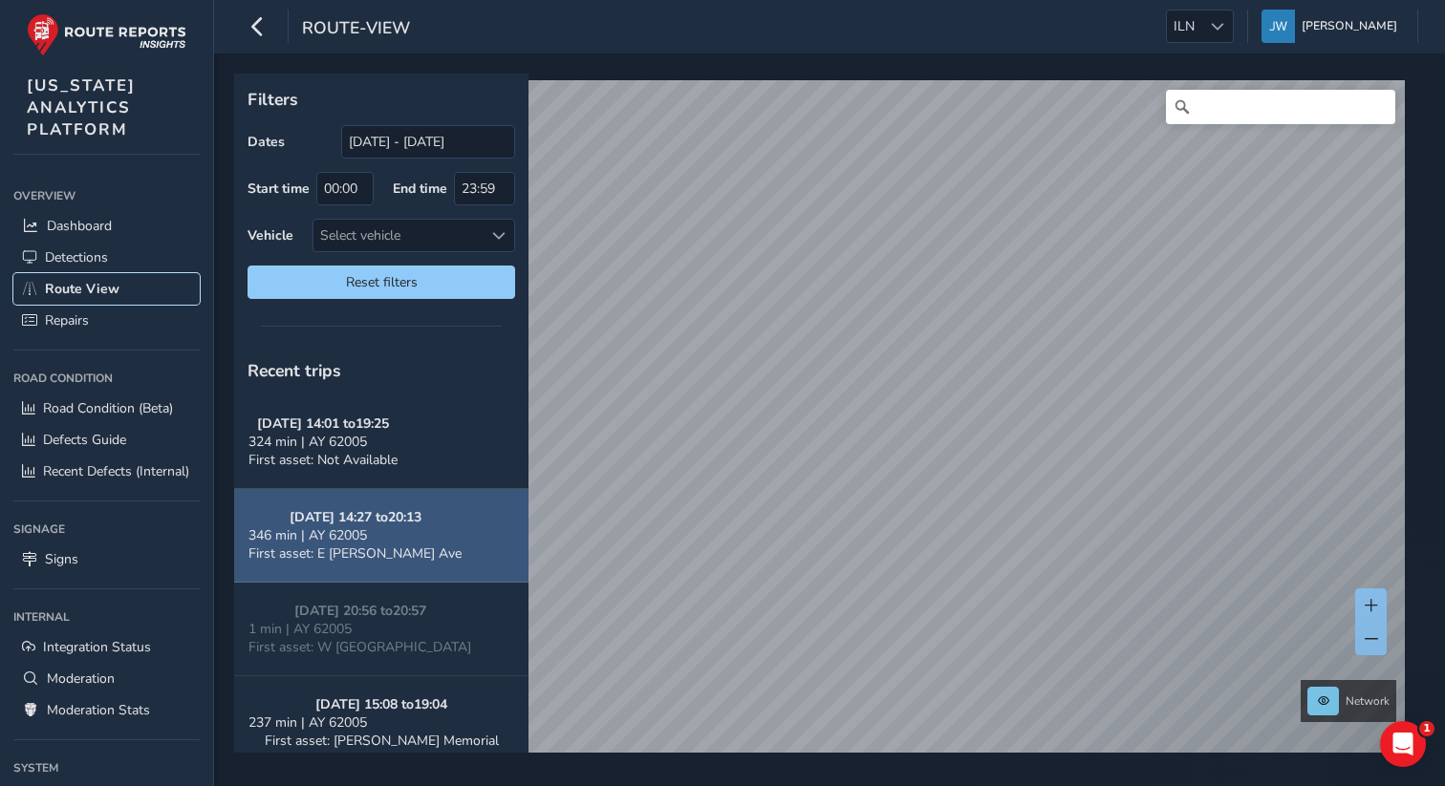
scroll to position [55, 0]
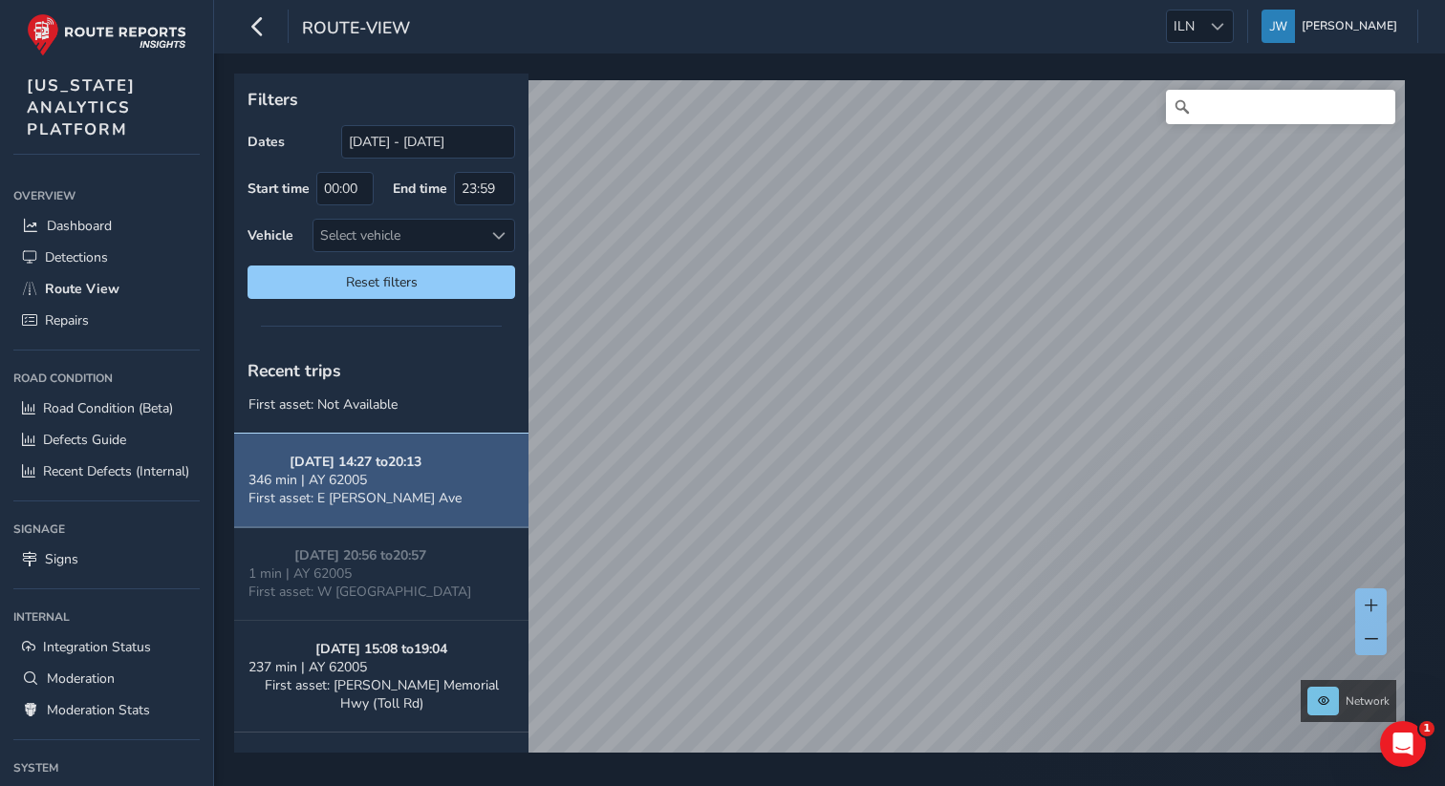
click at [389, 489] on span "First asset: E [PERSON_NAME] Ave" at bounding box center [354, 498] width 213 height 18
click at [393, 466] on strong "[DATE] 14:27 to 20:13" at bounding box center [356, 462] width 132 height 18
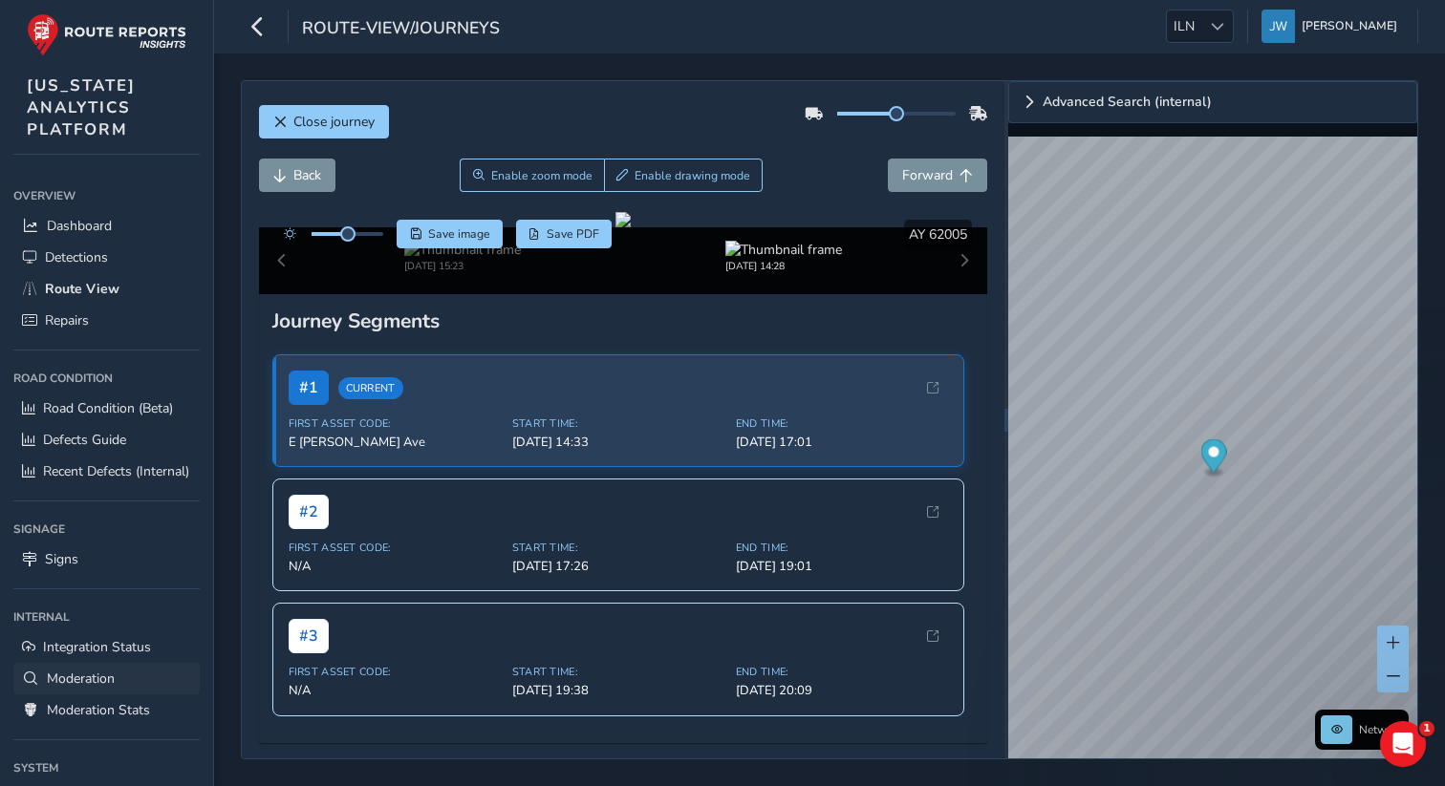
scroll to position [141, 0]
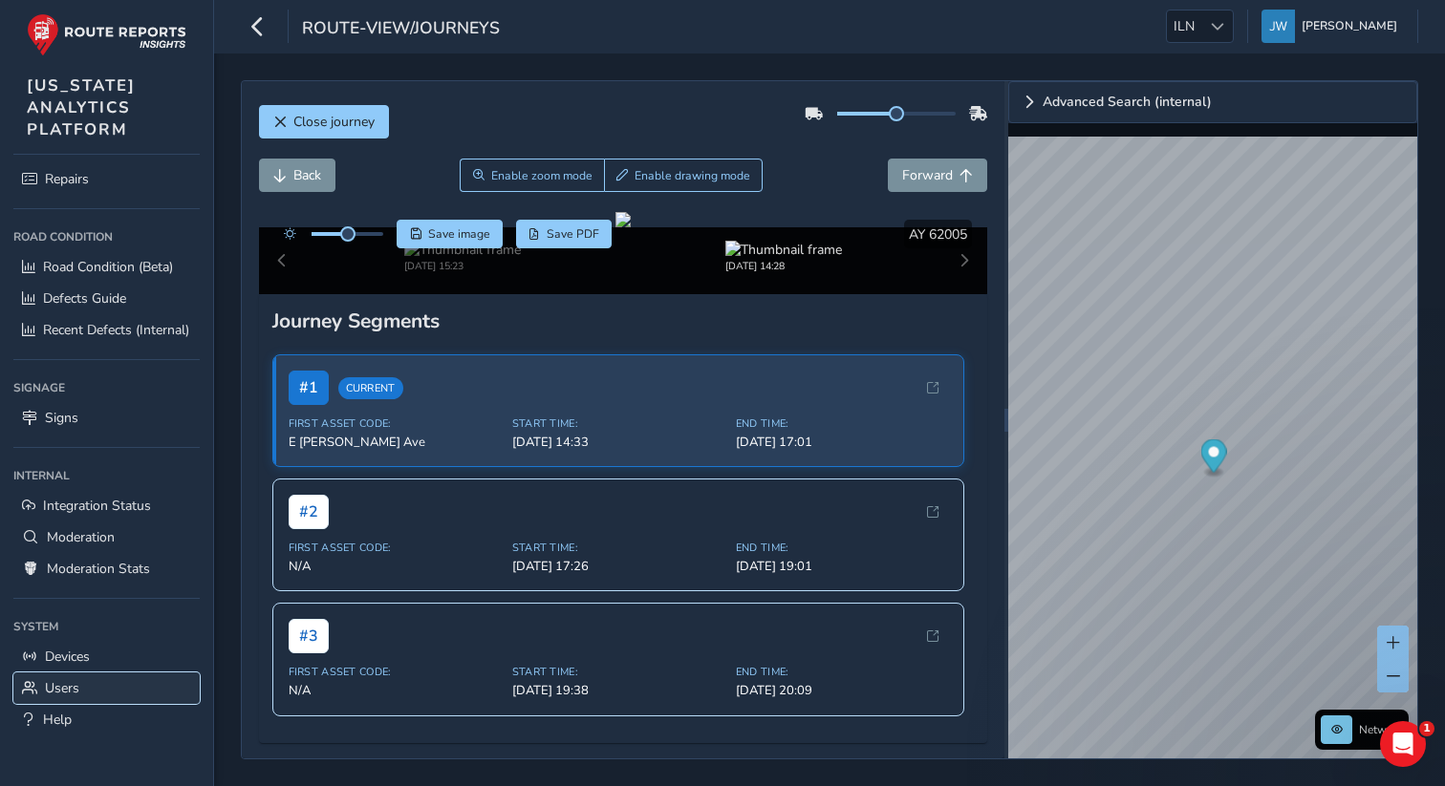
click at [59, 690] on span "Users" at bounding box center [62, 688] width 34 height 18
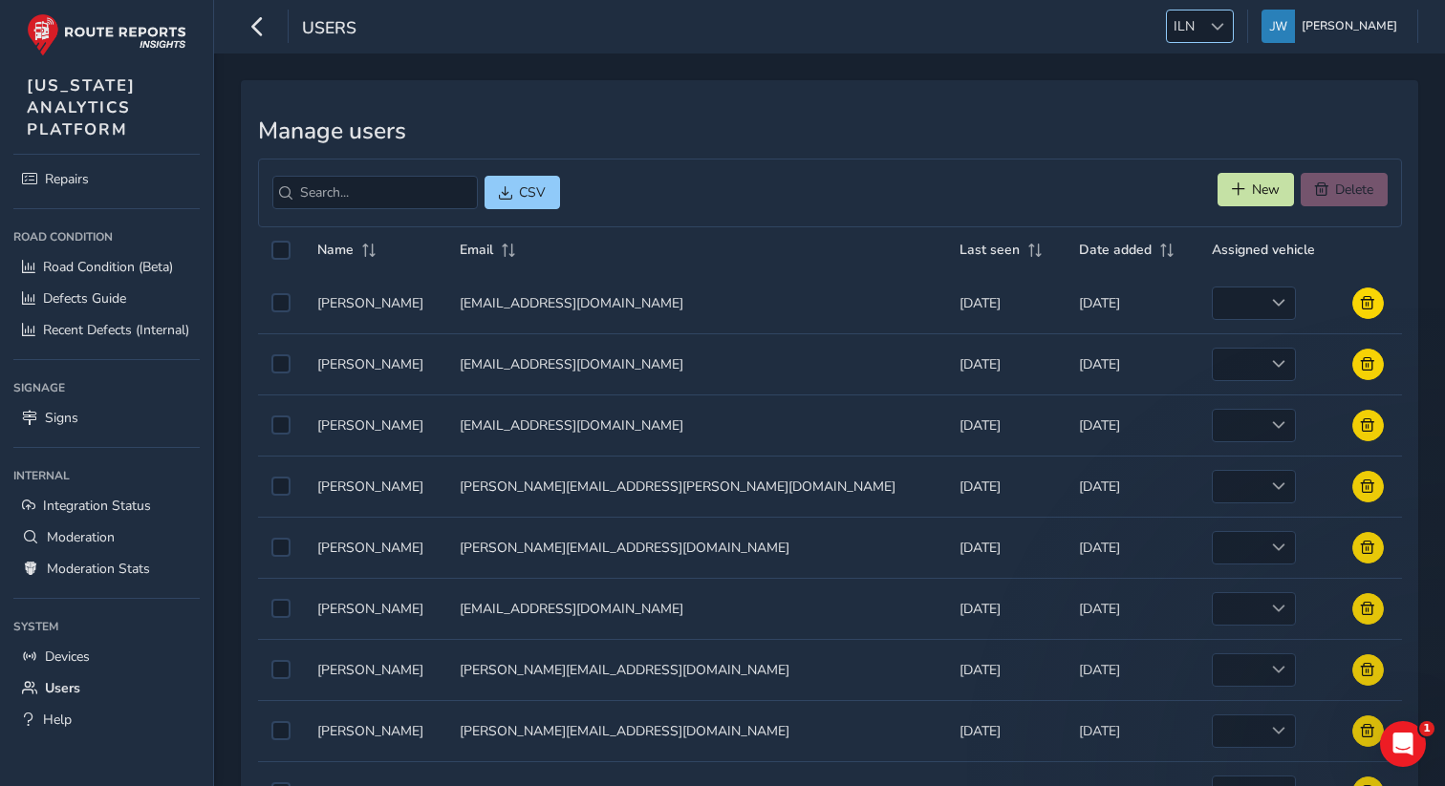
click at [1222, 35] on div at bounding box center [1217, 27] width 32 height 32
click at [1216, 100] on li "LGW" at bounding box center [1250, 100] width 133 height 32
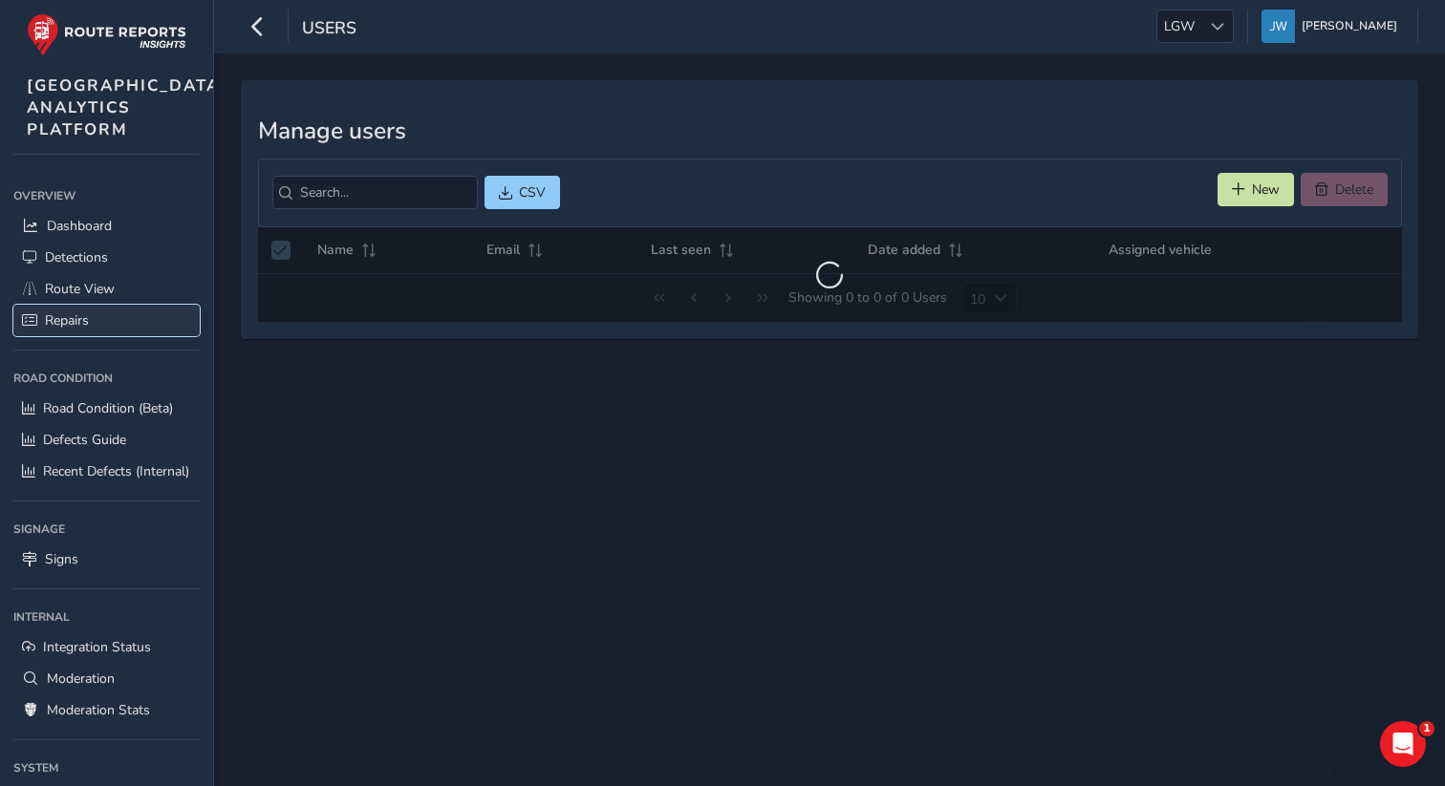
click at [73, 330] on span "Repairs" at bounding box center [67, 321] width 44 height 18
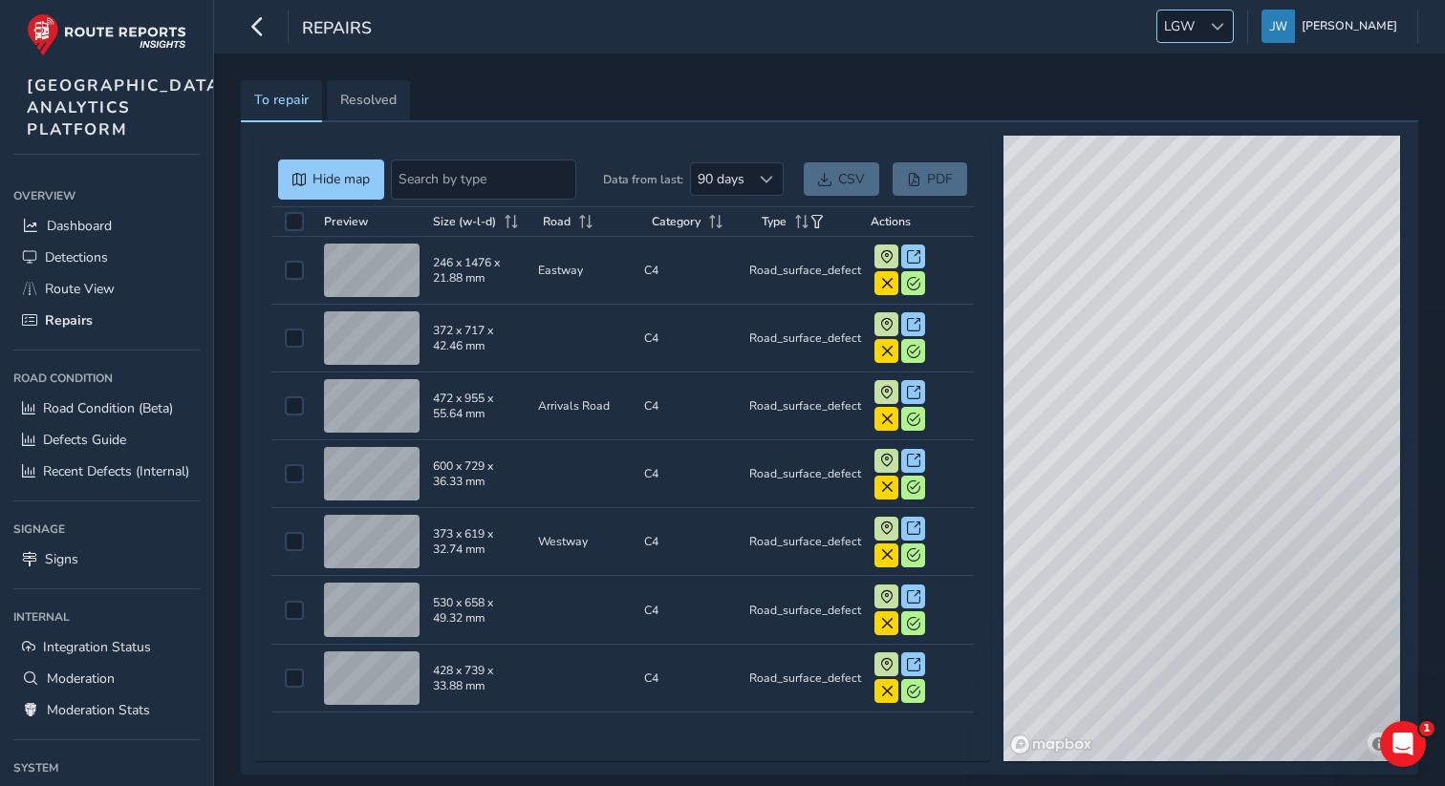
click at [1201, 36] on span "LGW" at bounding box center [1179, 27] width 44 height 32
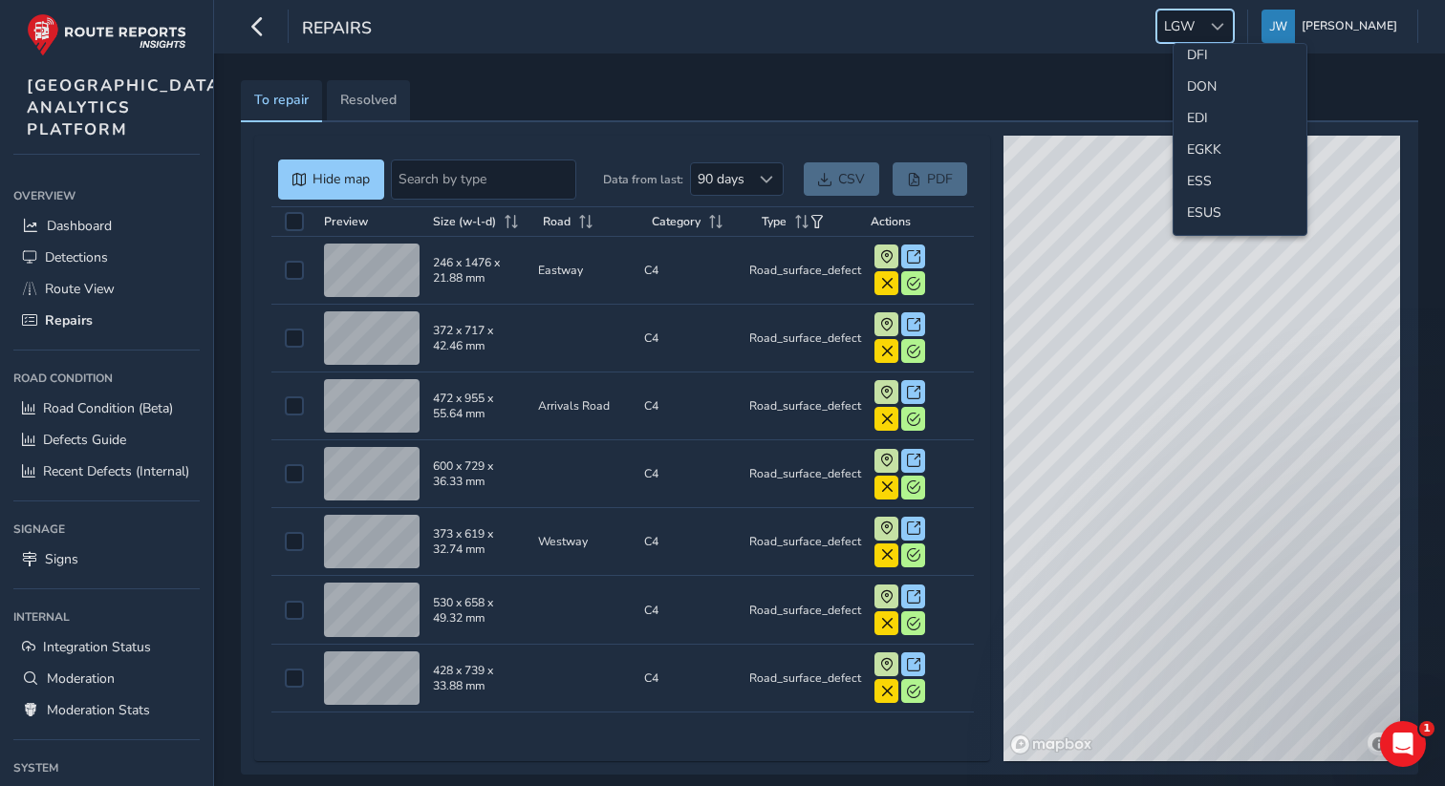
scroll to position [199, 0]
click at [1197, 152] on li "EGKK" at bounding box center [1239, 152] width 133 height 32
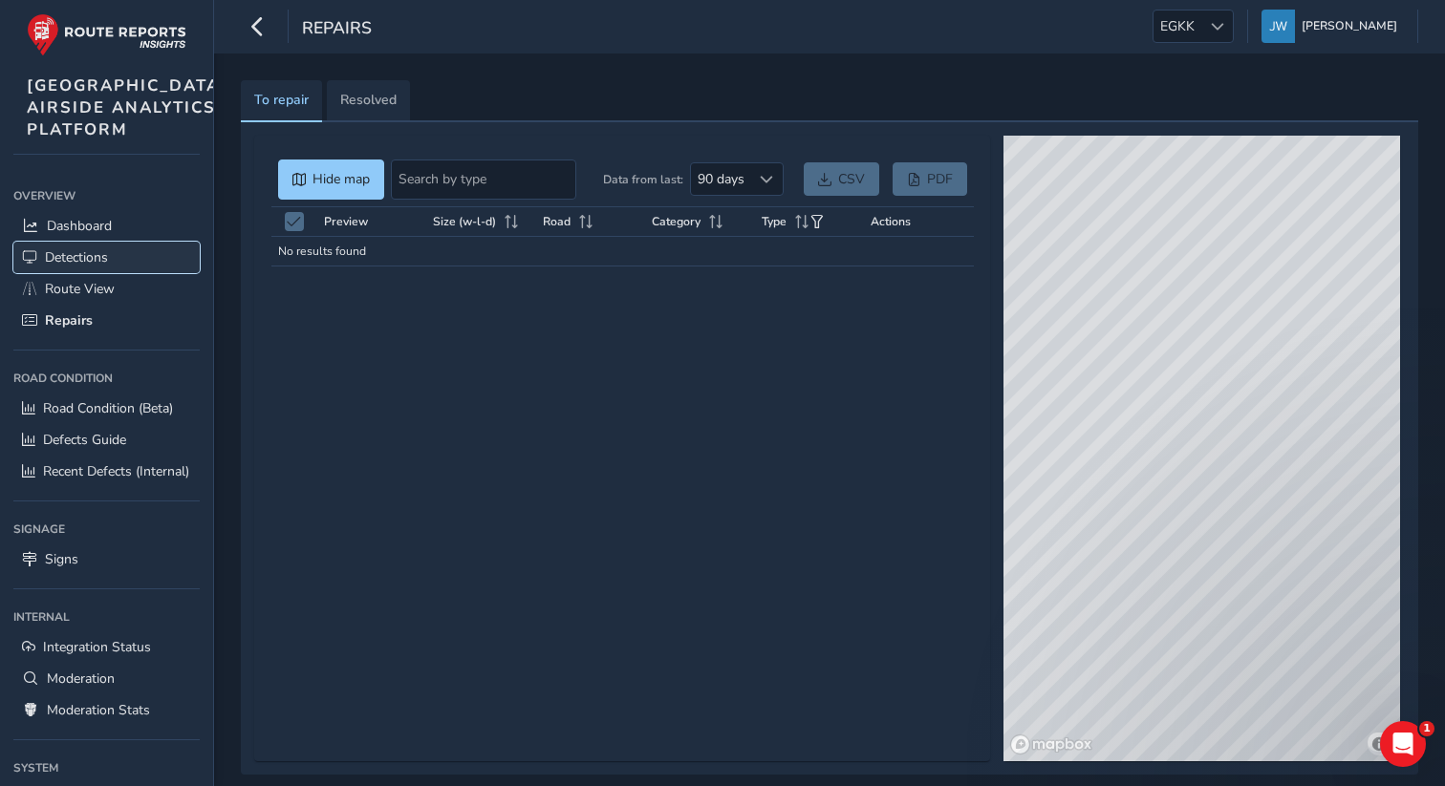
click at [88, 267] on span "Detections" at bounding box center [76, 257] width 63 height 18
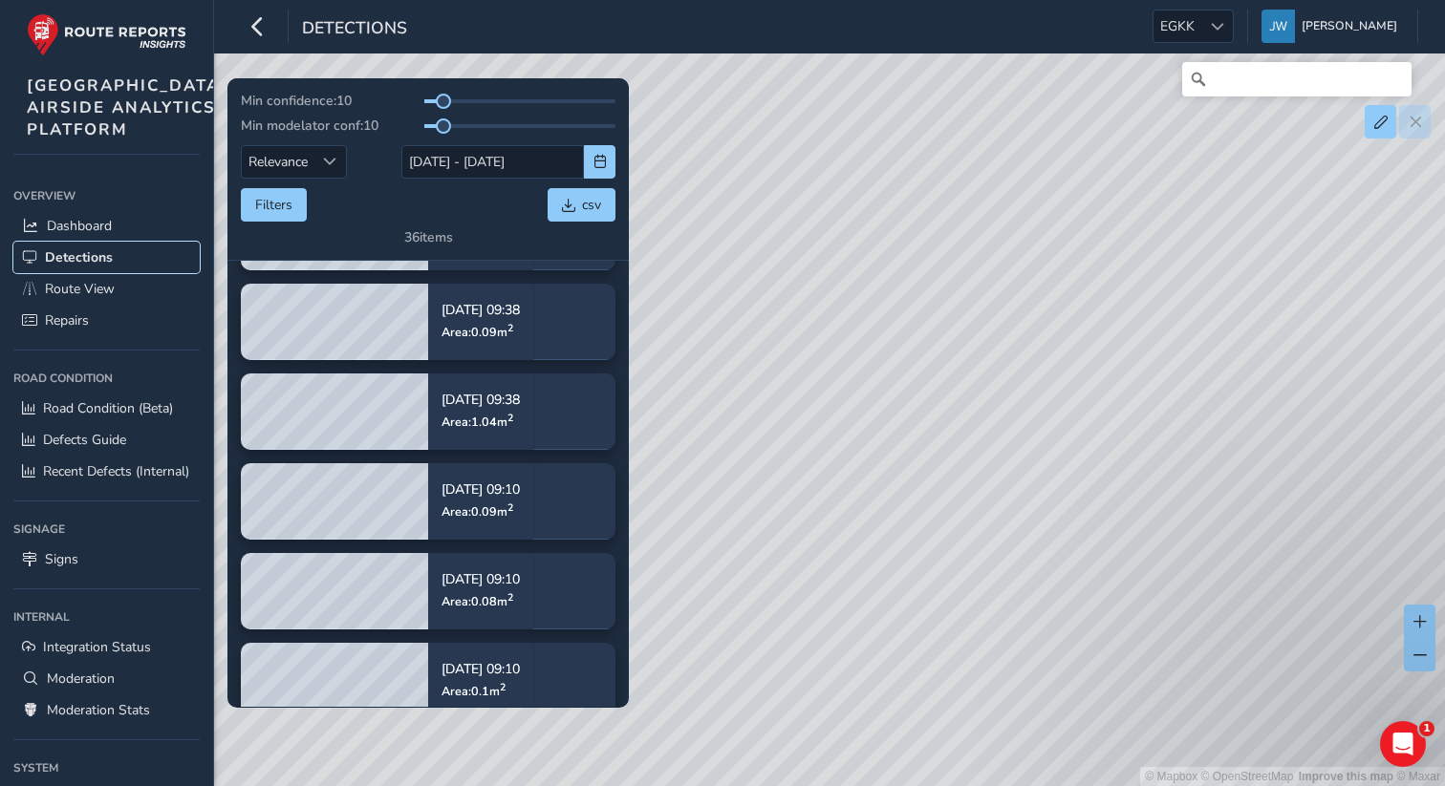
scroll to position [2425, 0]
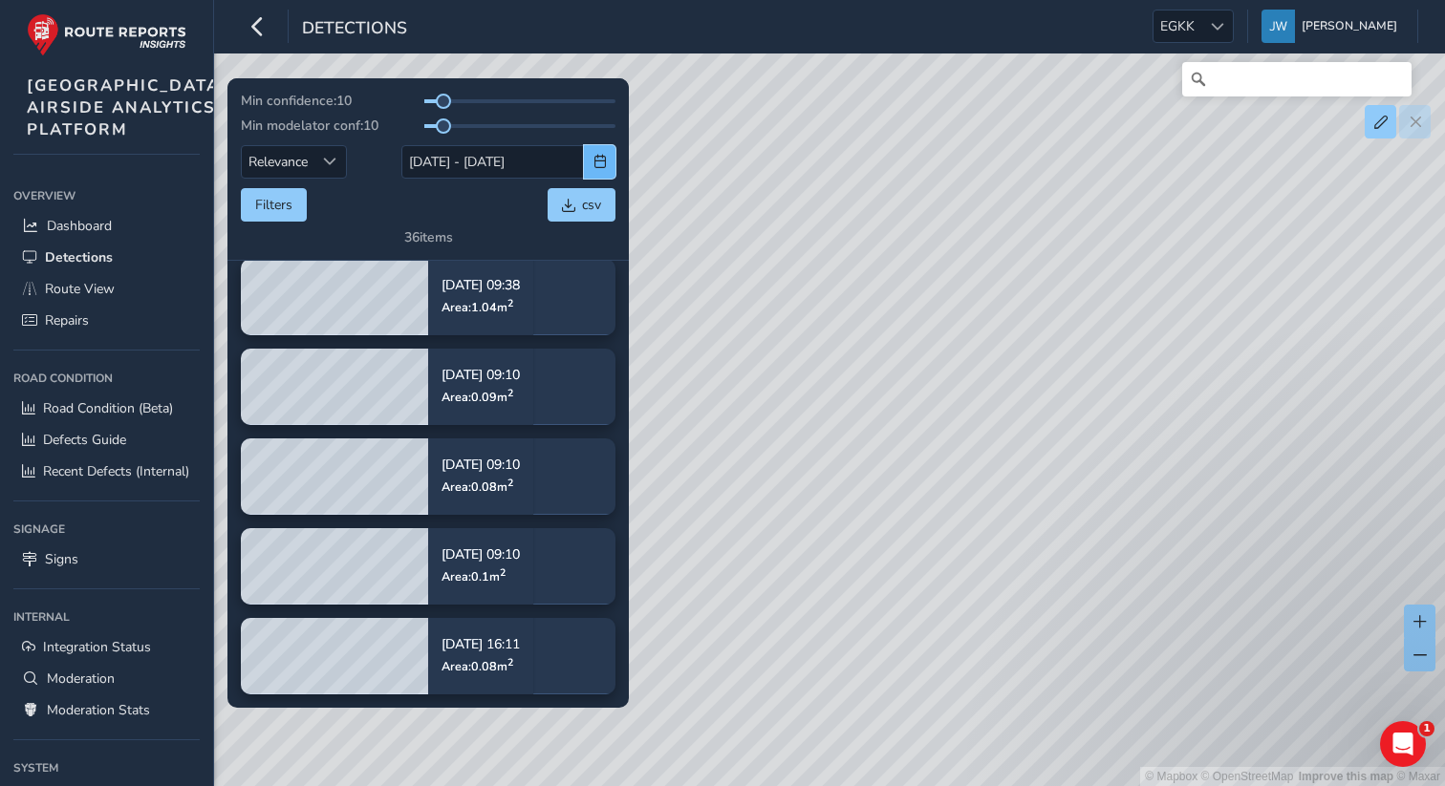
click at [594, 155] on span "button" at bounding box center [599, 161] width 13 height 13
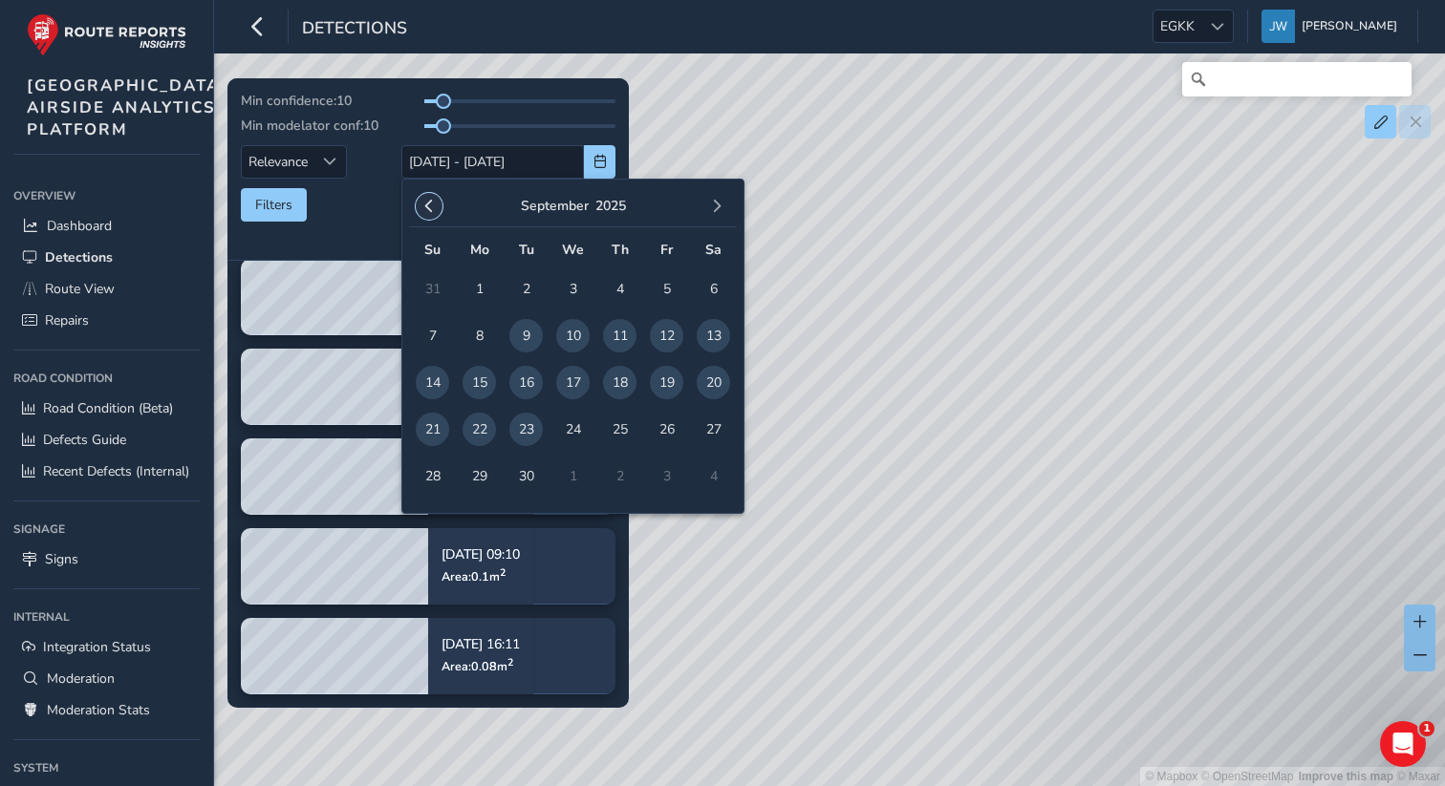
click at [429, 207] on span "button" at bounding box center [428, 206] width 13 height 13
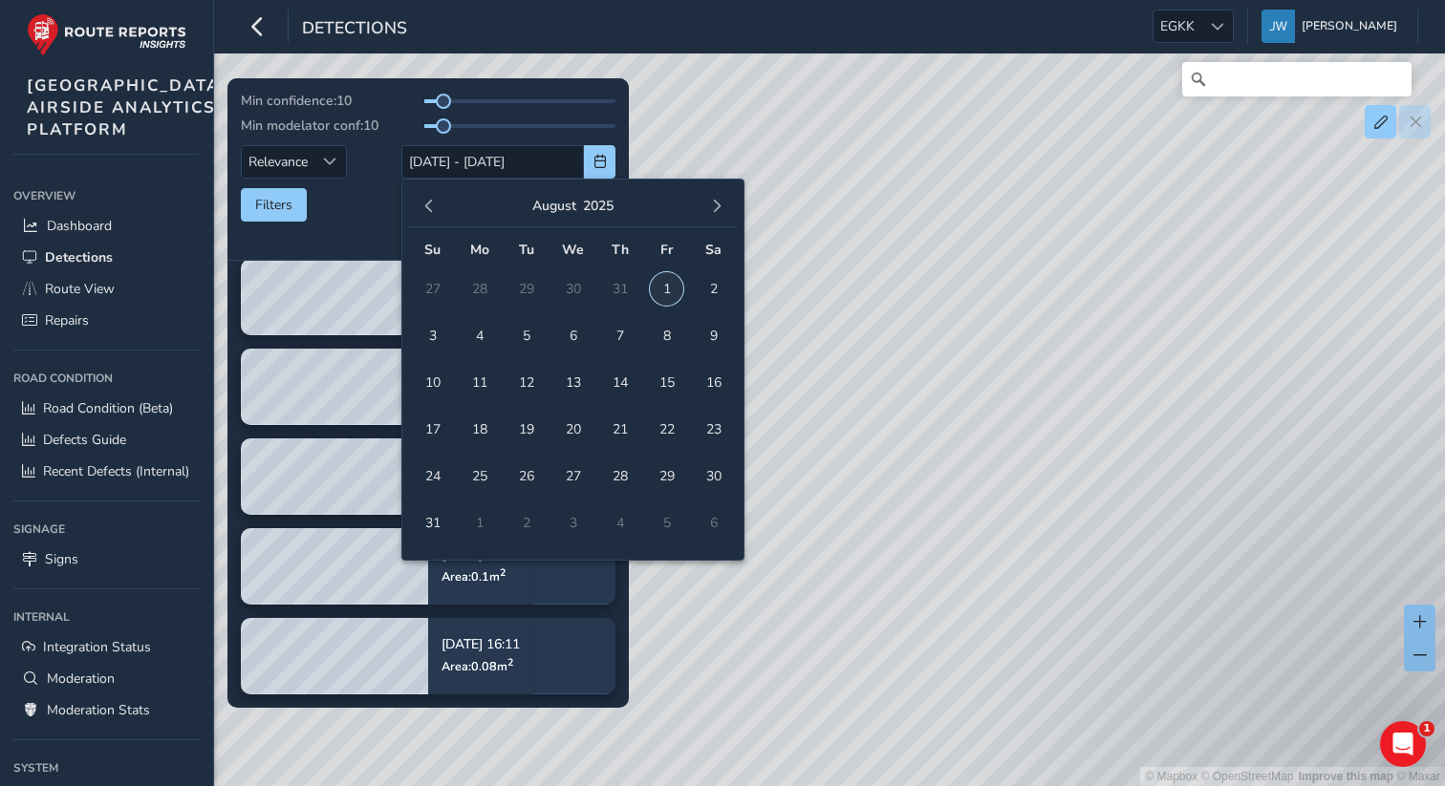
click at [674, 287] on span "1" at bounding box center [666, 288] width 33 height 33
type input "01/08/2025"
click at [718, 210] on span "button" at bounding box center [716, 206] width 13 height 13
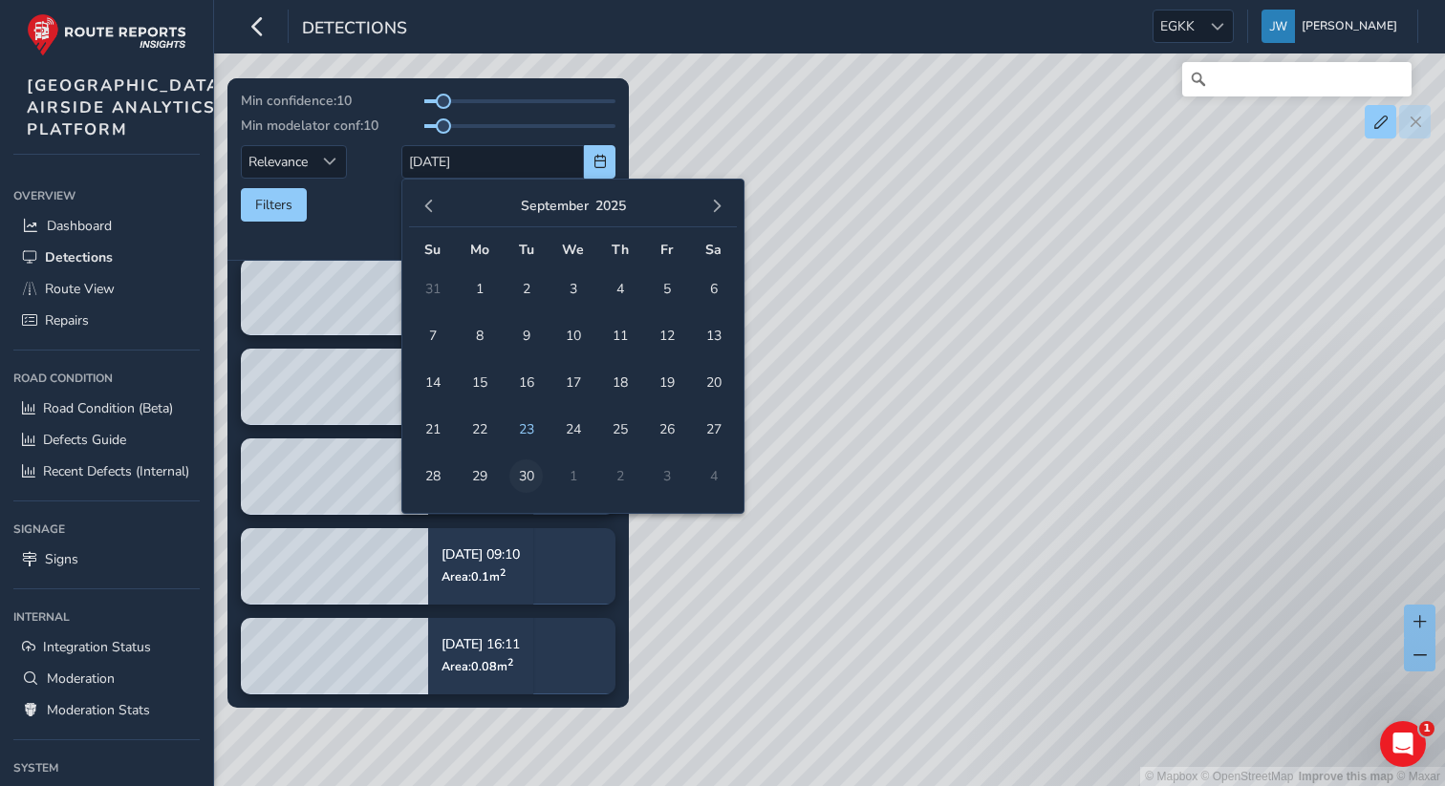
click at [541, 475] on span "30" at bounding box center [525, 476] width 33 height 33
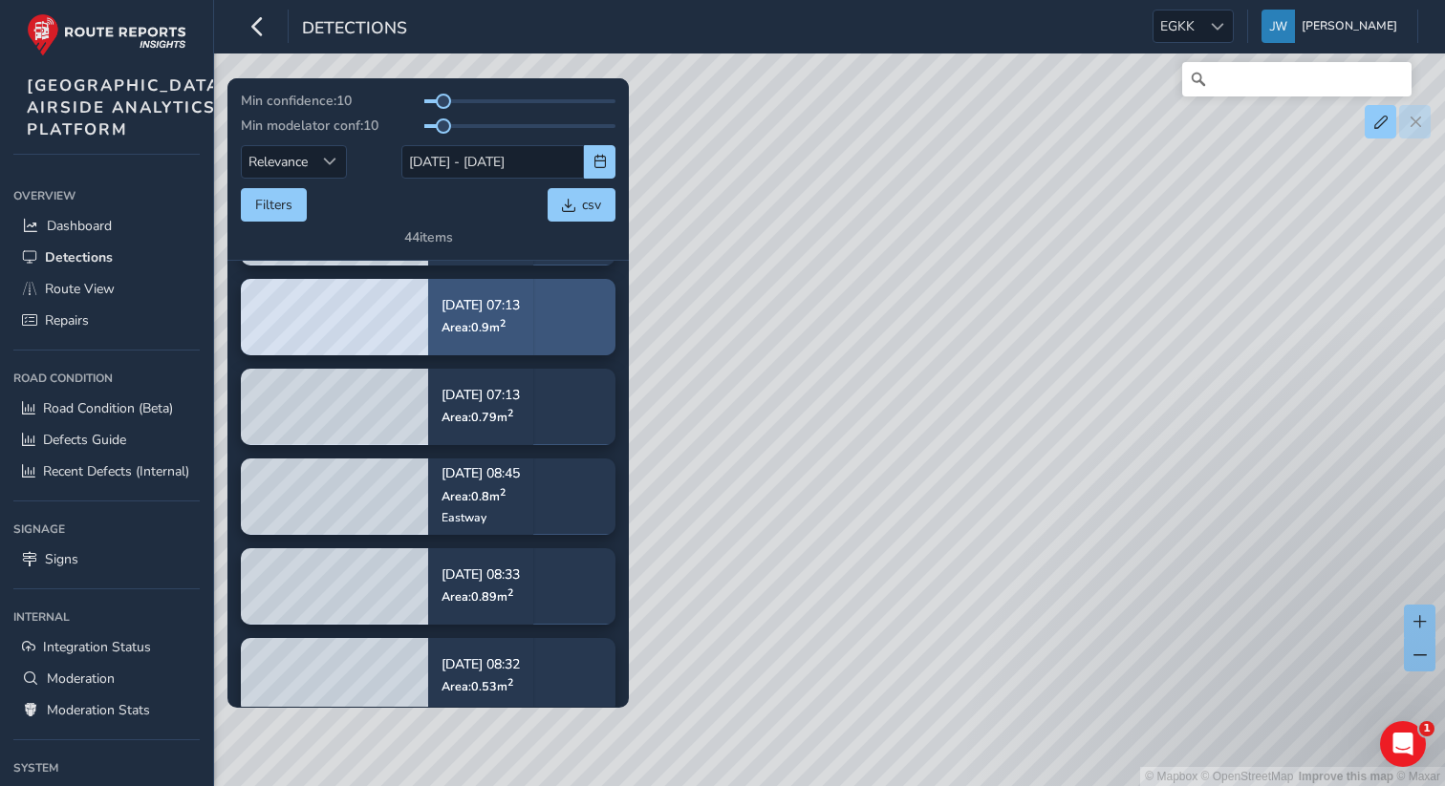
scroll to position [182, 0]
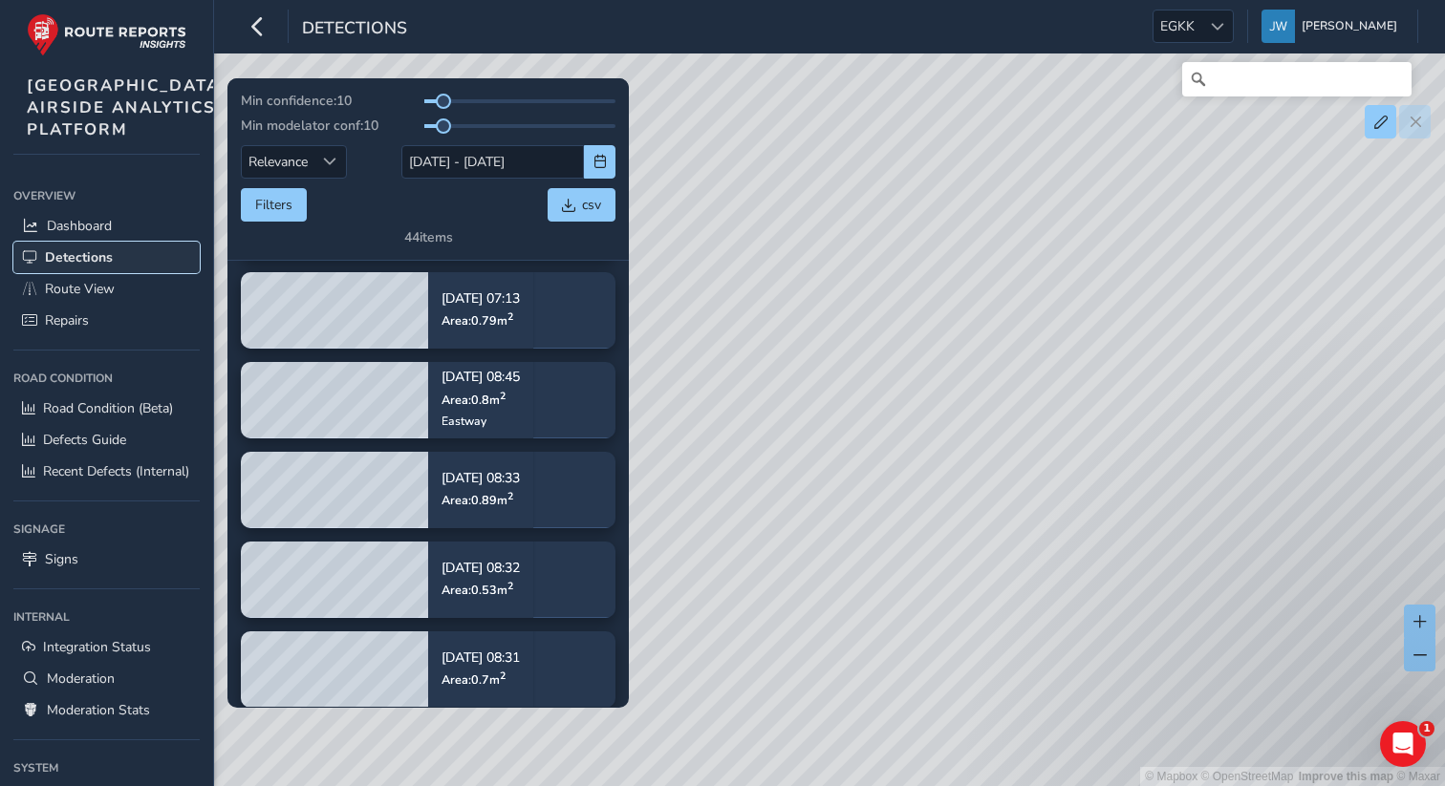
click at [102, 267] on span "Detections" at bounding box center [79, 257] width 68 height 18
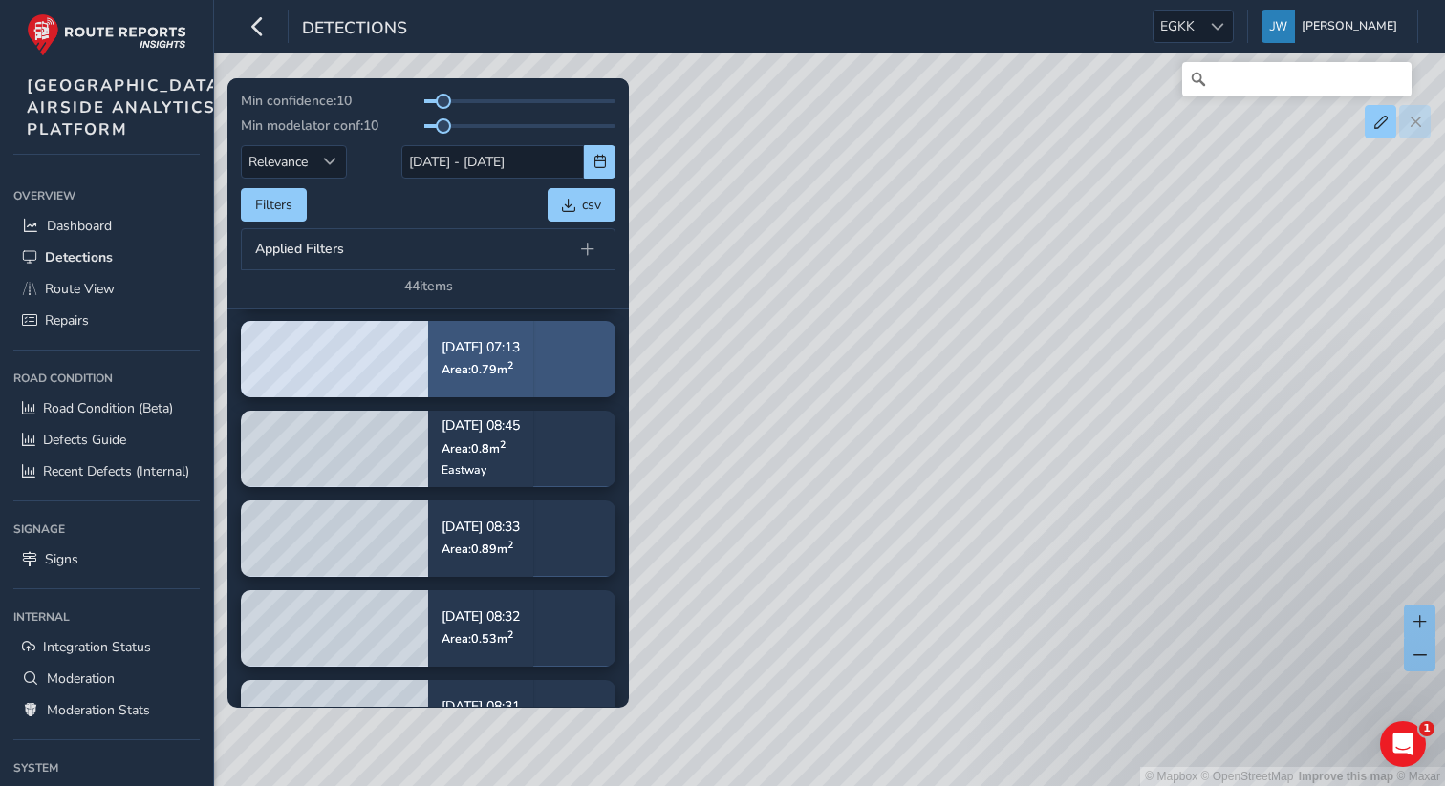
click at [533, 376] on div "Sep 22, 07:13 Area: 0.79 m 2" at bounding box center [480, 358] width 105 height 89
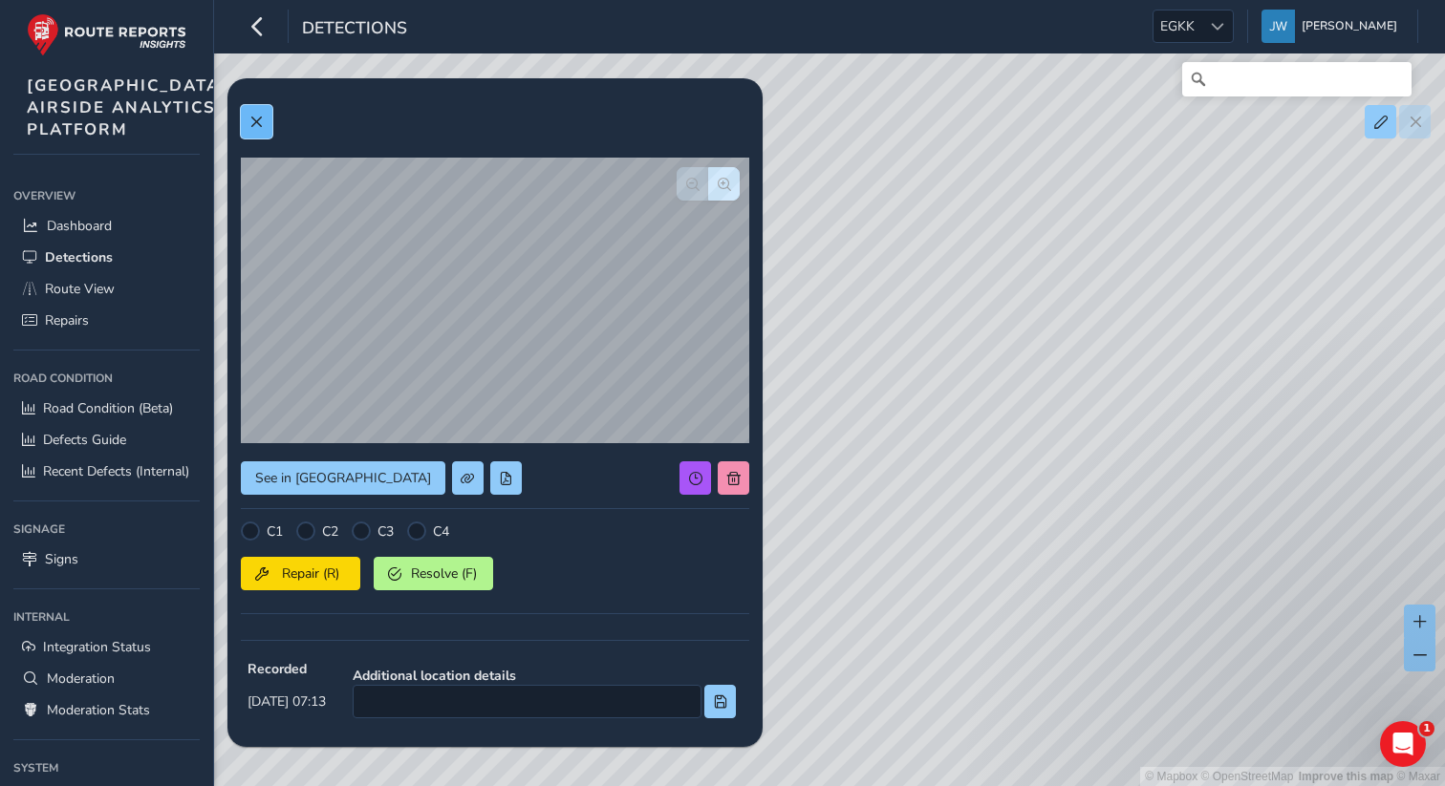
click at [264, 122] on button at bounding box center [257, 121] width 32 height 33
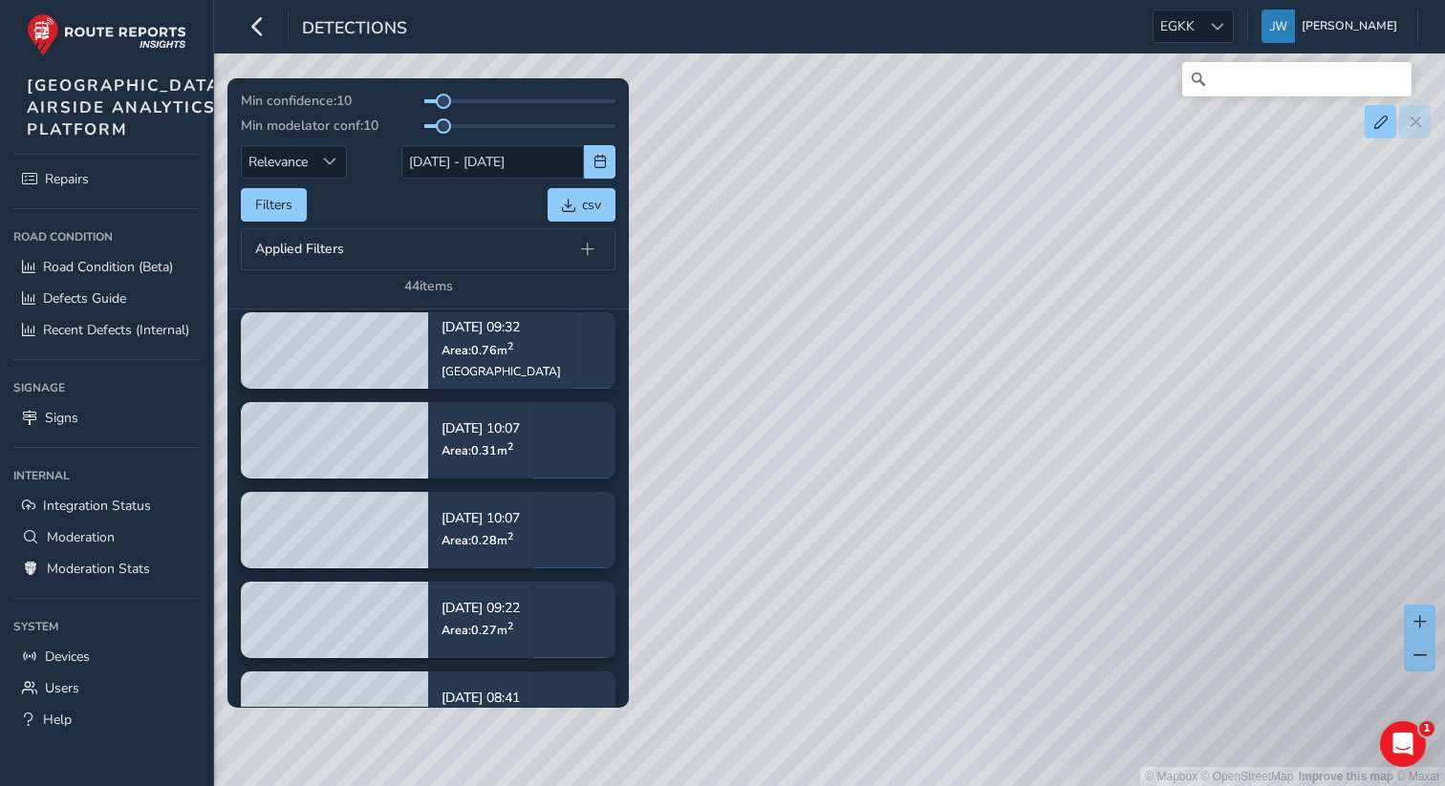
scroll to position [207, 0]
click at [1201, 30] on span "EGKK" at bounding box center [1177, 27] width 48 height 32
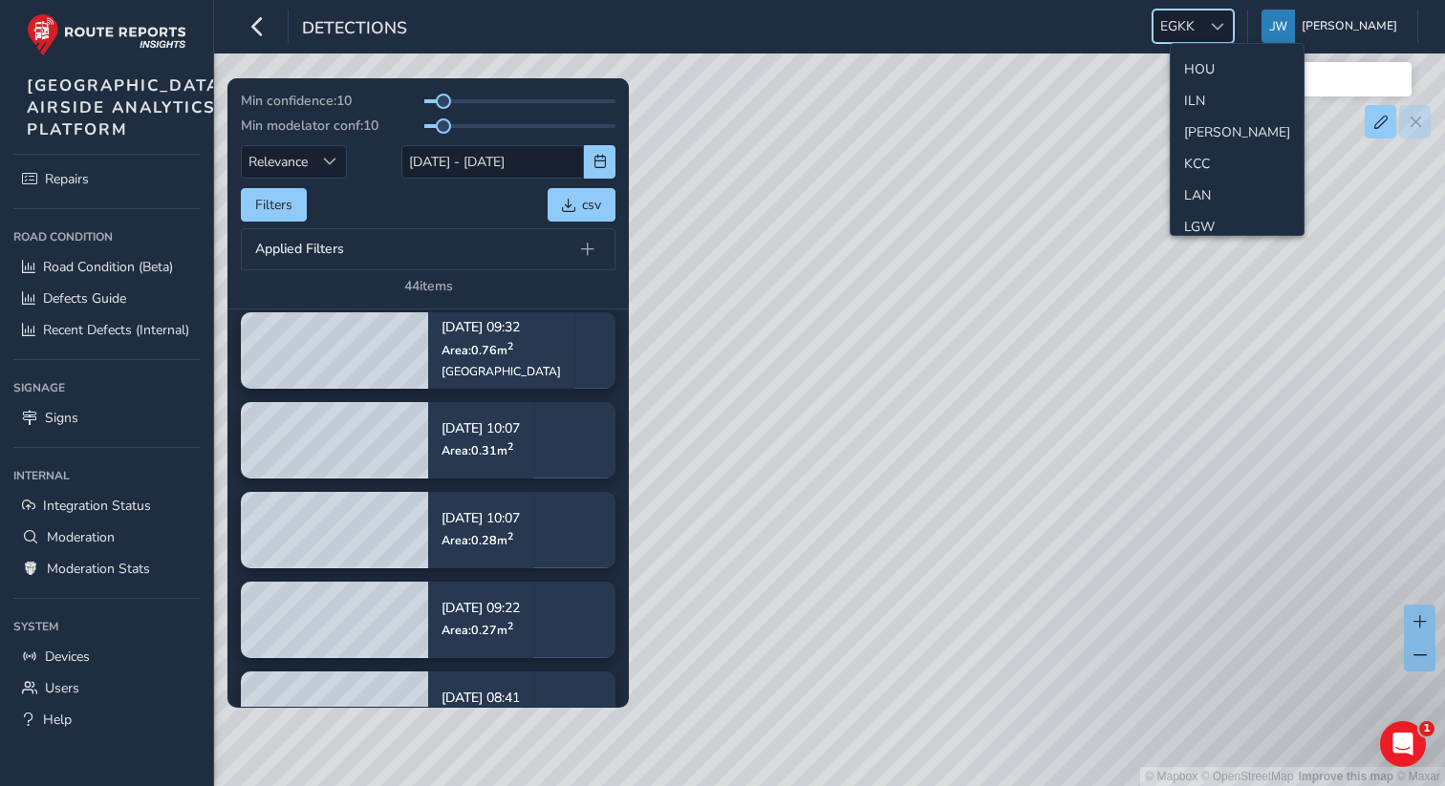
scroll to position [428, 0]
click at [1206, 207] on li "LGW" at bounding box center [1237, 206] width 133 height 32
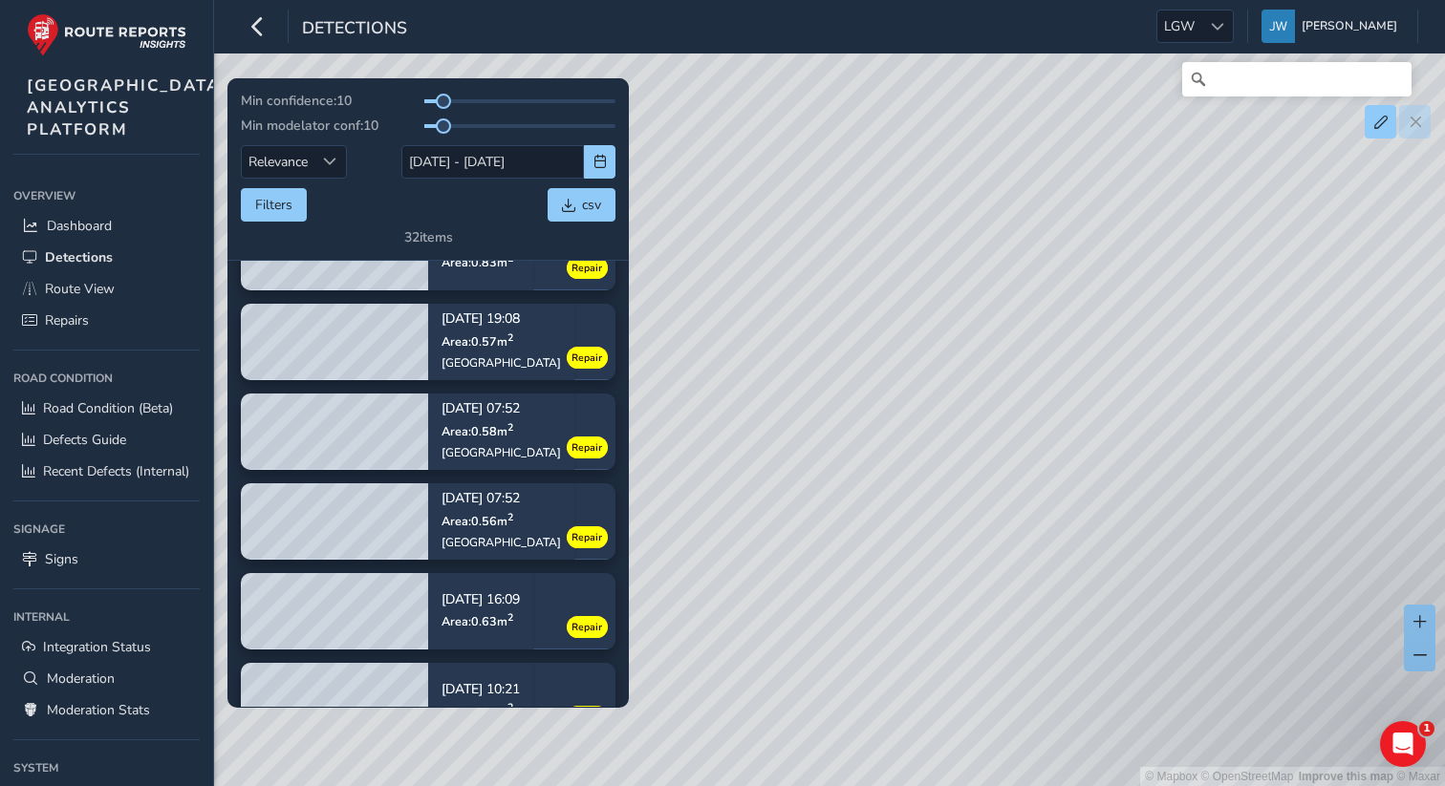
scroll to position [254, 0]
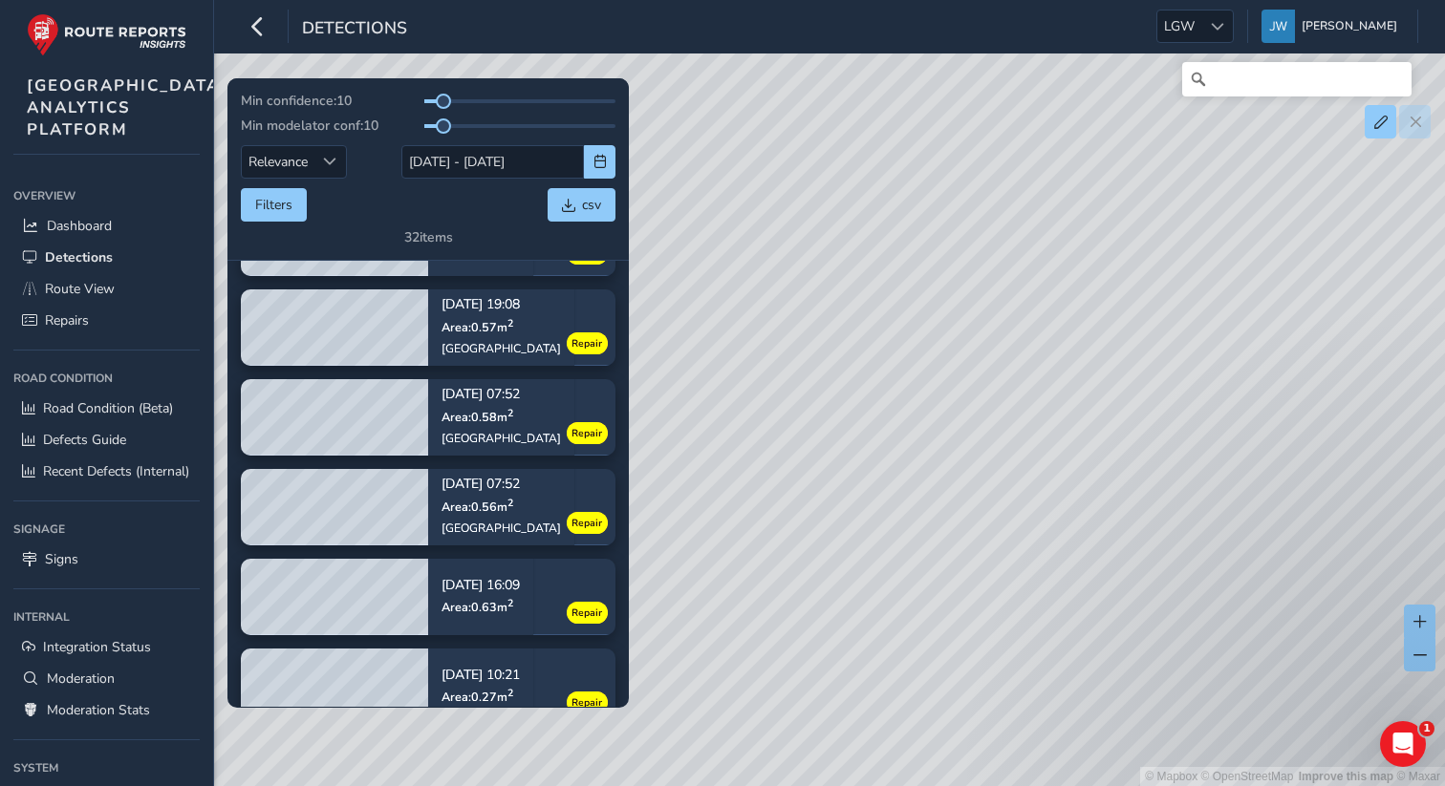
drag, startPoint x: 1281, startPoint y: 589, endPoint x: 833, endPoint y: 354, distance: 506.1
click at [833, 354] on div "© Mapbox © OpenStreetMap Improve this map © Maxar" at bounding box center [722, 393] width 1445 height 786
drag, startPoint x: 1301, startPoint y: 507, endPoint x: 1159, endPoint y: 580, distance: 159.0
click at [1158, 579] on div "© Mapbox © OpenStreetMap Improve this map © Maxar" at bounding box center [722, 393] width 1445 height 786
drag, startPoint x: 1100, startPoint y: 582, endPoint x: 1083, endPoint y: 536, distance: 49.0
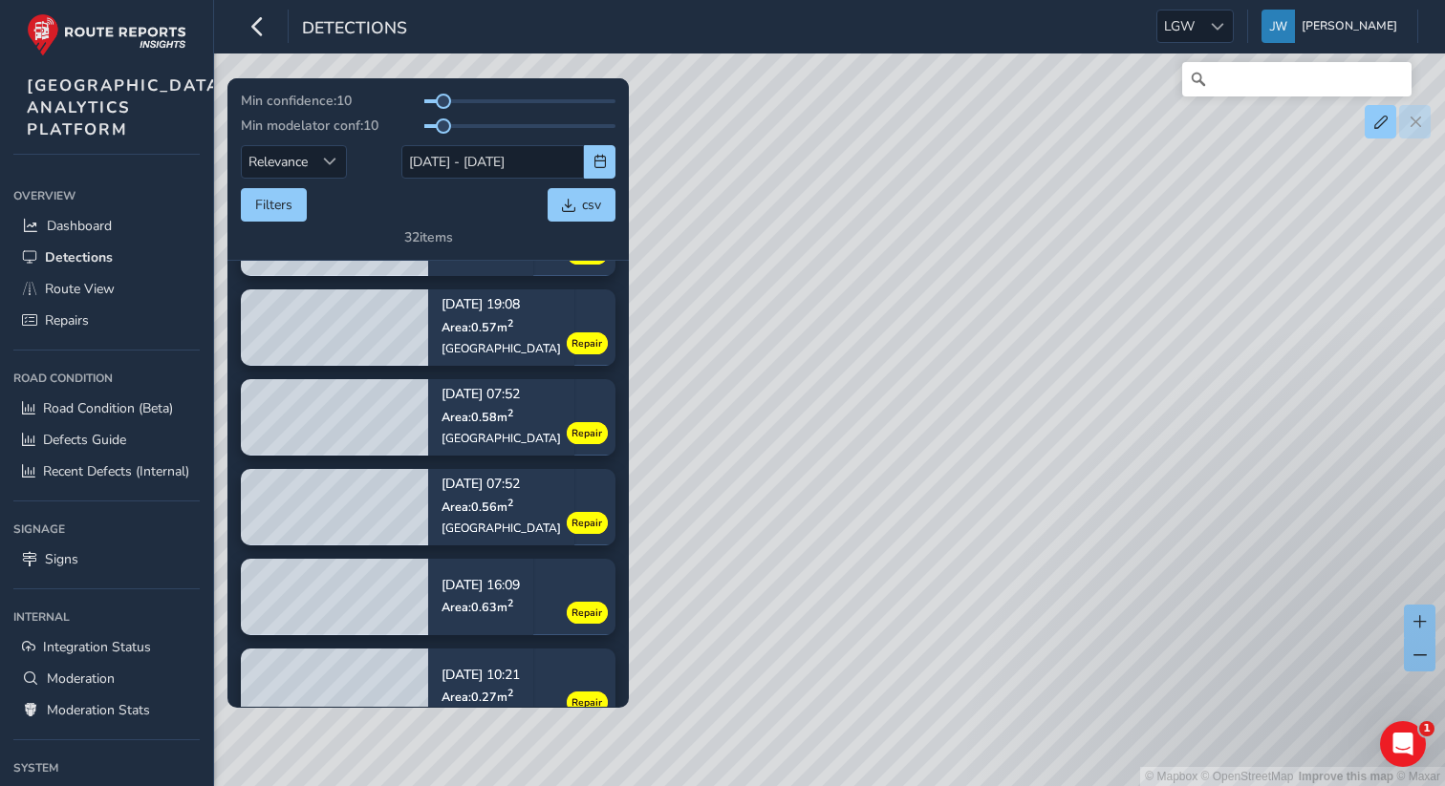
click at [1083, 536] on div "© Mapbox © OpenStreetMap Improve this map © Maxar" at bounding box center [722, 393] width 1445 height 786
drag, startPoint x: 1091, startPoint y: 246, endPoint x: 1139, endPoint y: 355, distance: 119.8
click at [1139, 355] on div "© Mapbox © OpenStreetMap Improve this map © Maxar" at bounding box center [722, 393] width 1445 height 786
drag, startPoint x: 978, startPoint y: 312, endPoint x: 1165, endPoint y: 377, distance: 198.6
click at [1165, 377] on div "© Mapbox © OpenStreetMap Improve this map © Maxar" at bounding box center [722, 393] width 1445 height 786
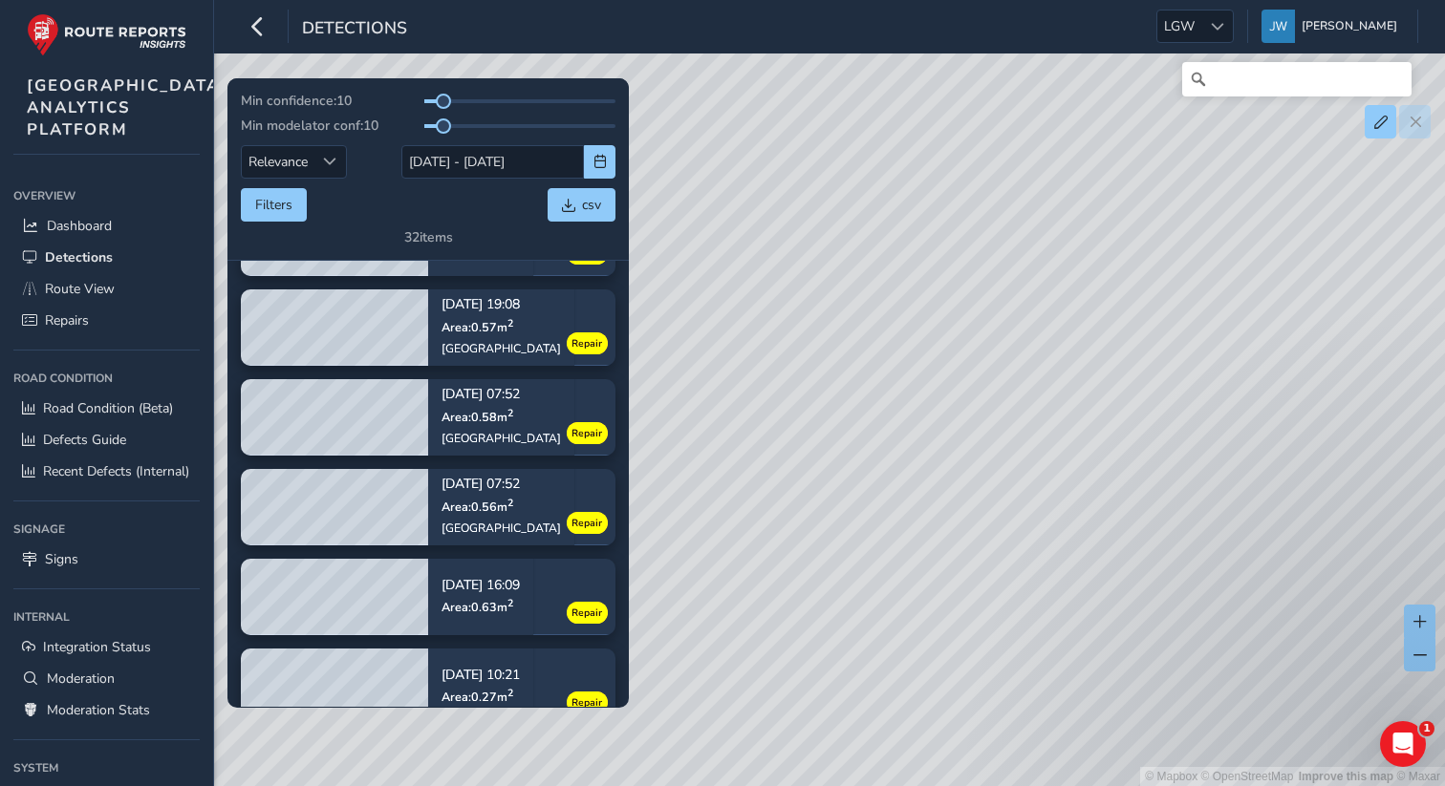
click at [1044, 339] on div "© Mapbox © OpenStreetMap Improve this map © Maxar" at bounding box center [722, 393] width 1445 height 786
drag, startPoint x: 1044, startPoint y: 339, endPoint x: 1042, endPoint y: 321, distance: 18.4
click at [1043, 326] on div "© Mapbox © OpenStreetMap Improve this map © Maxar" at bounding box center [722, 393] width 1445 height 786
drag, startPoint x: 1114, startPoint y: 237, endPoint x: 1114, endPoint y: 226, distance: 10.5
click at [1114, 226] on div "© Mapbox © OpenStreetMap Improve this map © Maxar" at bounding box center [722, 393] width 1445 height 786
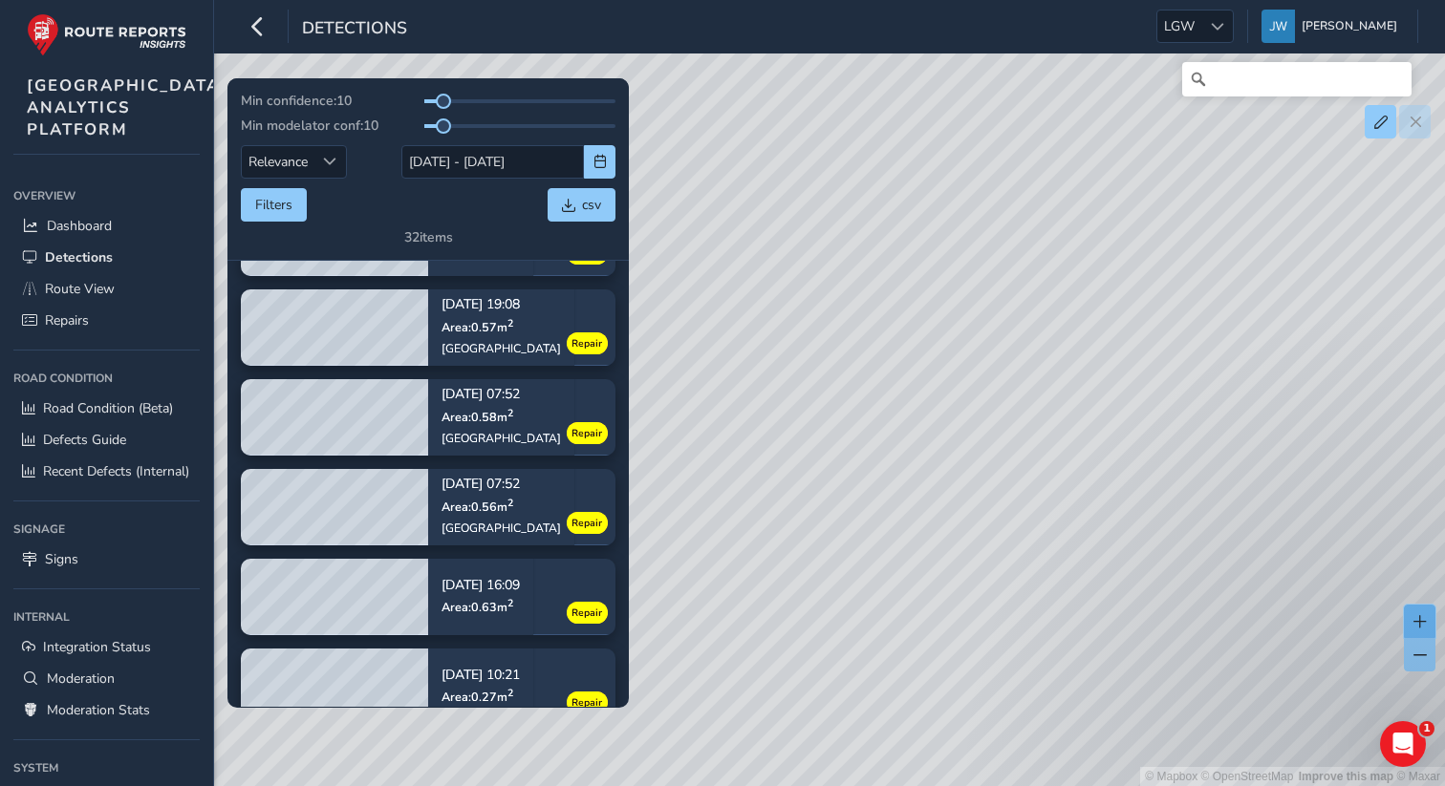
click at [1422, 623] on span at bounding box center [1419, 621] width 13 height 13
drag, startPoint x: 1385, startPoint y: 284, endPoint x: 1230, endPoint y: 525, distance: 286.3
click at [1219, 527] on div "© Mapbox © OpenStreetMap Improve this map © Maxar" at bounding box center [722, 393] width 1445 height 786
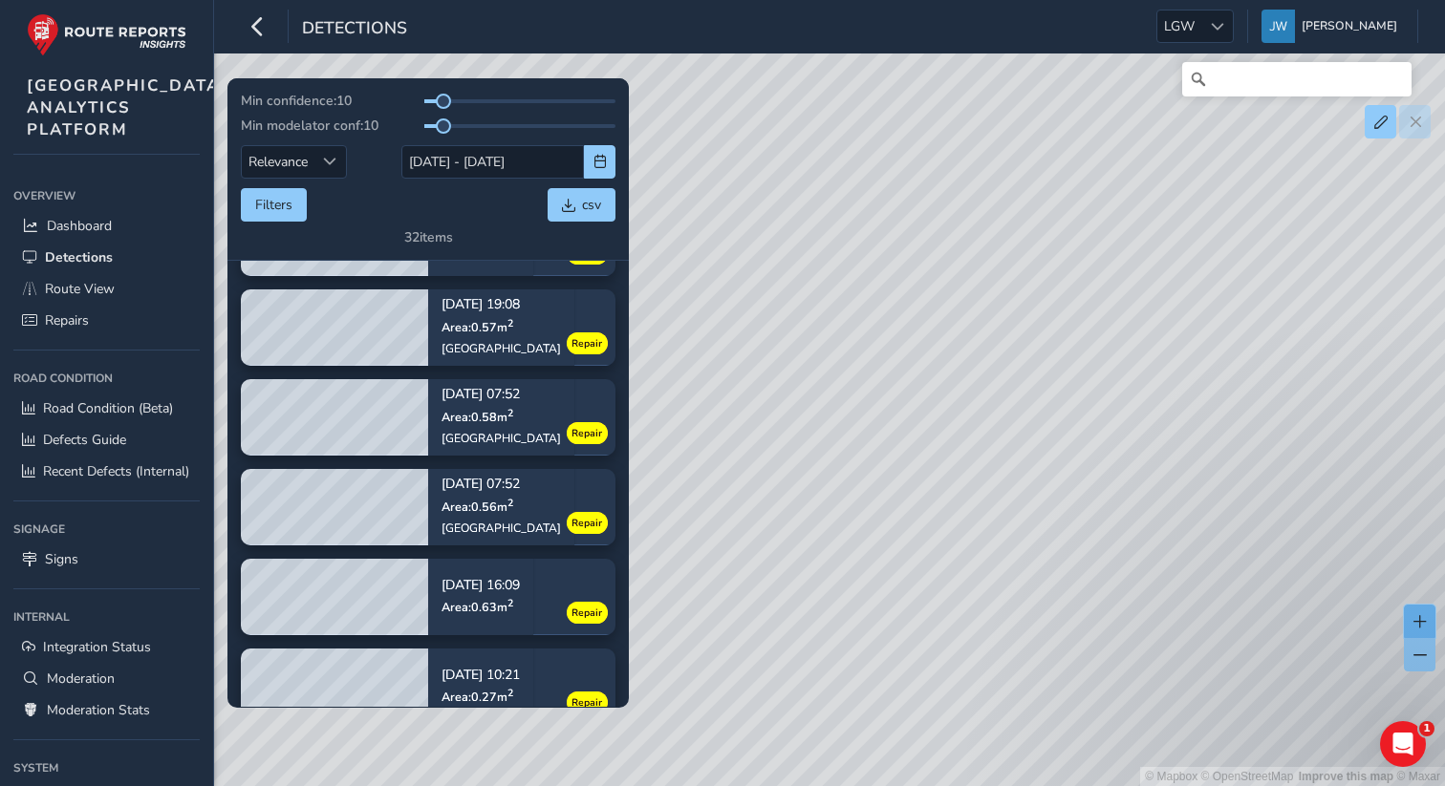
click at [1417, 622] on span at bounding box center [1419, 621] width 13 height 13
drag, startPoint x: 1360, startPoint y: 516, endPoint x: 859, endPoint y: 488, distance: 501.5
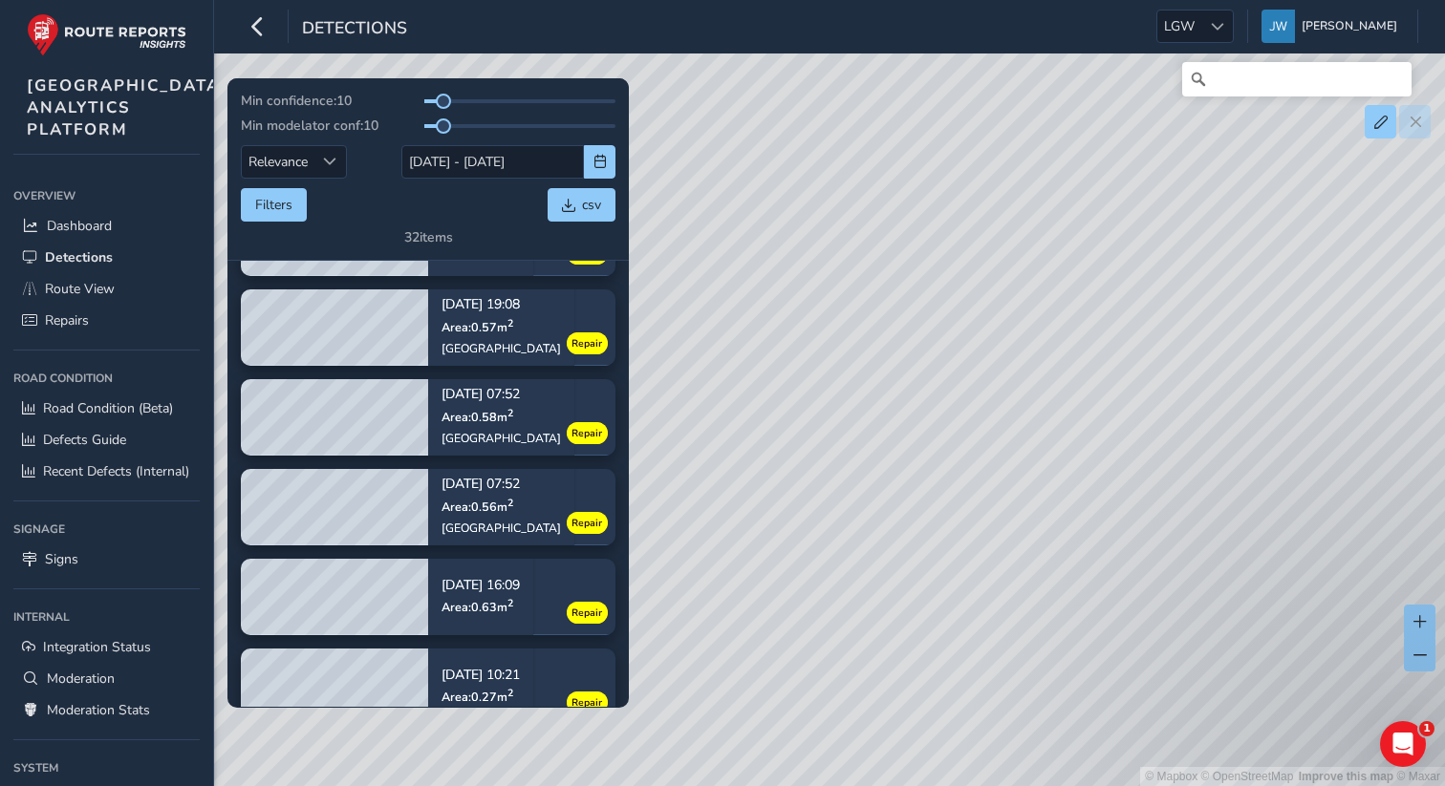
click at [859, 488] on div "© Mapbox © OpenStreetMap Improve this map © Maxar" at bounding box center [722, 393] width 1445 height 786
drag, startPoint x: 928, startPoint y: 621, endPoint x: 1065, endPoint y: 425, distance: 239.4
click at [1065, 425] on div "© Mapbox © OpenStreetMap Improve this map © Maxar" at bounding box center [722, 393] width 1445 height 786
drag, startPoint x: 965, startPoint y: 511, endPoint x: 1118, endPoint y: 503, distance: 153.1
click at [1118, 503] on div "© Mapbox © OpenStreetMap Improve this map © Maxar" at bounding box center [722, 393] width 1445 height 786
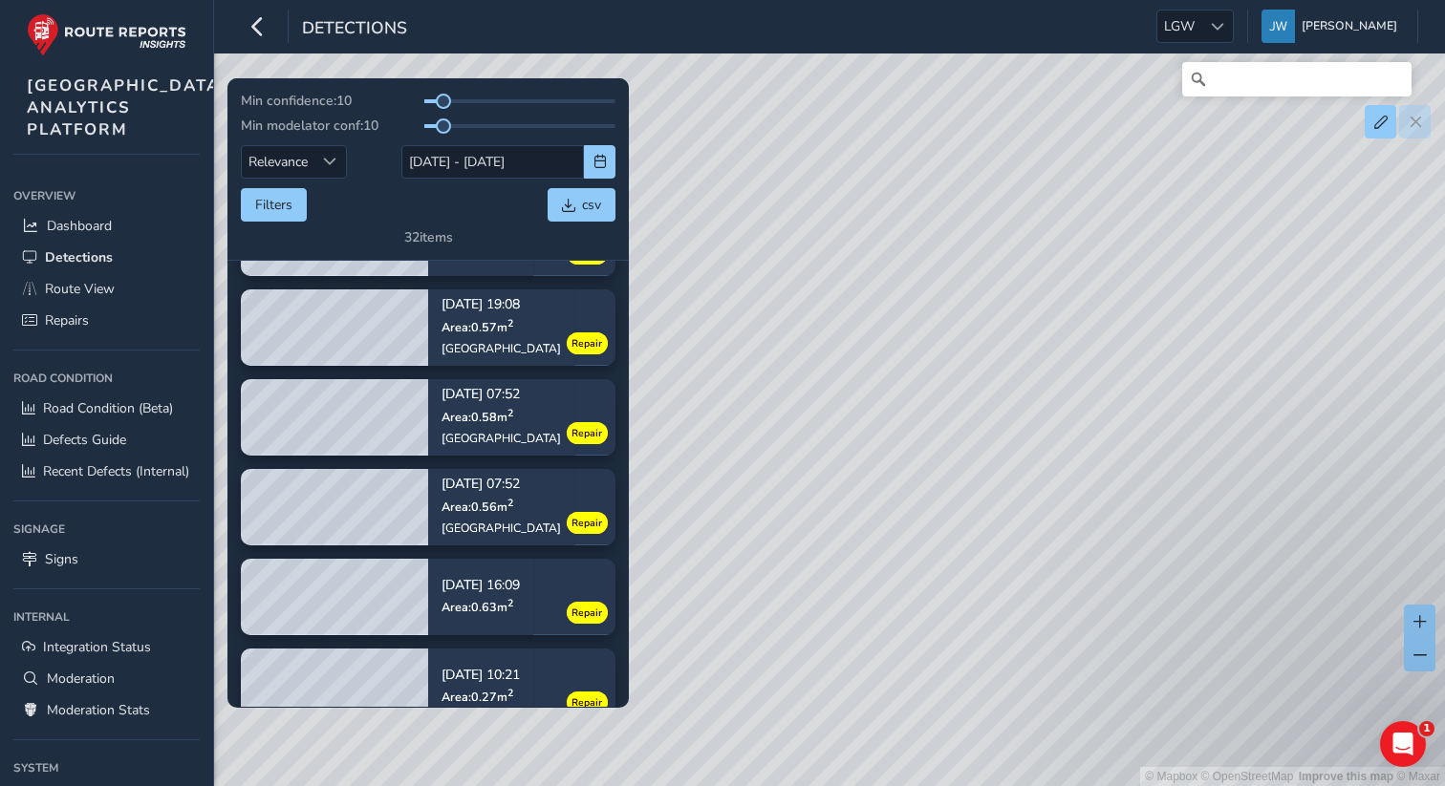
drag, startPoint x: 1054, startPoint y: 466, endPoint x: 1203, endPoint y: 462, distance: 149.2
click at [1203, 462] on div "© Mapbox © OpenStreetMap Improve this map © Maxar" at bounding box center [722, 393] width 1445 height 786
click at [1422, 624] on span at bounding box center [1419, 621] width 13 height 13
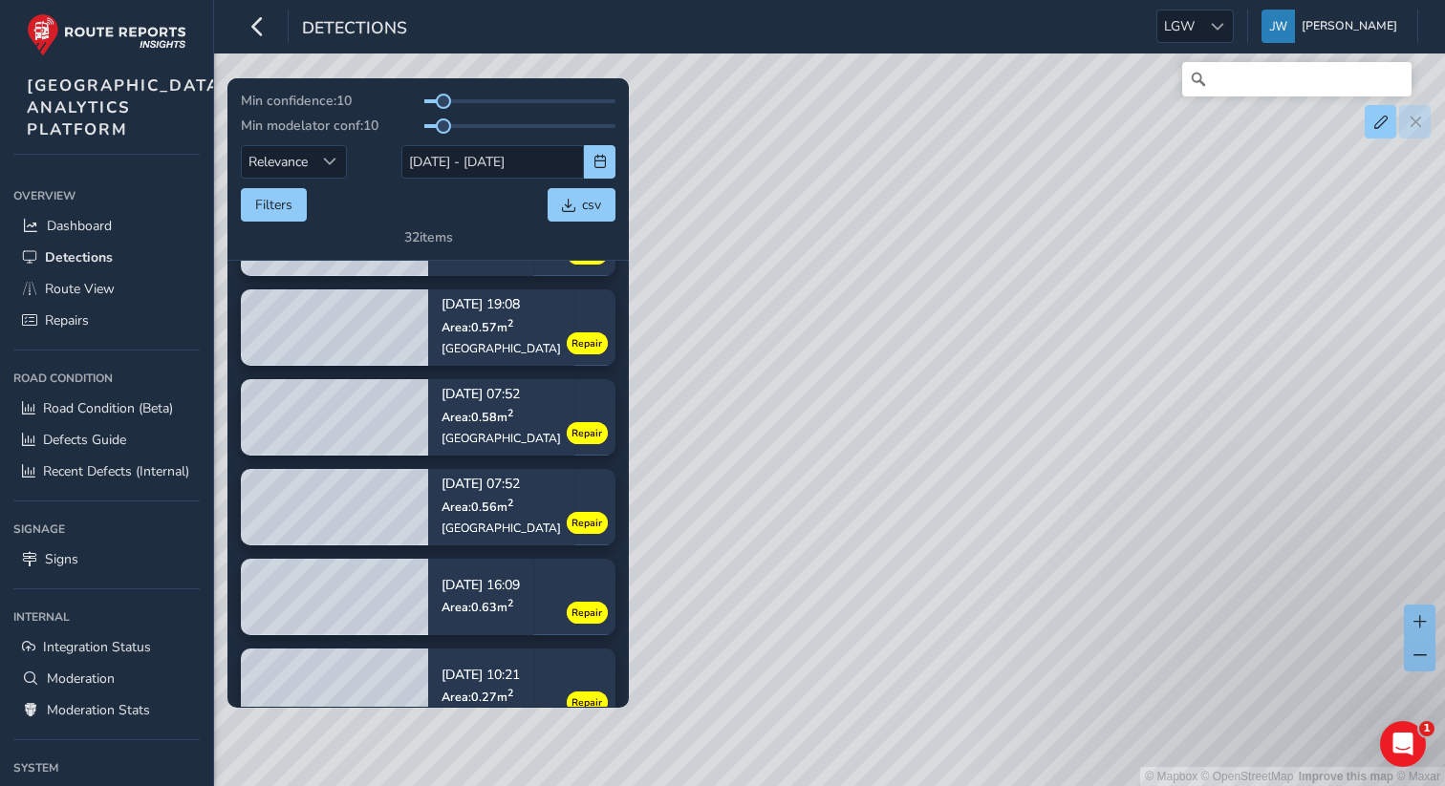
drag, startPoint x: 1284, startPoint y: 591, endPoint x: 1134, endPoint y: 612, distance: 151.5
click at [1134, 612] on div "© Mapbox © OpenStreetMap Improve this map © Maxar" at bounding box center [722, 393] width 1445 height 786
click at [1426, 623] on span at bounding box center [1419, 621] width 13 height 13
drag, startPoint x: 1256, startPoint y: 528, endPoint x: 889, endPoint y: 311, distance: 426.8
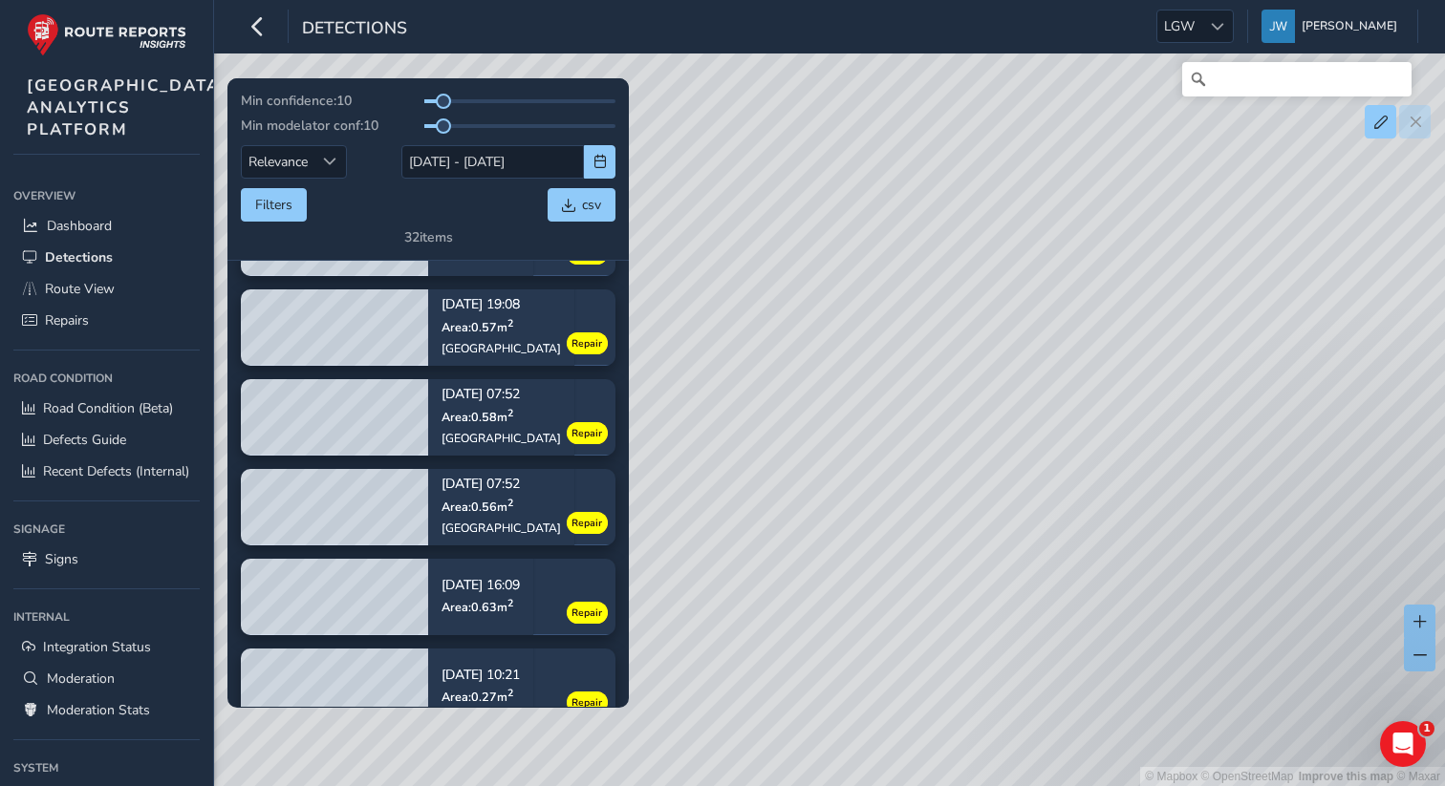
click at [889, 311] on div "© Mapbox © OpenStreetMap Improve this map © Maxar" at bounding box center [722, 393] width 1445 height 786
drag, startPoint x: 1276, startPoint y: 456, endPoint x: 961, endPoint y: 366, distance: 327.0
click at [961, 366] on div "© Mapbox © OpenStreetMap Improve this map © Maxar" at bounding box center [722, 393] width 1445 height 786
drag, startPoint x: 1051, startPoint y: 419, endPoint x: 1396, endPoint y: 549, distance: 369.0
click at [1385, 547] on div "© Mapbox © OpenStreetMap Improve this map © Maxar" at bounding box center [722, 393] width 1445 height 786
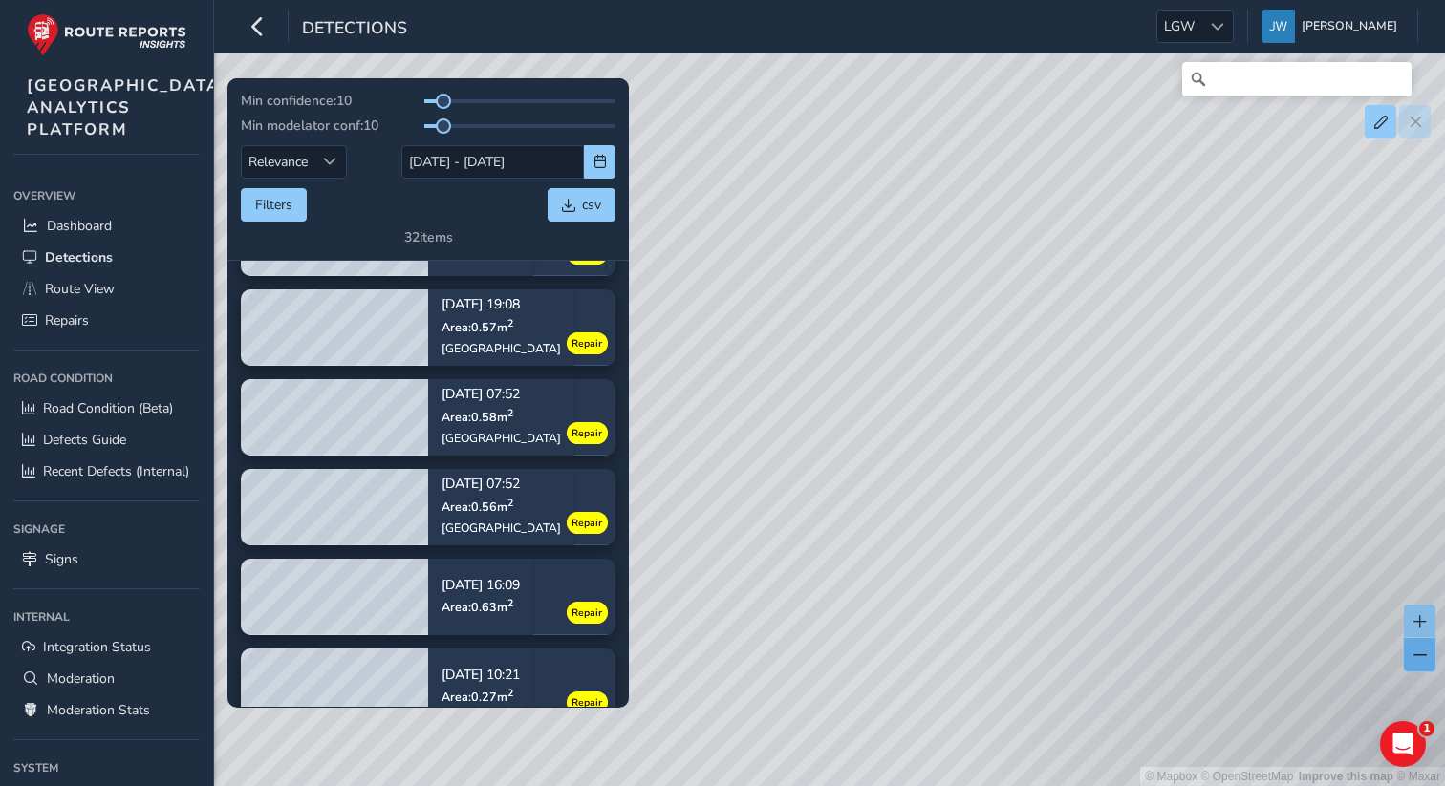
click at [1419, 658] on span at bounding box center [1419, 655] width 13 height 13
drag, startPoint x: 1354, startPoint y: 597, endPoint x: 831, endPoint y: 494, distance: 532.8
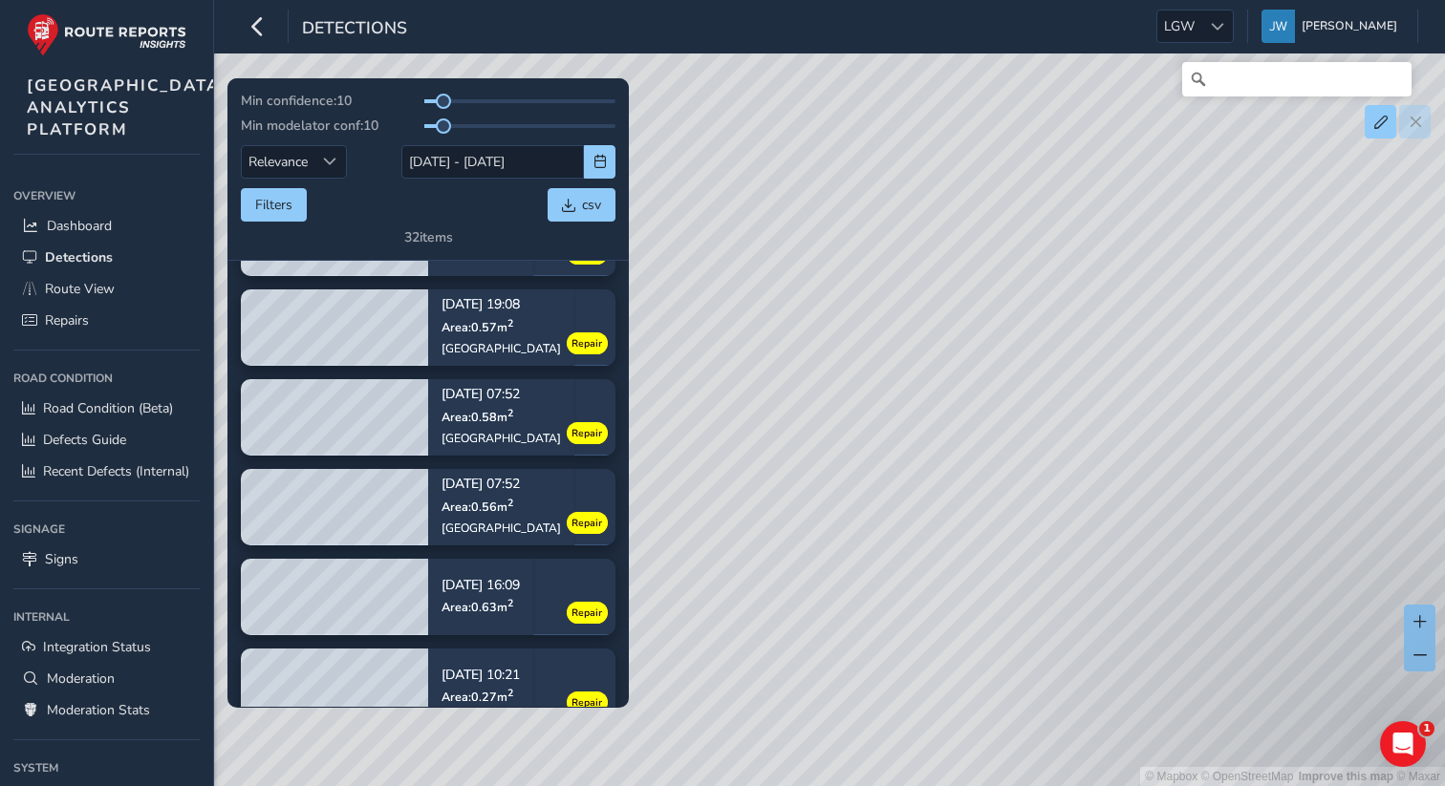
click at [831, 494] on div "© Mapbox © OpenStreetMap Improve this map © Maxar" at bounding box center [722, 393] width 1445 height 786
drag, startPoint x: 1202, startPoint y: 484, endPoint x: 1360, endPoint y: 145, distance: 373.2
click at [1360, 145] on div "© Mapbox © OpenStreetMap Improve this map © Maxar" at bounding box center [722, 393] width 1445 height 786
drag, startPoint x: 1137, startPoint y: 411, endPoint x: 1439, endPoint y: 68, distance: 457.0
click at [1444, 67] on div "© Mapbox © OpenStreetMap Improve this map © Maxar" at bounding box center [722, 393] width 1445 height 786
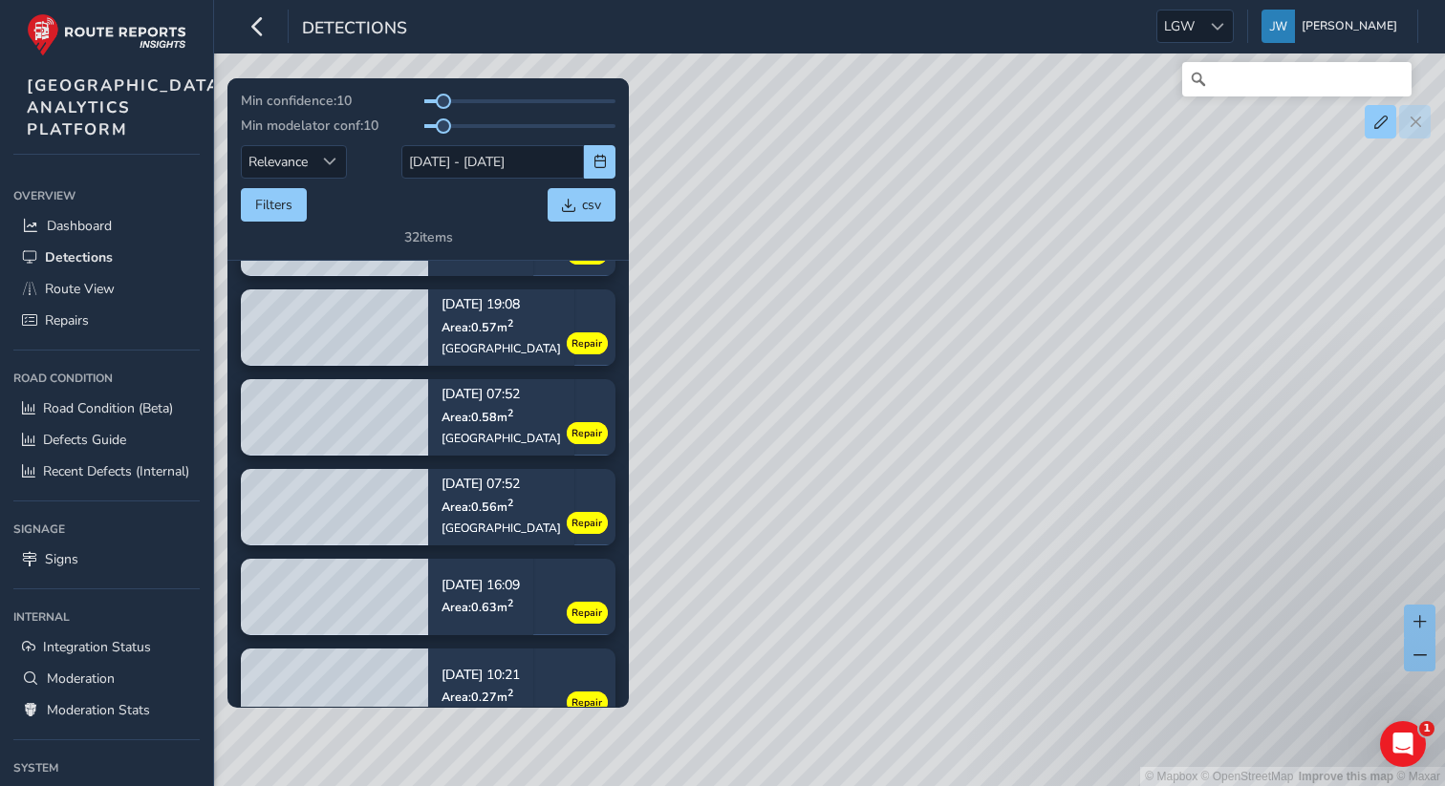
drag, startPoint x: 1326, startPoint y: 255, endPoint x: 946, endPoint y: 278, distance: 381.0
click at [946, 278] on div "© Mapbox © OpenStreetMap Improve this map © Maxar" at bounding box center [722, 393] width 1445 height 786
drag, startPoint x: 1134, startPoint y: 334, endPoint x: 628, endPoint y: 267, distance: 511.0
click at [618, 80] on div "Min confidence: 10 Min modelator conf: 10 Relevance Relevance 09/09/2025 - 23/0…" at bounding box center [829, 80] width 1177 height 0
click at [1431, 665] on button at bounding box center [1420, 654] width 32 height 33
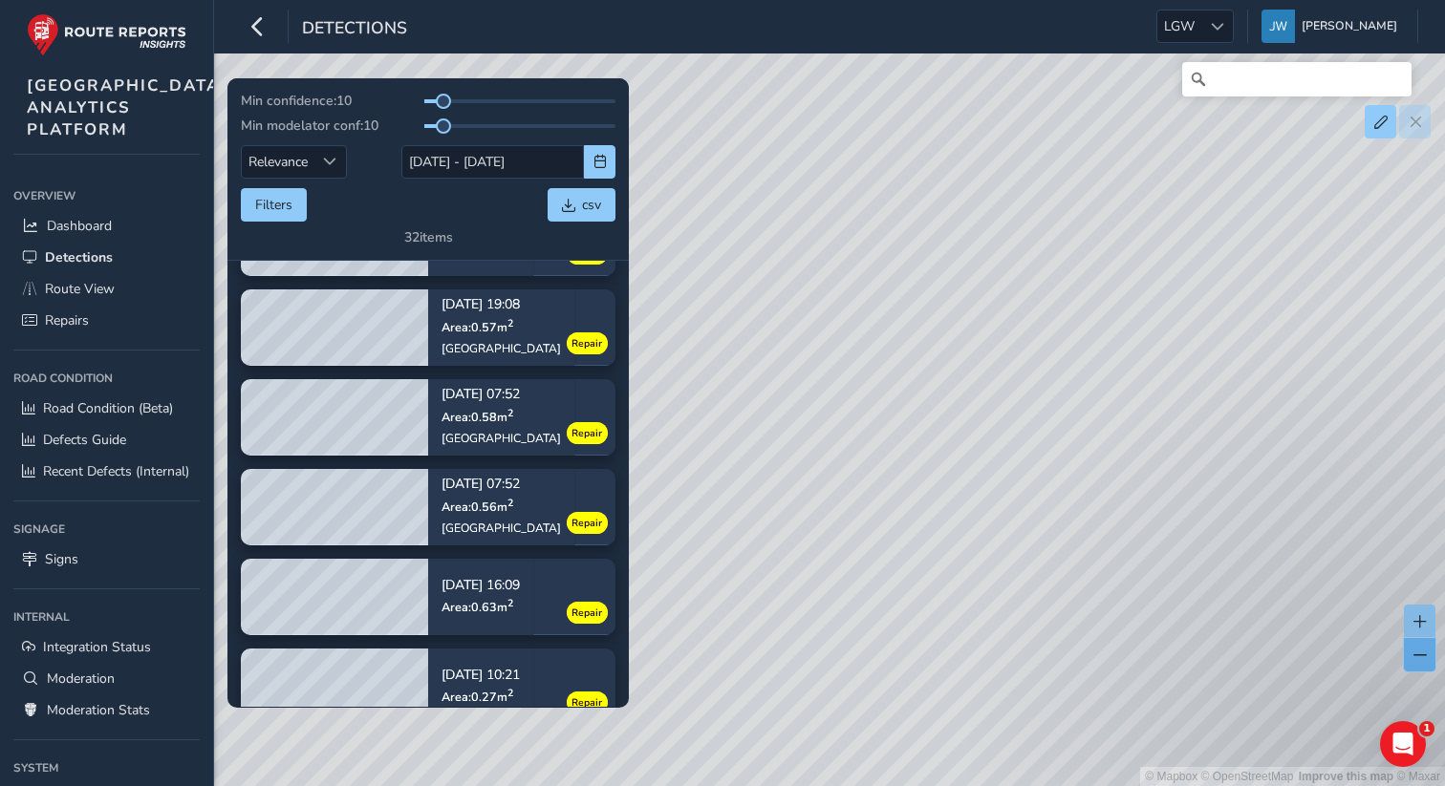
click at [1431, 665] on button at bounding box center [1420, 654] width 32 height 33
click at [1427, 657] on button at bounding box center [1420, 654] width 32 height 33
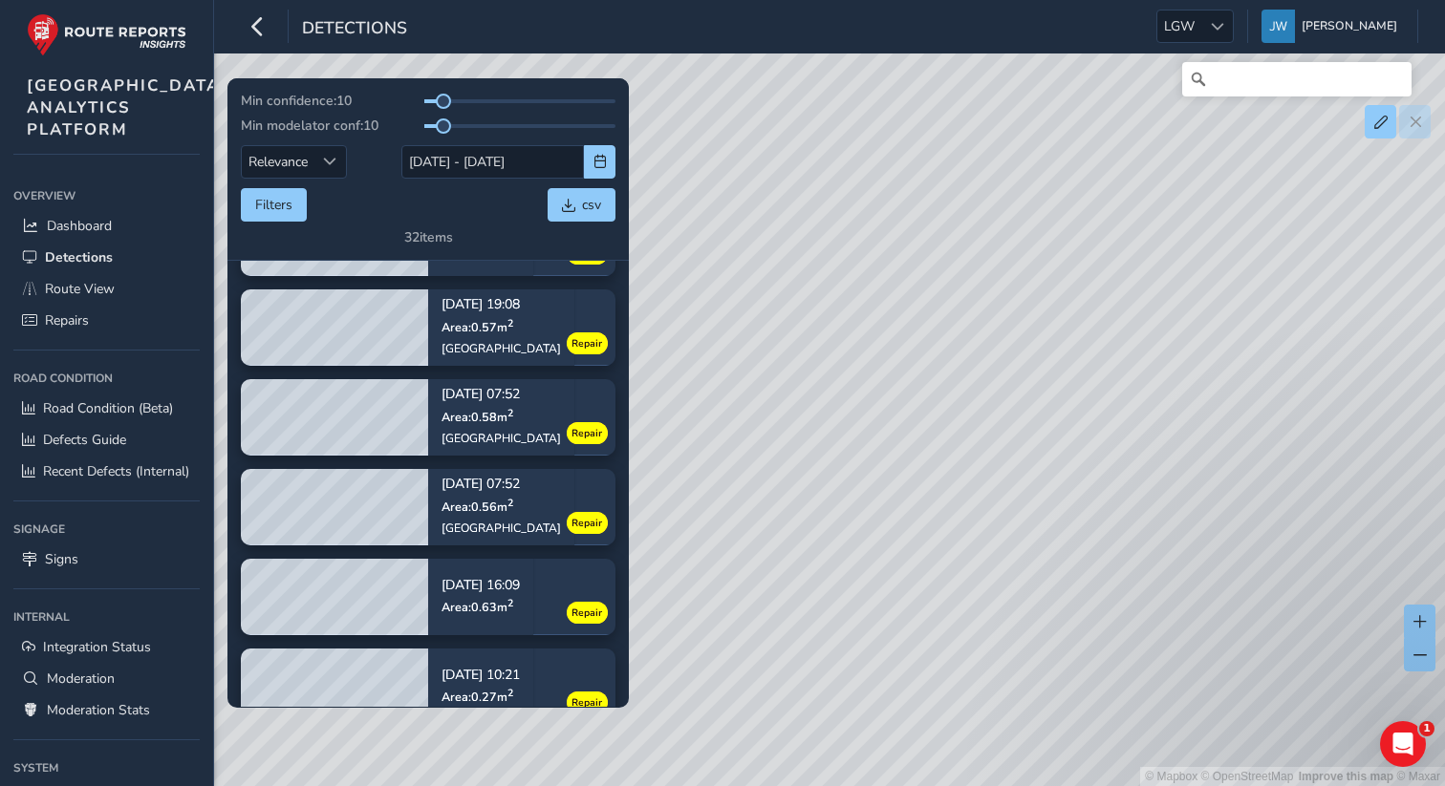
drag, startPoint x: 1242, startPoint y: 244, endPoint x: 1028, endPoint y: 466, distance: 308.9
click at [1028, 466] on div "© Mapbox © OpenStreetMap Improve this map © Maxar" at bounding box center [722, 393] width 1445 height 786
drag, startPoint x: 1187, startPoint y: 543, endPoint x: 912, endPoint y: 524, distance: 275.9
click at [913, 524] on div "© Mapbox © OpenStreetMap Improve this map © Maxar" at bounding box center [722, 393] width 1445 height 786
click at [1423, 620] on span at bounding box center [1419, 621] width 13 height 13
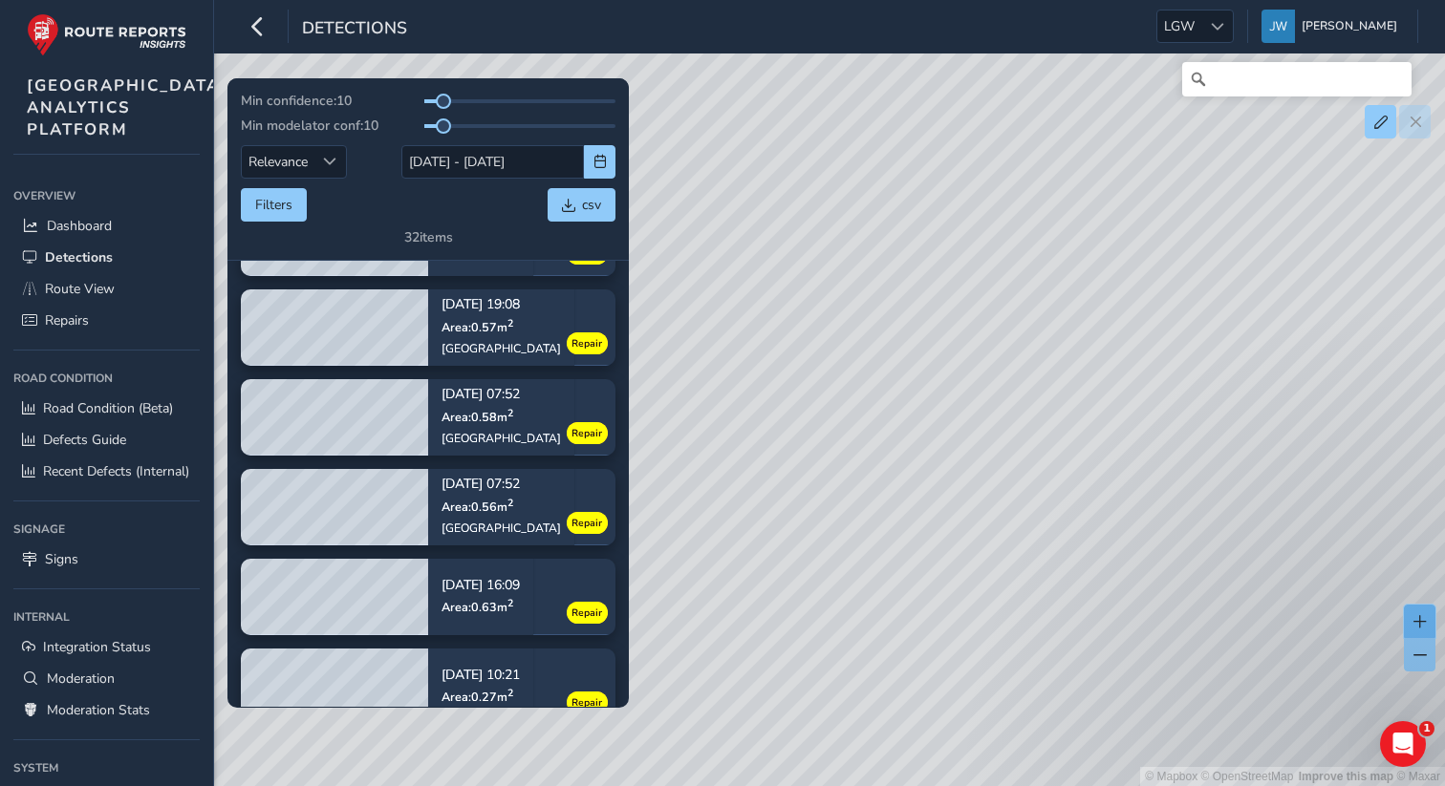
click at [1423, 620] on span at bounding box center [1419, 621] width 13 height 13
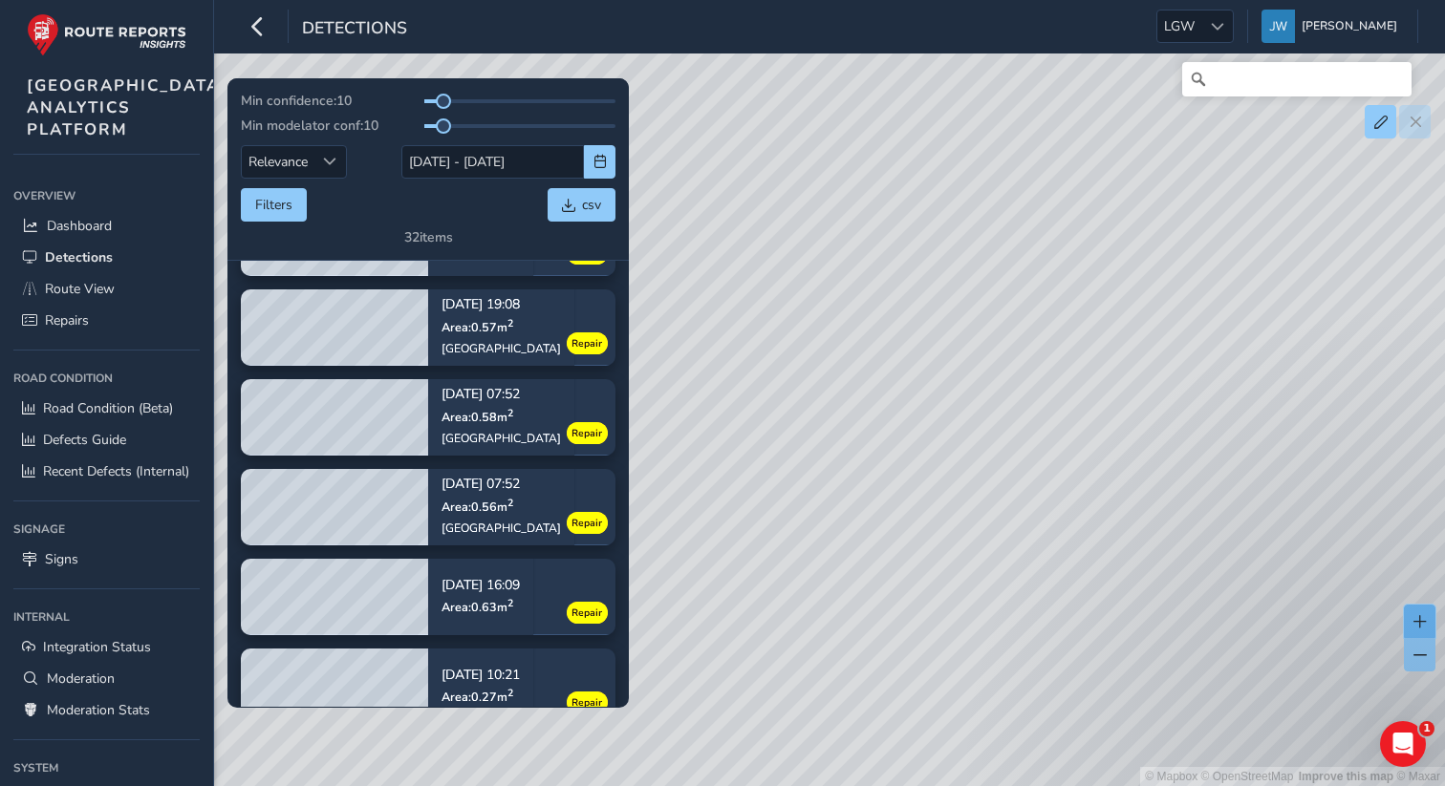
click at [1423, 620] on span at bounding box center [1419, 621] width 13 height 13
drag, startPoint x: 1129, startPoint y: 418, endPoint x: 641, endPoint y: 238, distance: 519.4
click at [641, 238] on div "© Mapbox © OpenStreetMap Improve this map © Maxar" at bounding box center [722, 393] width 1445 height 786
drag, startPoint x: 822, startPoint y: 481, endPoint x: 643, endPoint y: 215, distance: 320.2
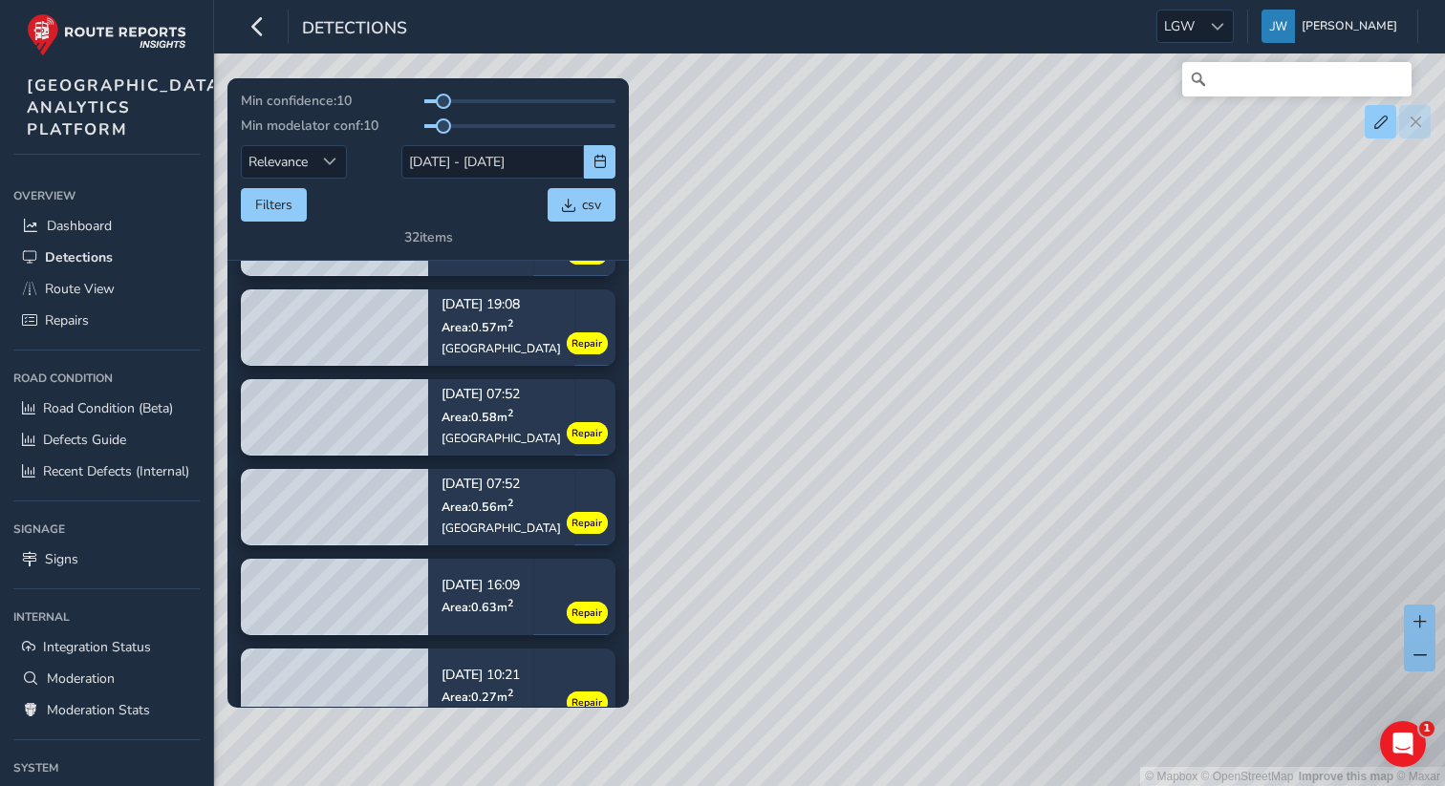
click at [643, 215] on div "© Mapbox © OpenStreetMap Improve this map © Maxar" at bounding box center [722, 393] width 1445 height 786
drag, startPoint x: 1018, startPoint y: 485, endPoint x: 861, endPoint y: 320, distance: 227.8
click at [861, 320] on div "© Mapbox © OpenStreetMap Improve this map © Maxar" at bounding box center [722, 393] width 1445 height 786
drag, startPoint x: 837, startPoint y: 599, endPoint x: 1087, endPoint y: 289, distance: 398.3
click at [1087, 289] on div "© Mapbox © OpenStreetMap Improve this map © Maxar" at bounding box center [722, 393] width 1445 height 786
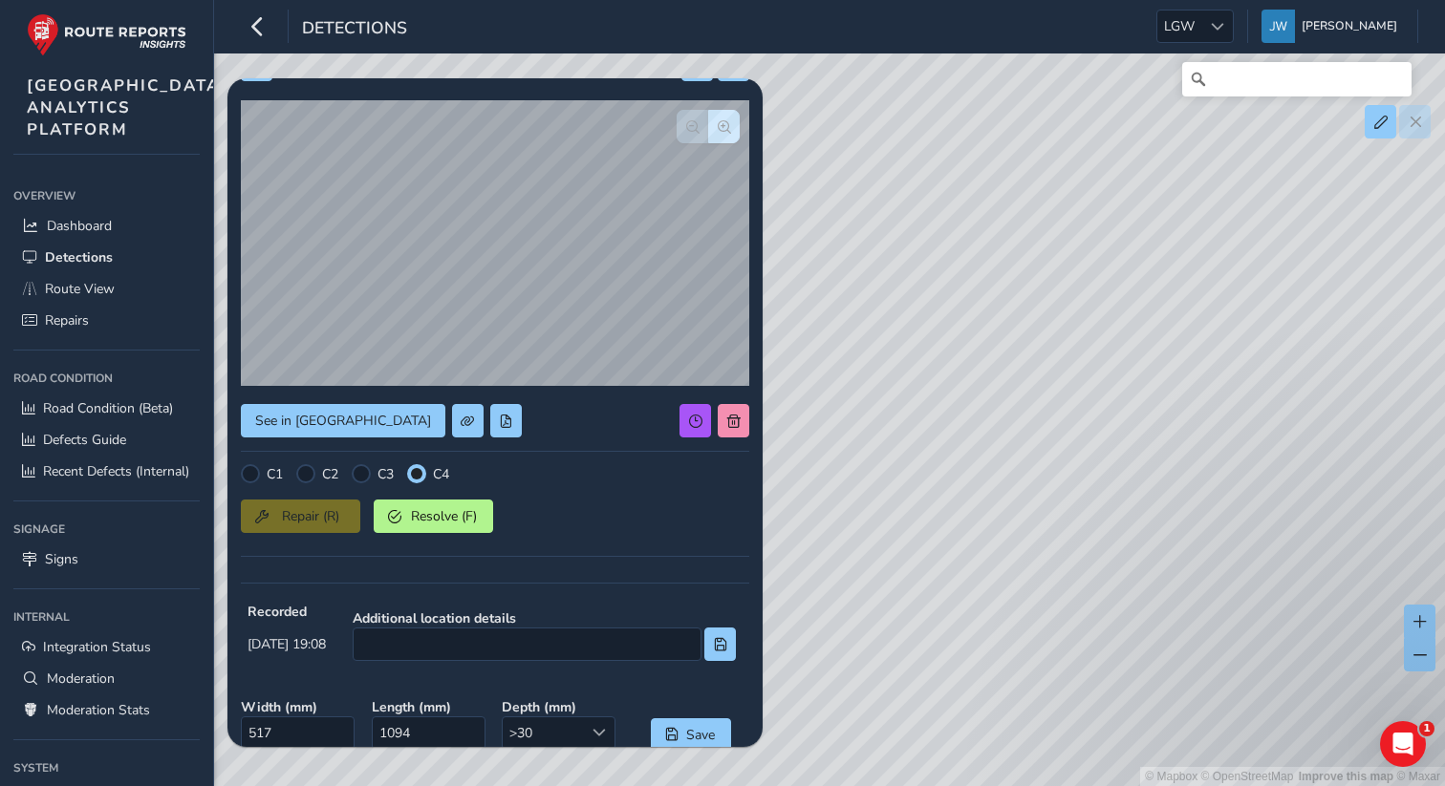
scroll to position [63, 0]
